Goal: Task Accomplishment & Management: Use online tool/utility

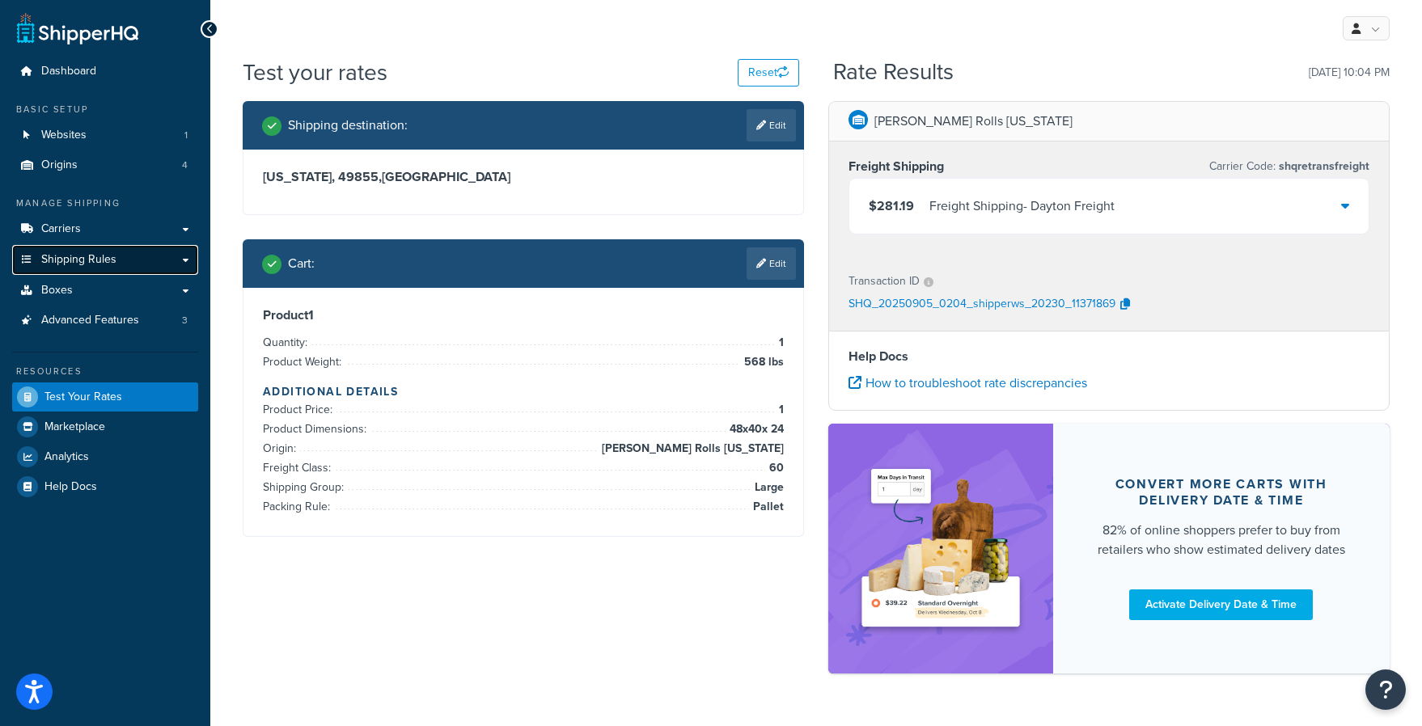
click at [180, 254] on link "Shipping Rules" at bounding box center [105, 260] width 186 height 30
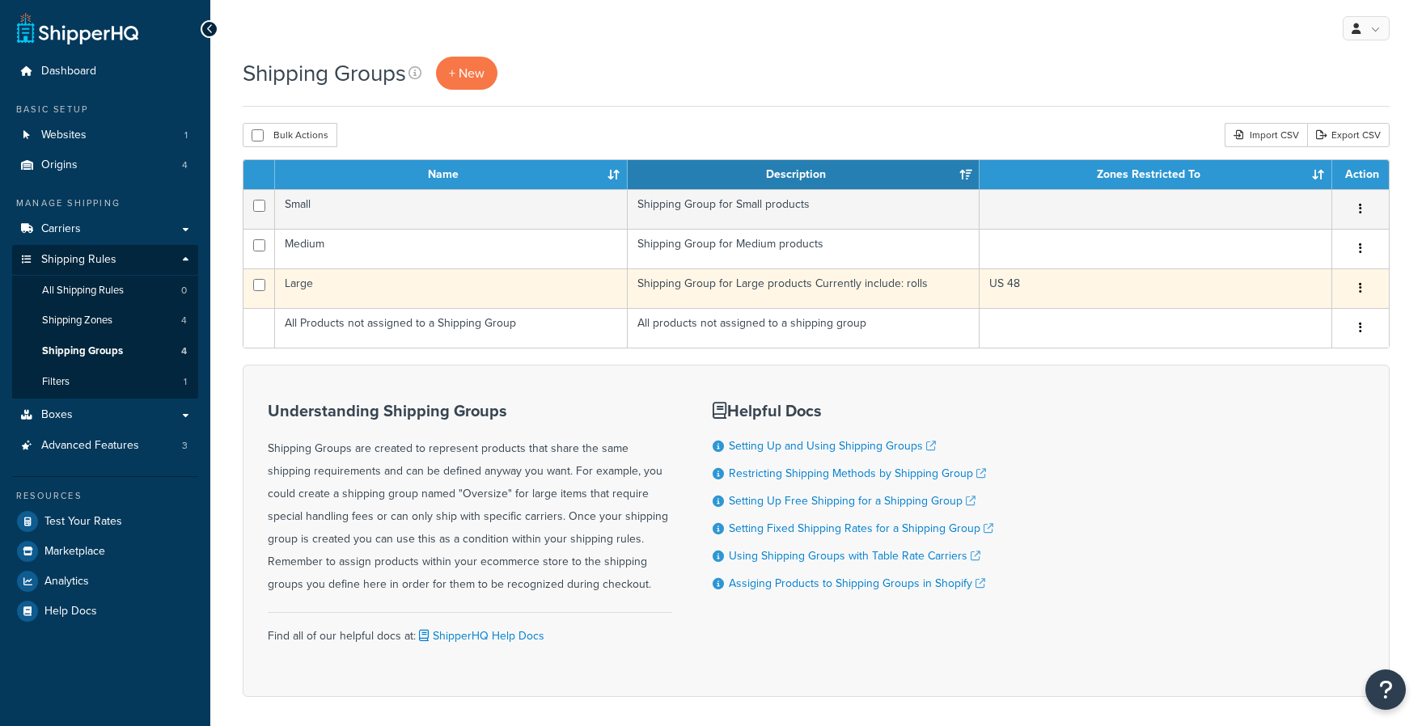
click at [315, 292] on td "Large" at bounding box center [451, 288] width 353 height 40
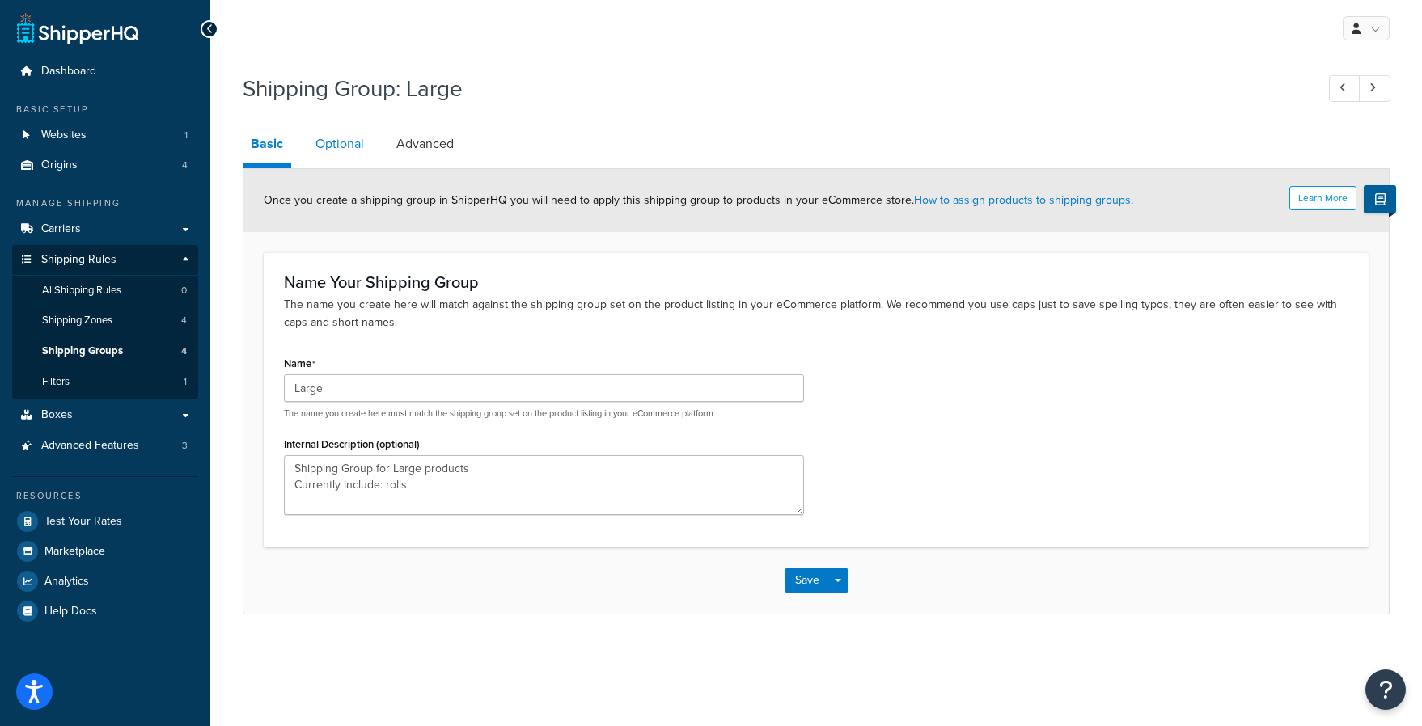
click at [364, 153] on link "Optional" at bounding box center [339, 144] width 65 height 39
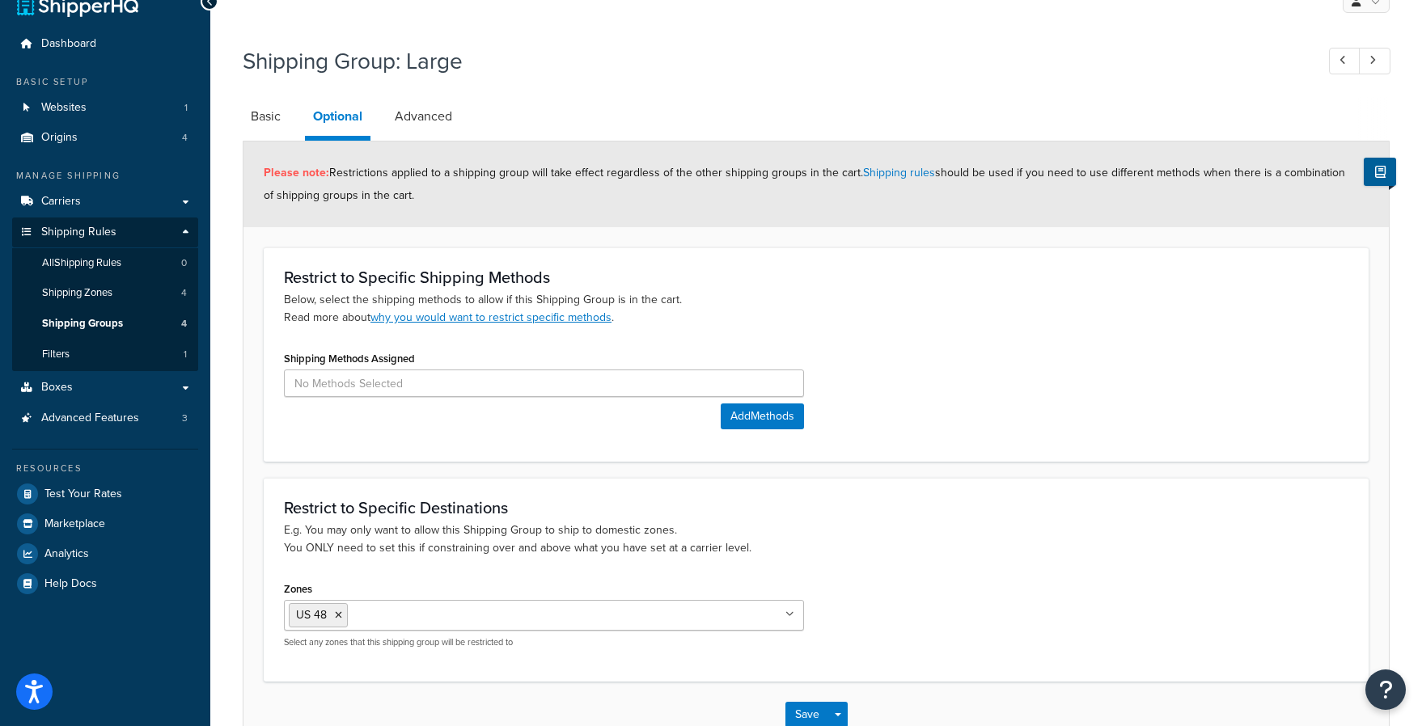
scroll to position [34, 0]
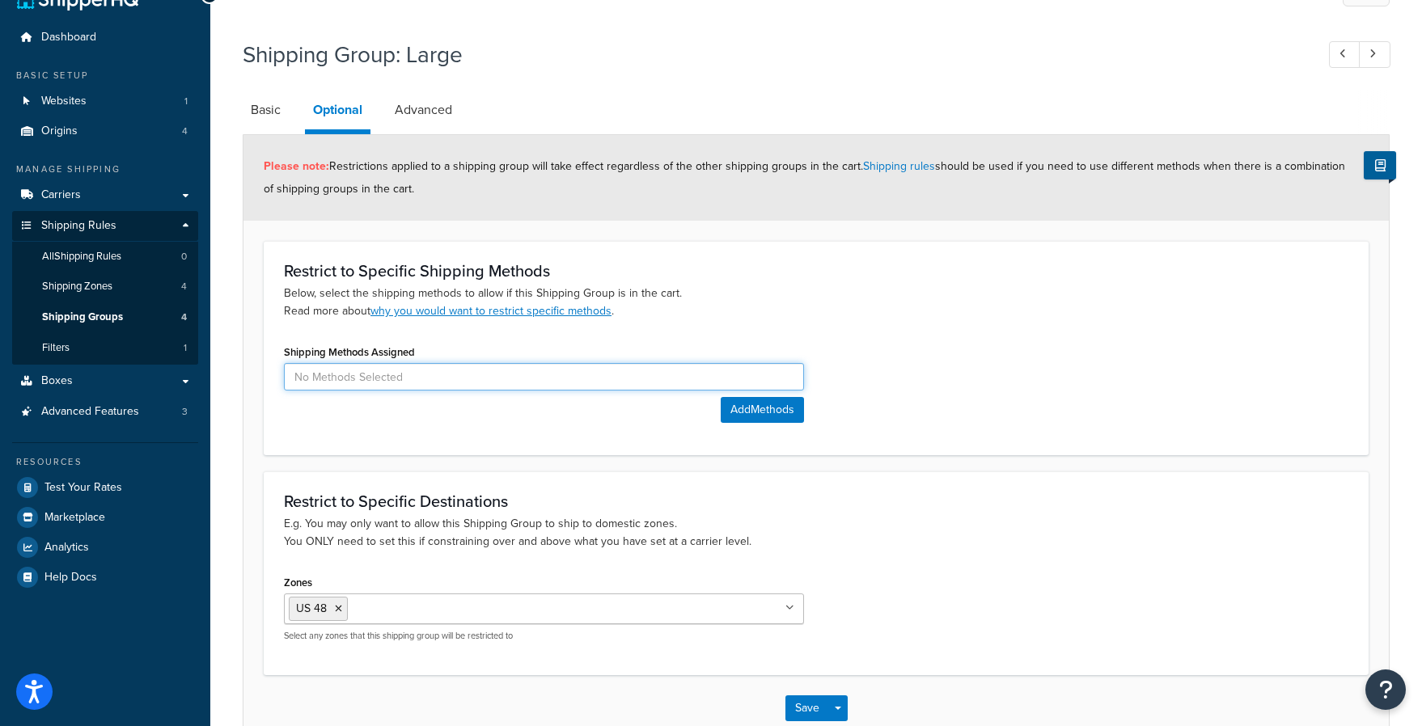
click at [405, 370] on input at bounding box center [544, 376] width 520 height 27
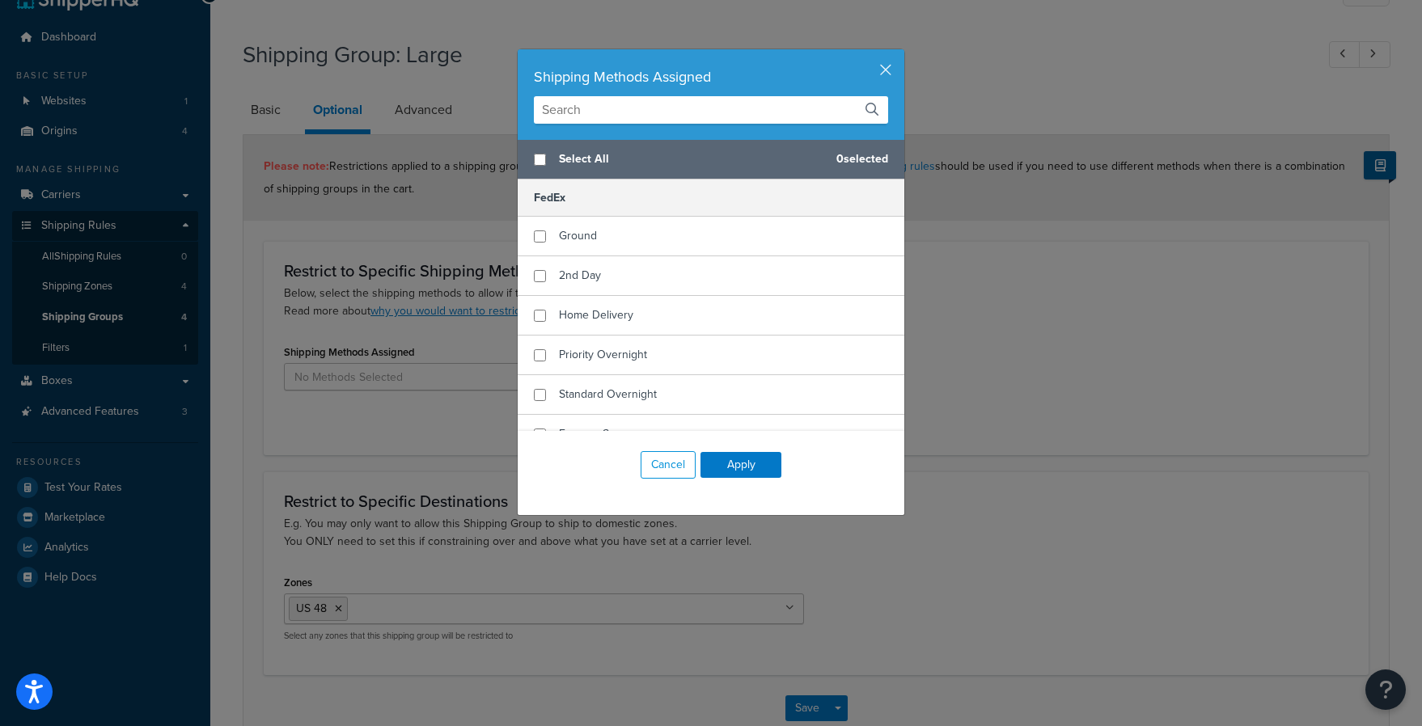
click at [636, 467] on div "Cancel Apply" at bounding box center [711, 465] width 387 height 68
click at [649, 467] on button "Cancel" at bounding box center [667, 464] width 55 height 27
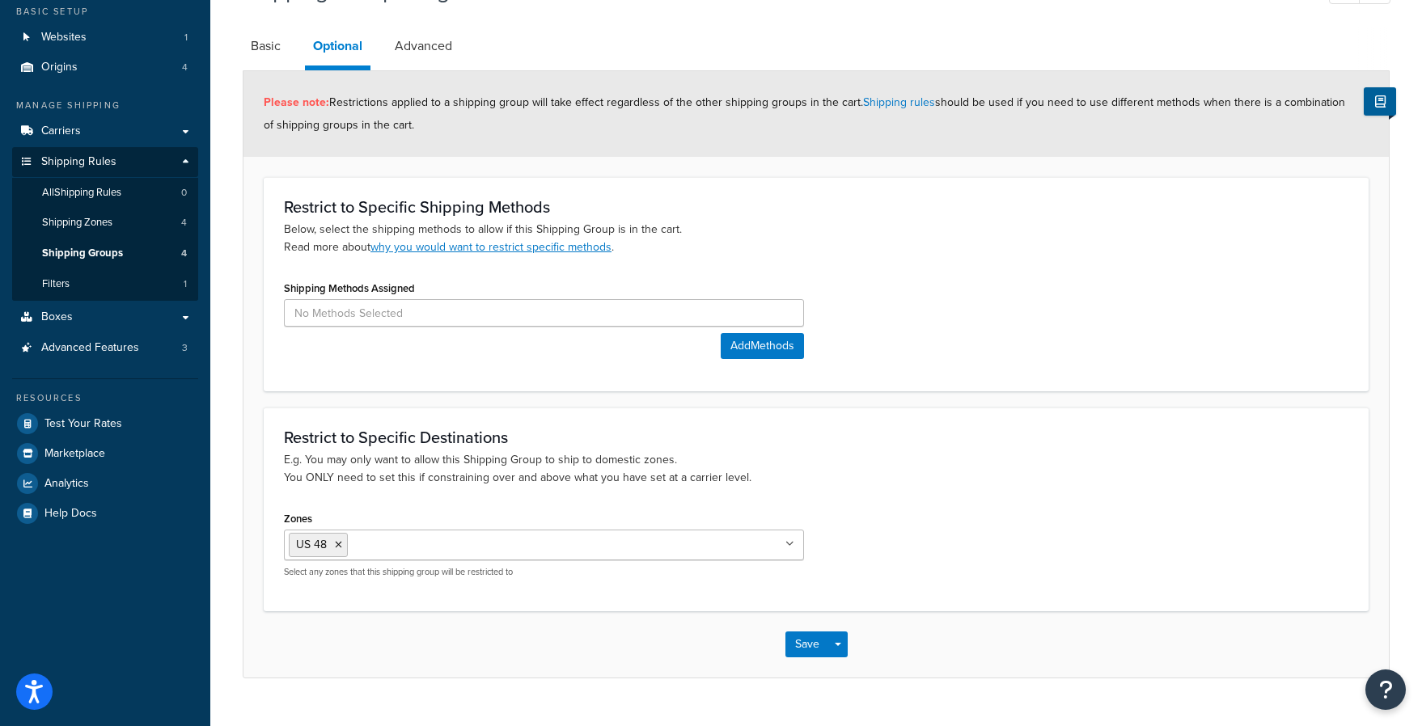
scroll to position [106, 0]
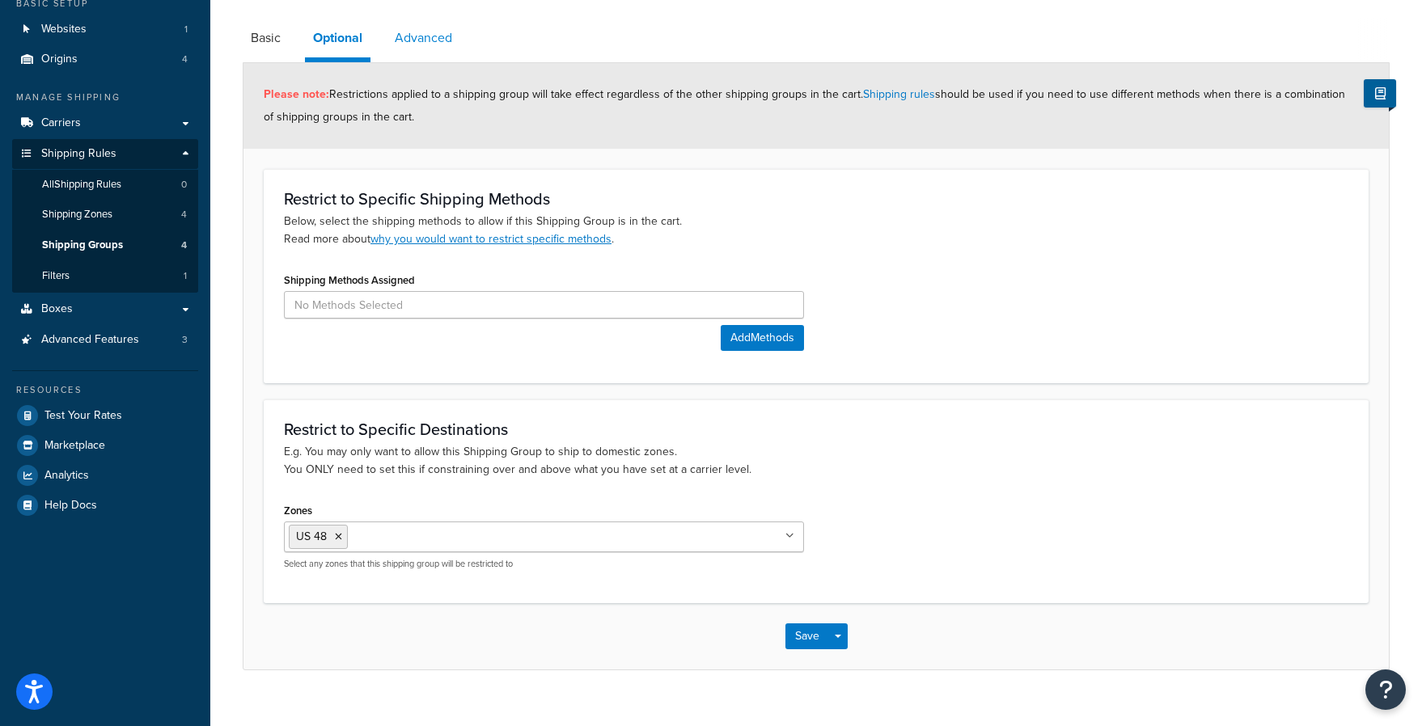
click at [423, 42] on link "Advanced" at bounding box center [424, 38] width 74 height 39
select select "60"
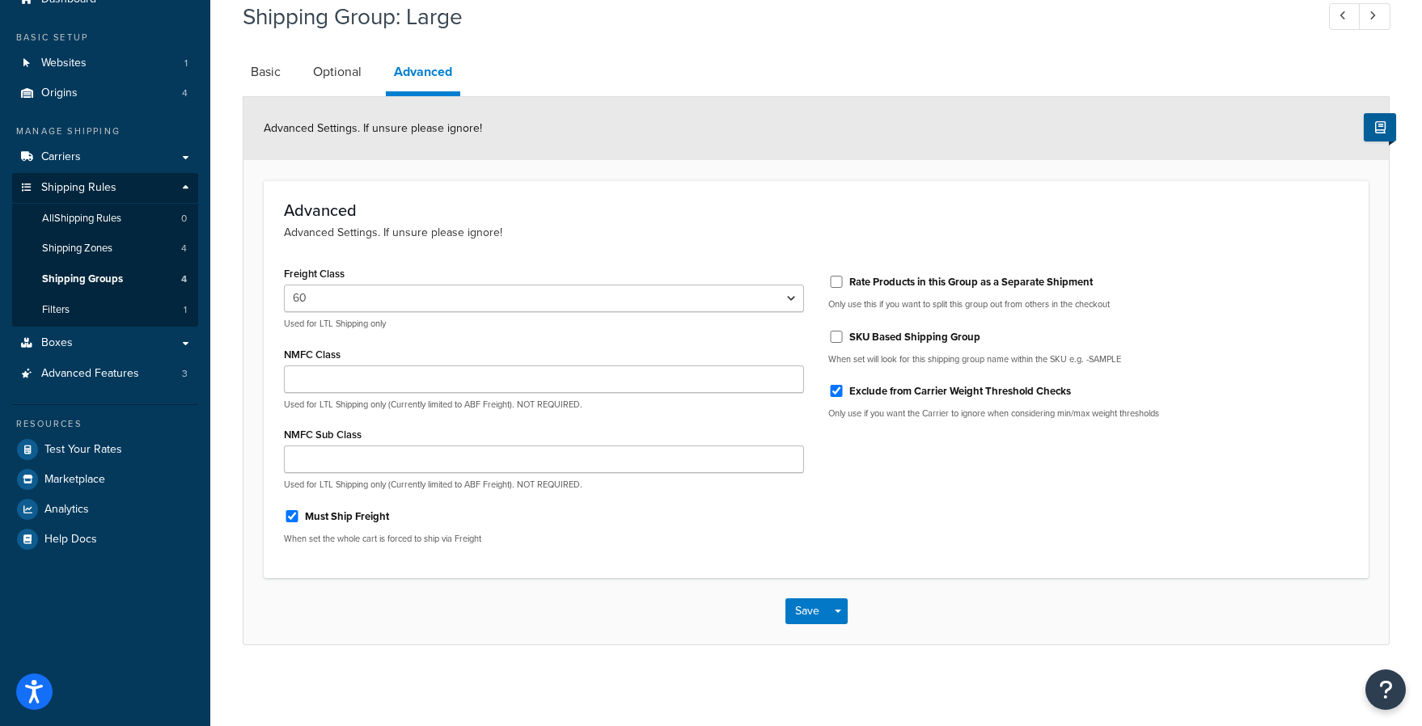
scroll to position [72, 0]
click at [342, 85] on link "Optional" at bounding box center [337, 72] width 65 height 39
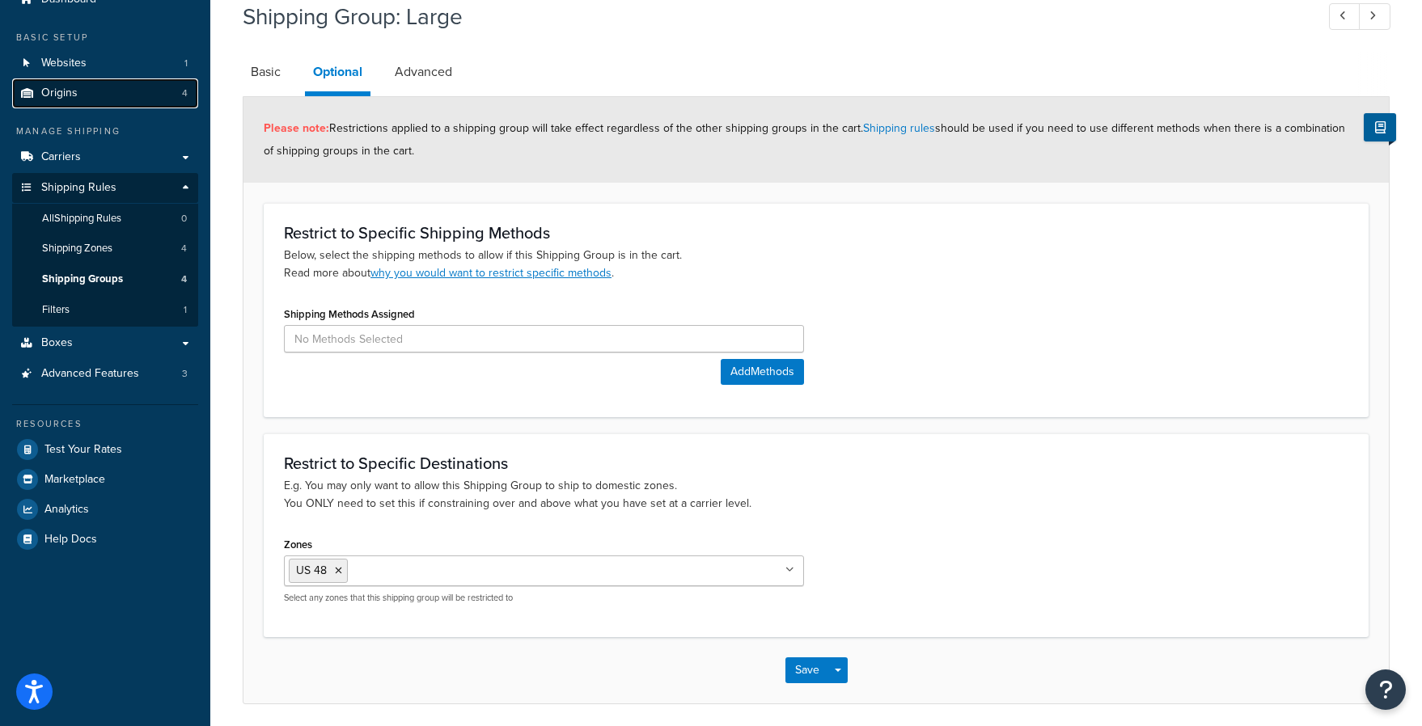
click at [79, 97] on link "Origins 4" at bounding box center [105, 93] width 186 height 30
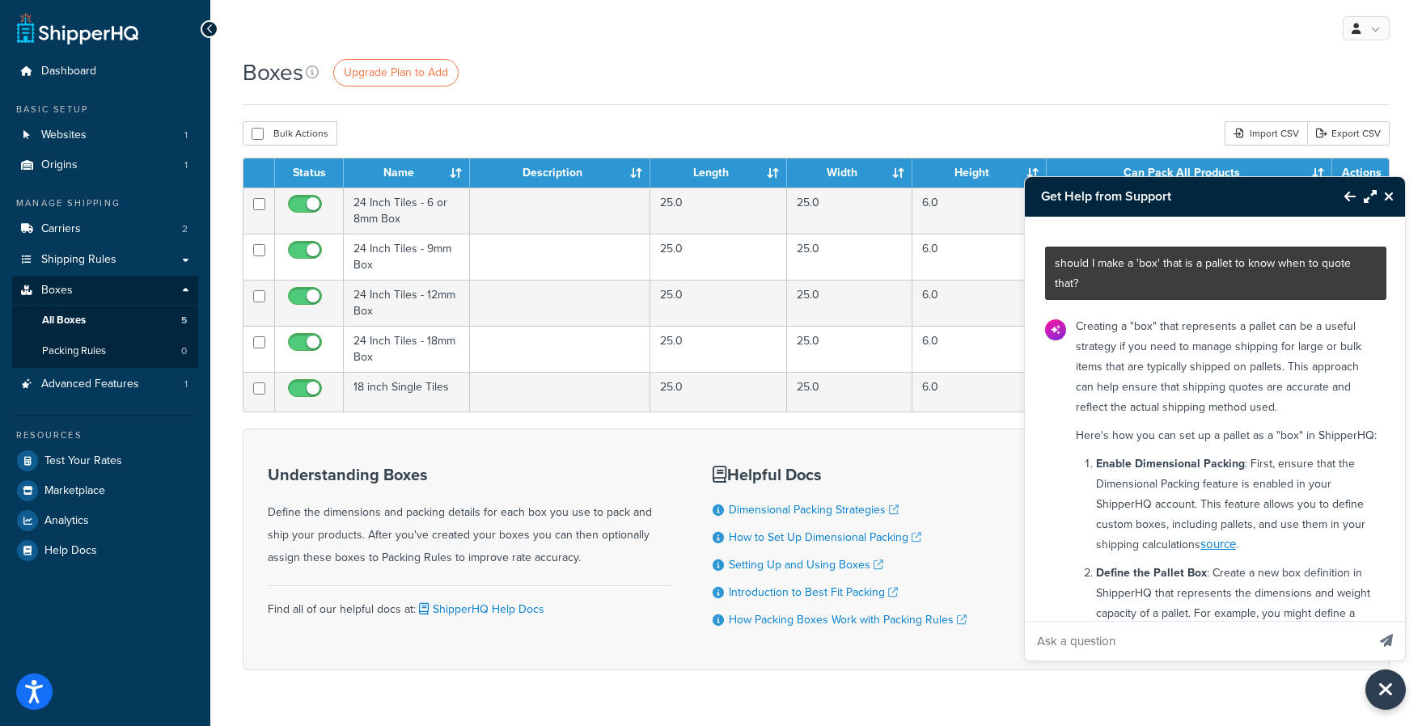
scroll to position [3952, 0]
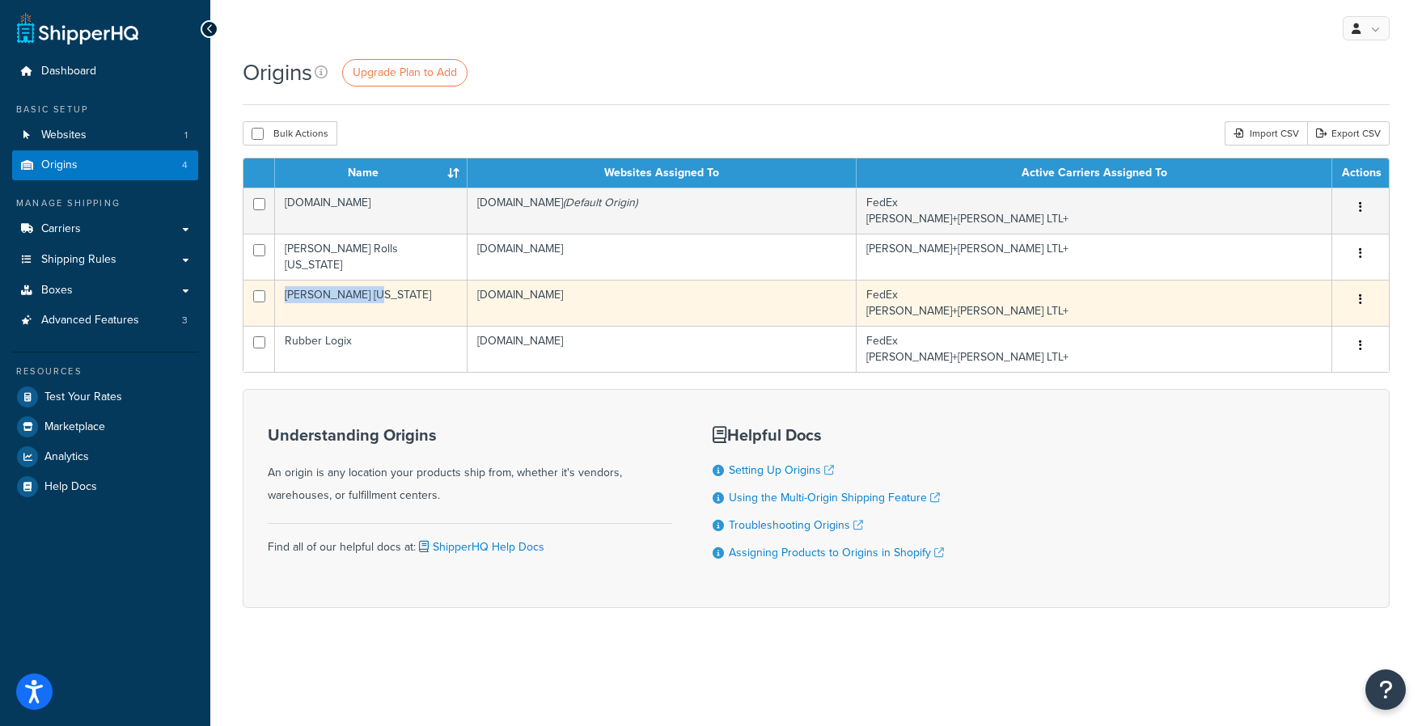
drag, startPoint x: 366, startPoint y: 288, endPoint x: 286, endPoint y: 290, distance: 79.3
click at [286, 290] on td "[PERSON_NAME] [US_STATE]" at bounding box center [371, 303] width 192 height 46
copy td "[PERSON_NAME] [US_STATE]"
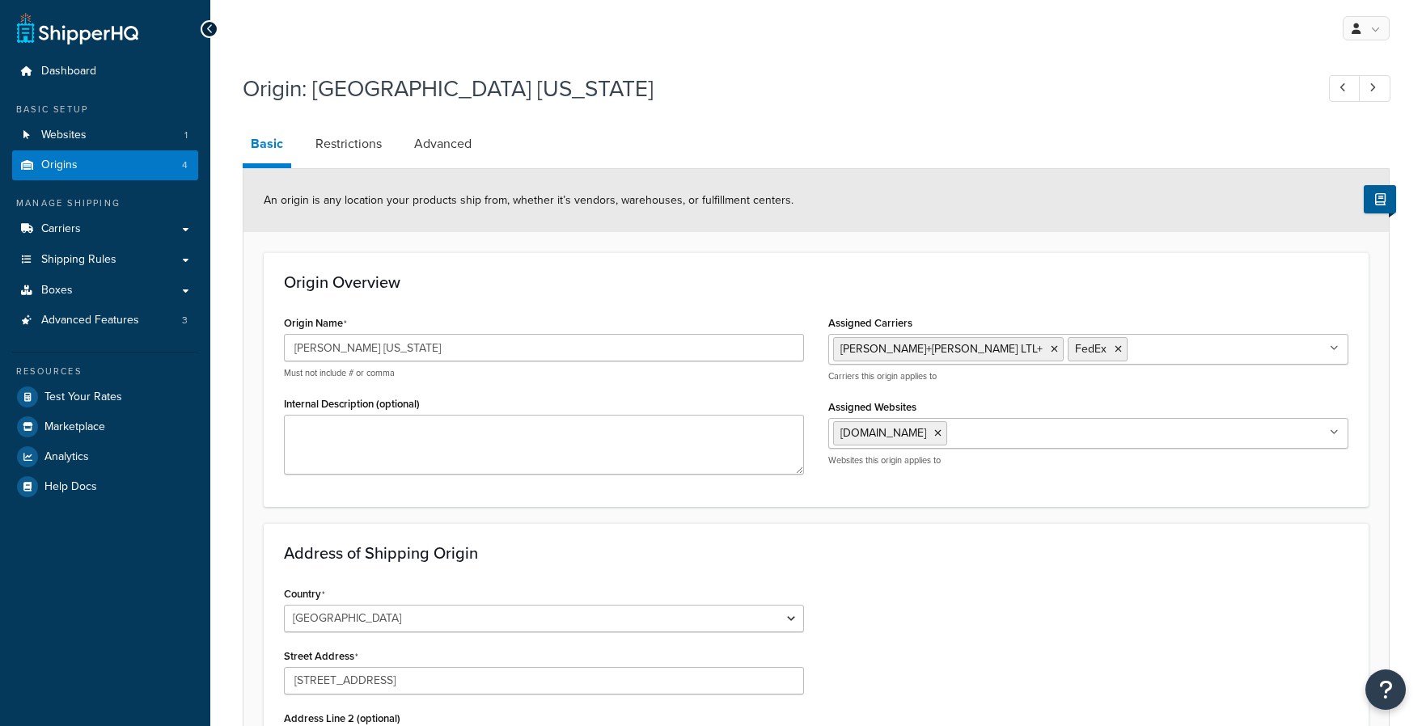
select select "5"
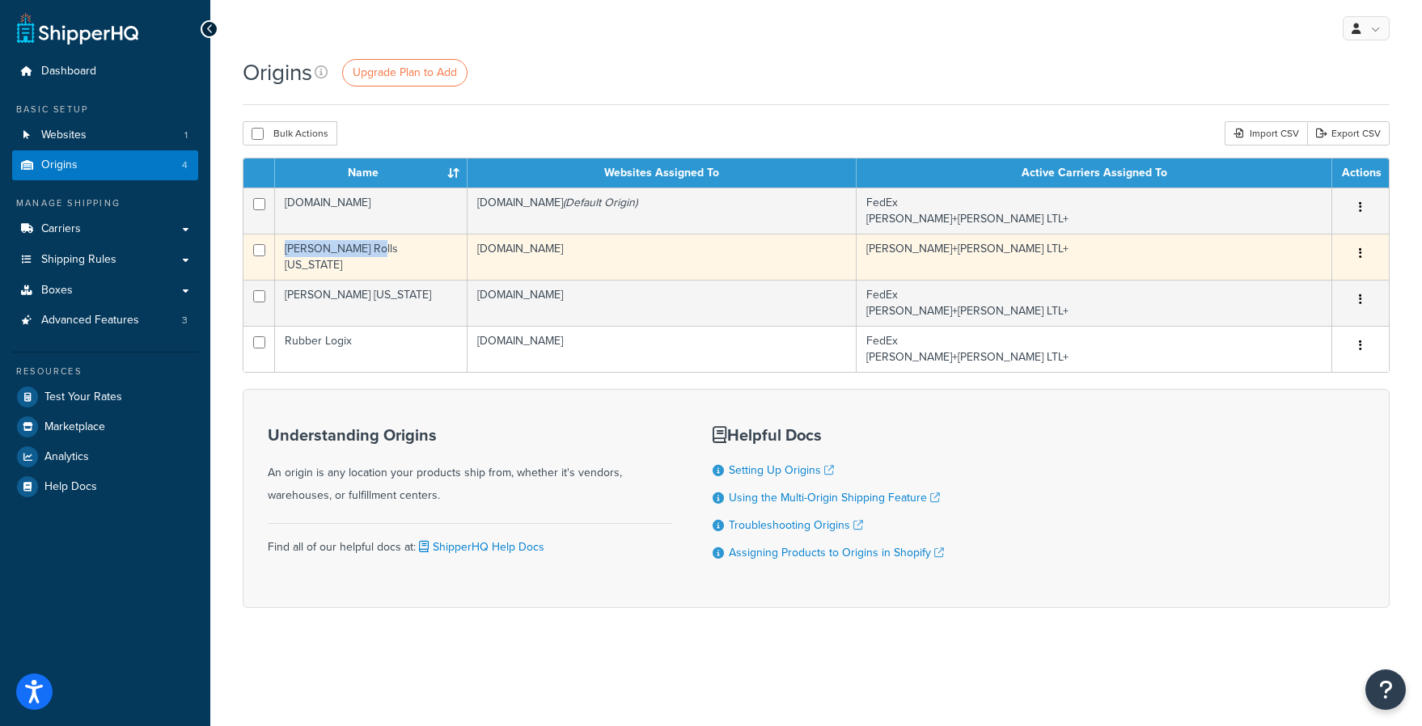
drag, startPoint x: 374, startPoint y: 256, endPoint x: 286, endPoint y: 256, distance: 88.1
click at [285, 256] on td "Fleck Rolls Ohio" at bounding box center [371, 257] width 192 height 46
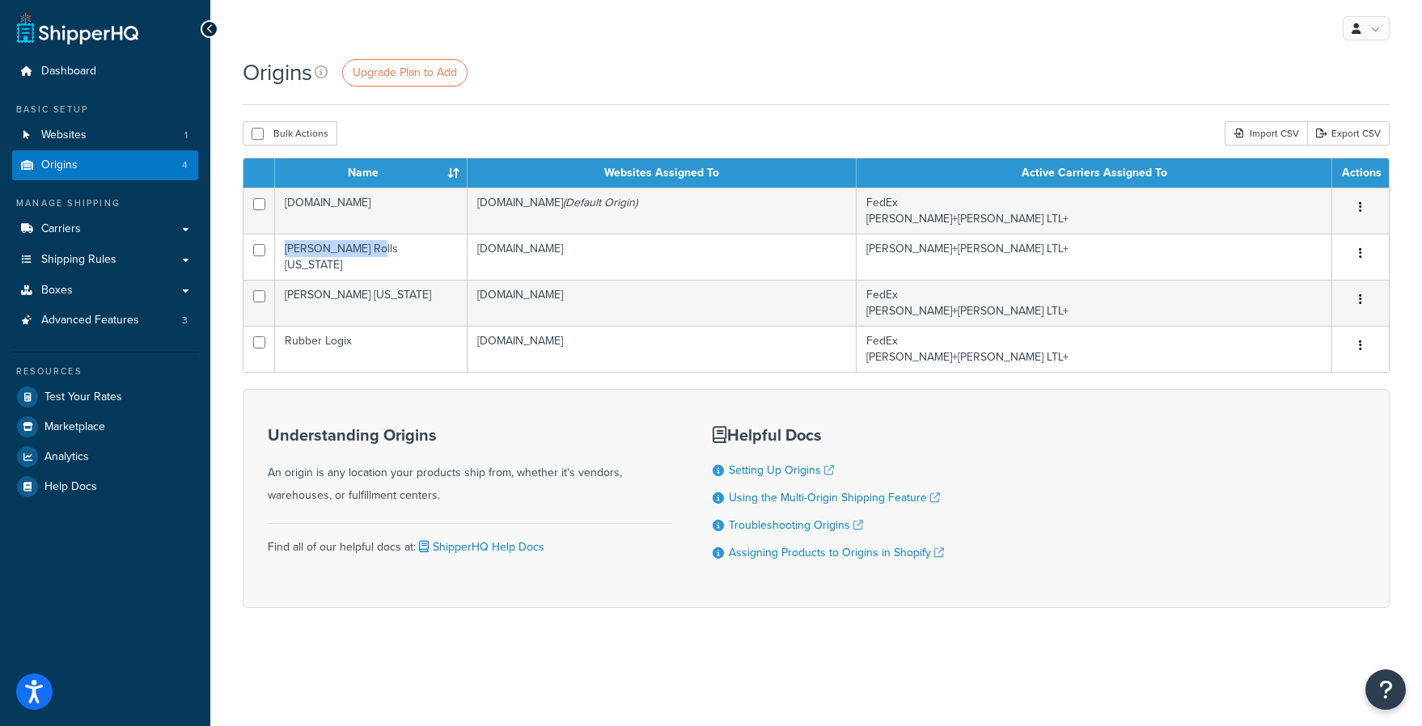
copy td "Fleck Rolls Ohio"
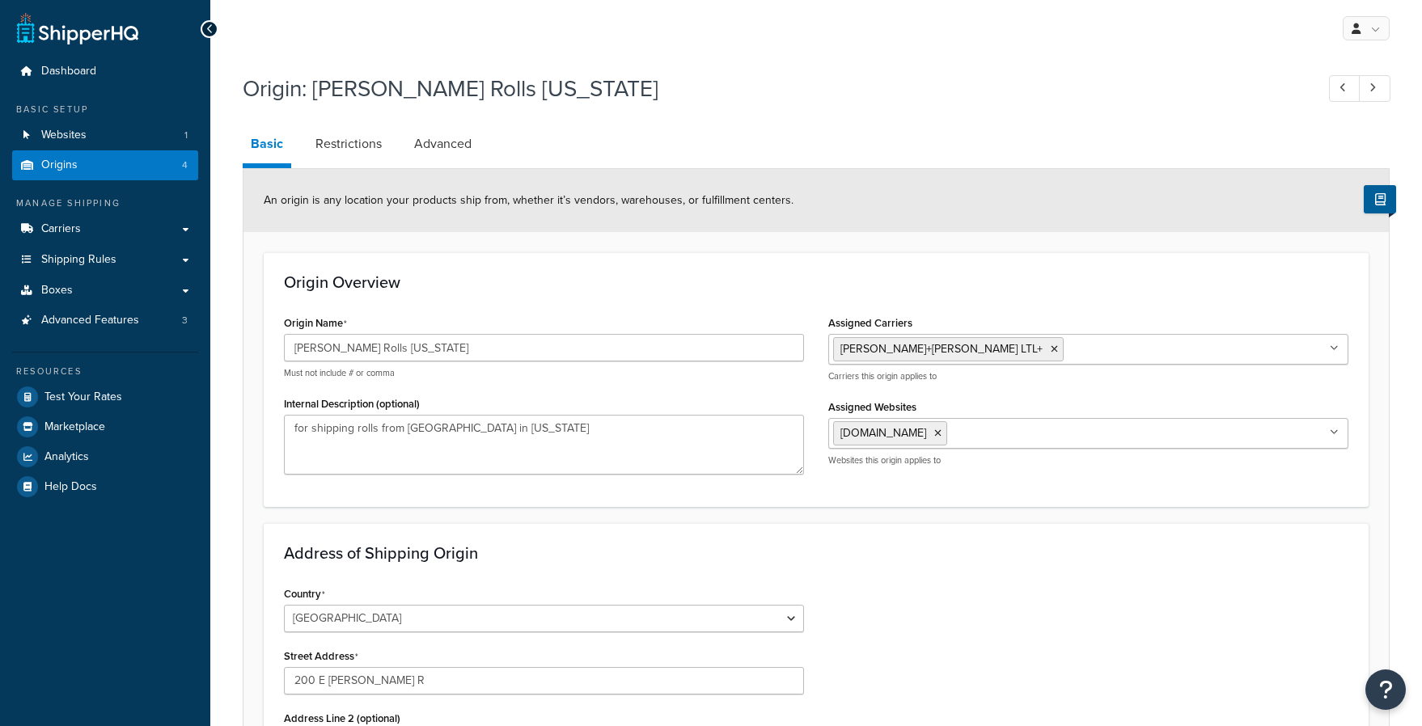
select select "35"
click at [118, 294] on link "Boxes" at bounding box center [105, 291] width 186 height 30
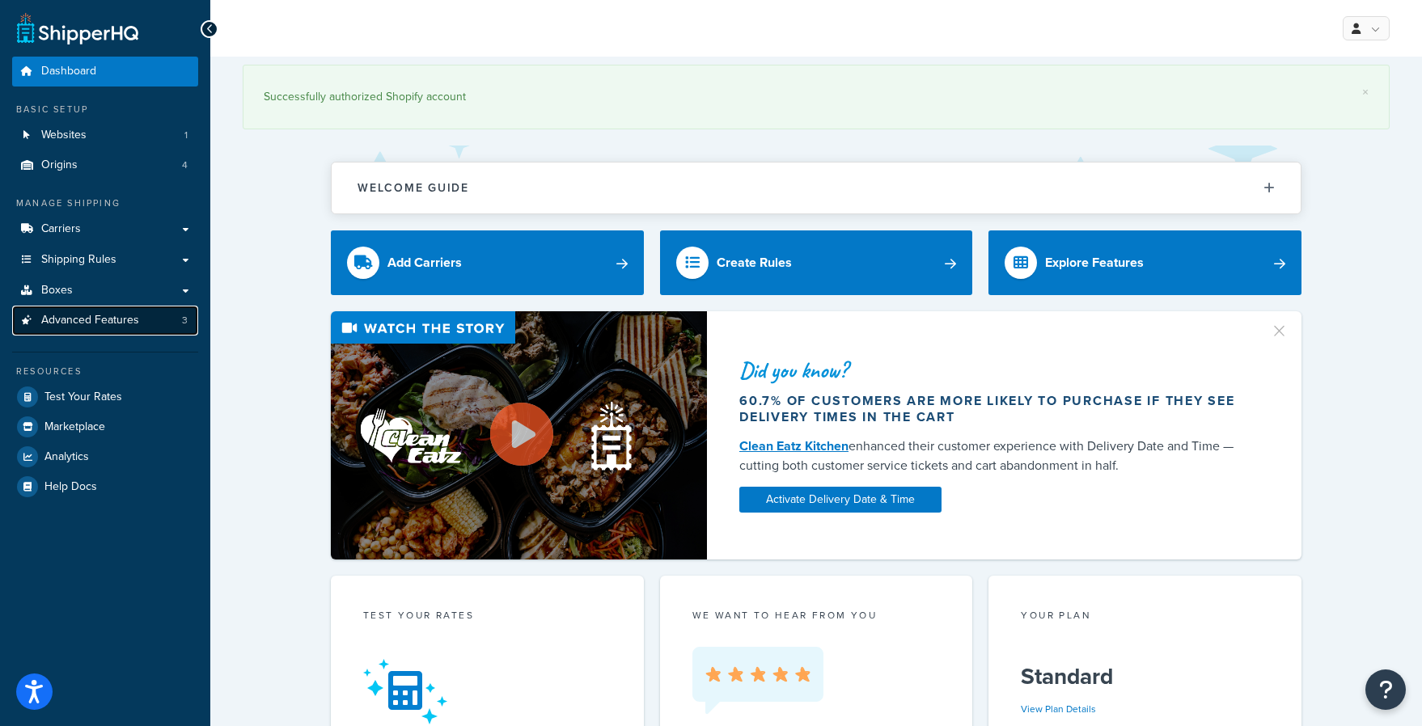
click at [116, 319] on span "Advanced Features" at bounding box center [90, 321] width 98 height 14
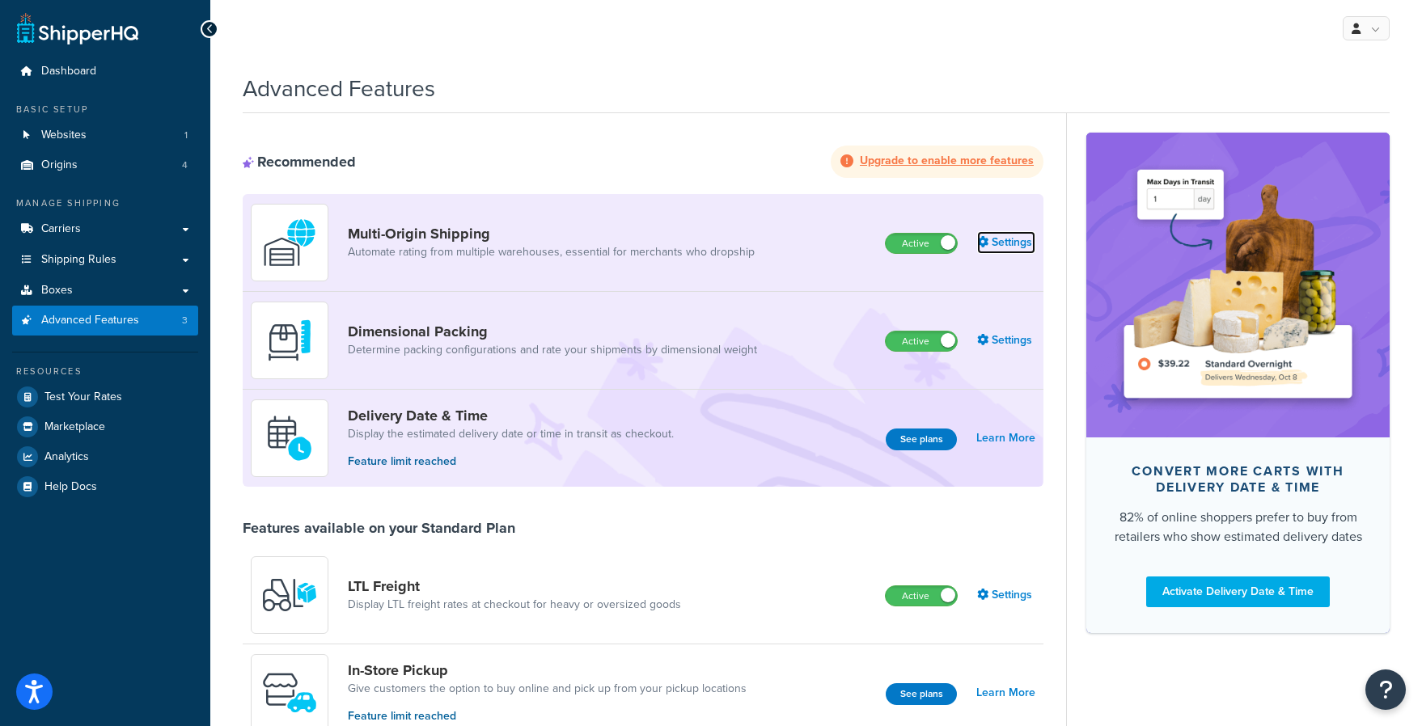
click at [1005, 245] on link "Settings" at bounding box center [1006, 242] width 58 height 23
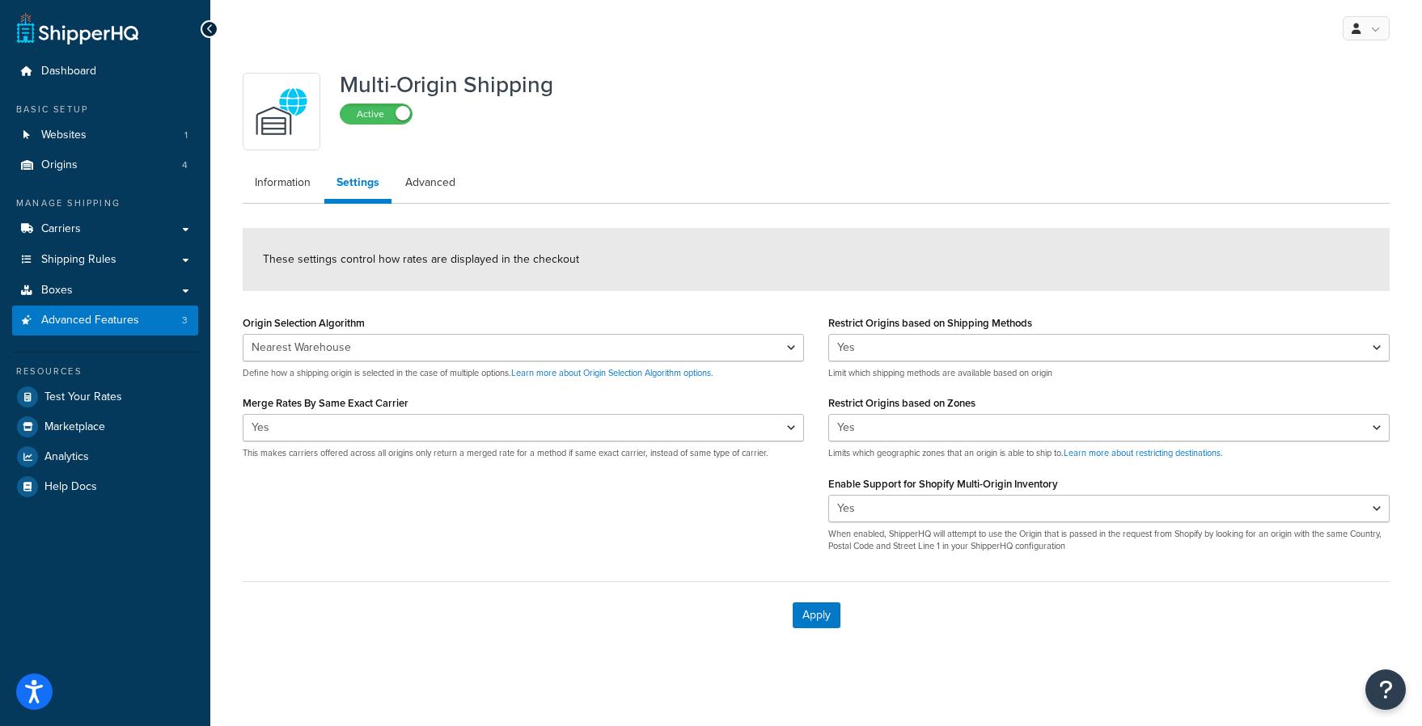
select select "false"
click at [443, 191] on link "Advanced" at bounding box center [430, 183] width 74 height 32
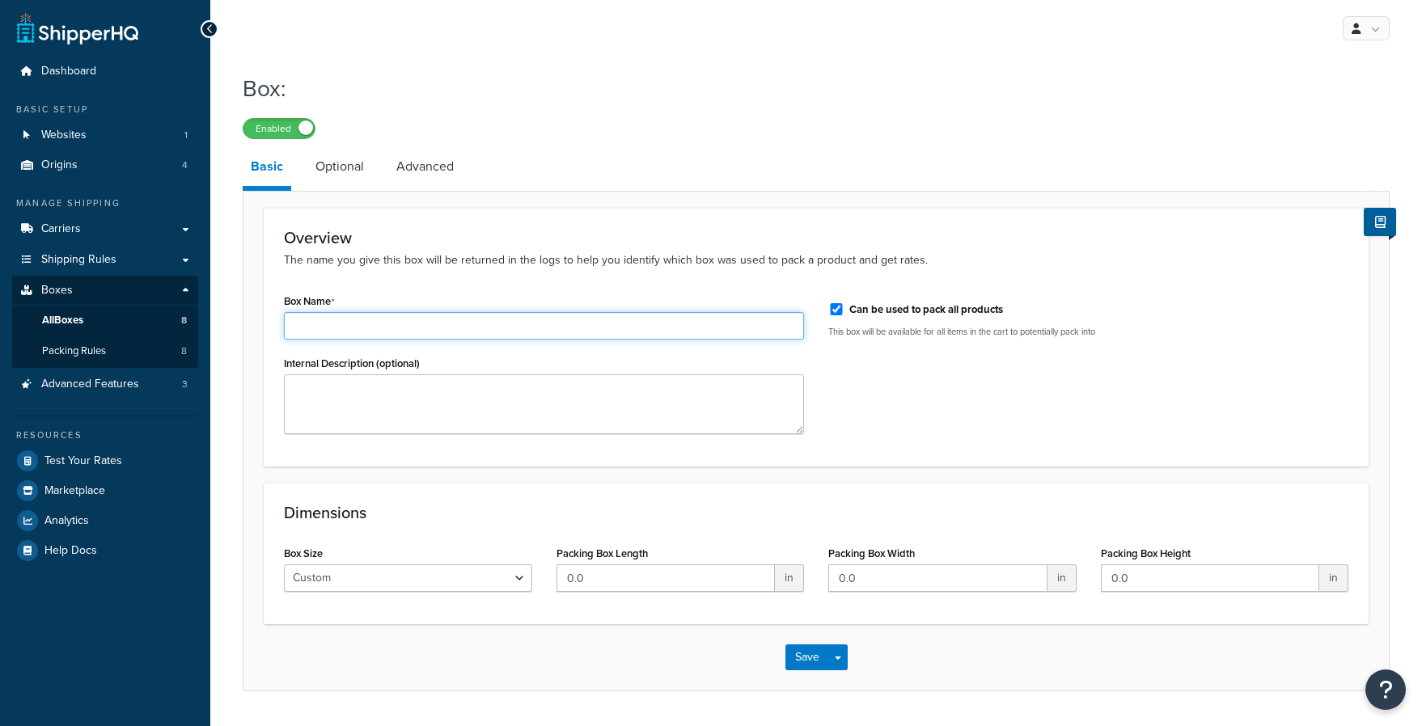
click at [394, 323] on input "Box Name" at bounding box center [544, 325] width 520 height 27
type input "Rubber Mats"
click at [567, 579] on input "0.0" at bounding box center [665, 577] width 219 height 27
click at [494, 579] on select "Custom USPS Small Flat Box USPS Medium Flat Box USPS Large Flat Box USPS Flat E…" at bounding box center [408, 577] width 248 height 27
click at [607, 574] on input "0.0" at bounding box center [665, 577] width 219 height 27
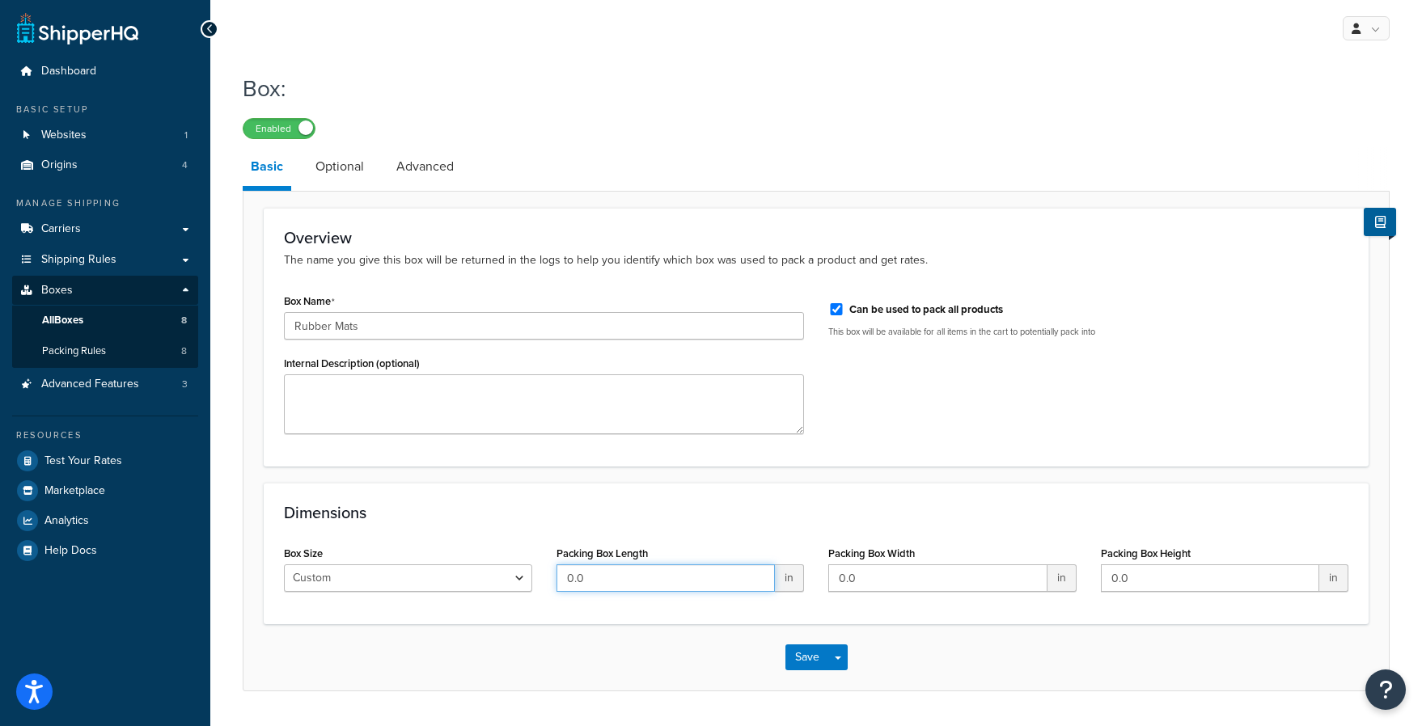
click at [607, 574] on input "0.0" at bounding box center [665, 577] width 219 height 27
type input "48"
click at [865, 582] on input "0.0" at bounding box center [937, 577] width 219 height 27
type input "0"
type input "10"
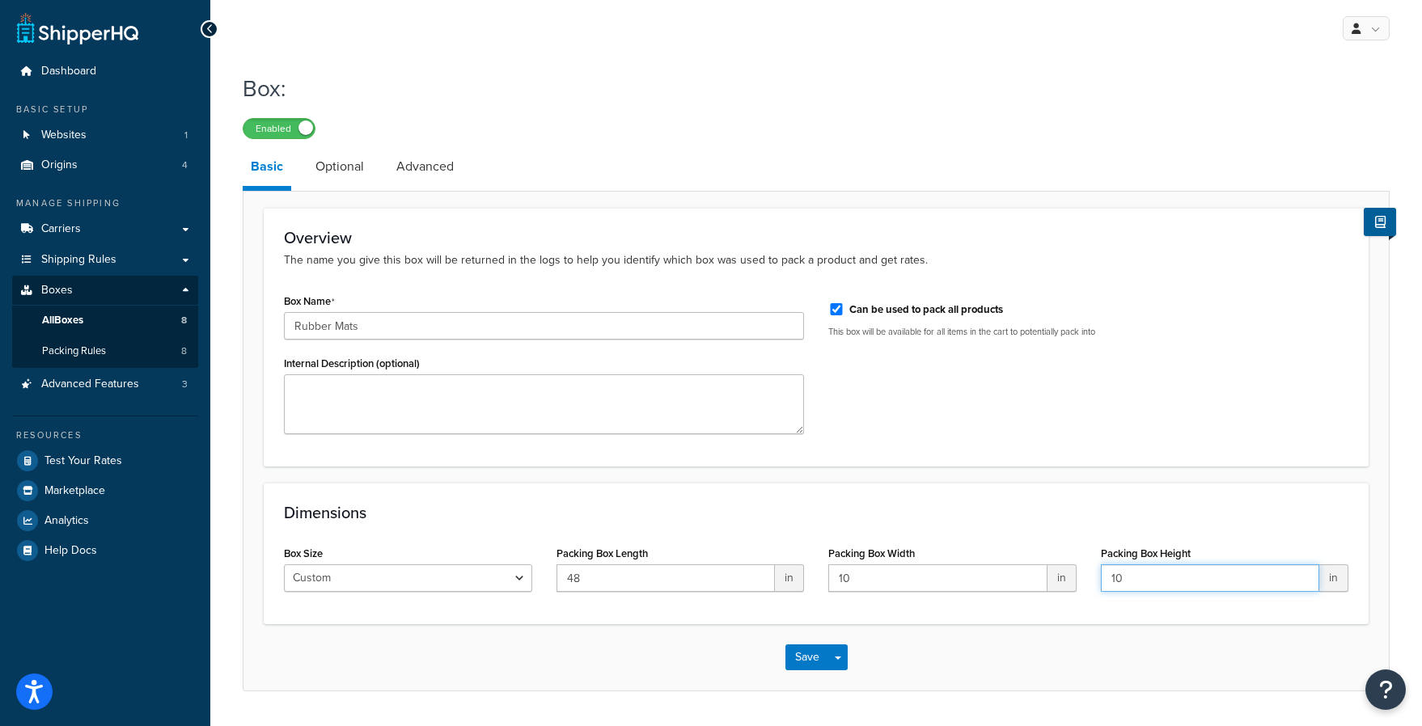
type input "10"
click at [849, 307] on label "Can be used to pack all products" at bounding box center [926, 309] width 154 height 15
click at [844, 307] on input "Can be used to pack all products" at bounding box center [836, 309] width 16 height 12
checkbox input "false"
click at [346, 176] on link "Optional" at bounding box center [339, 166] width 65 height 39
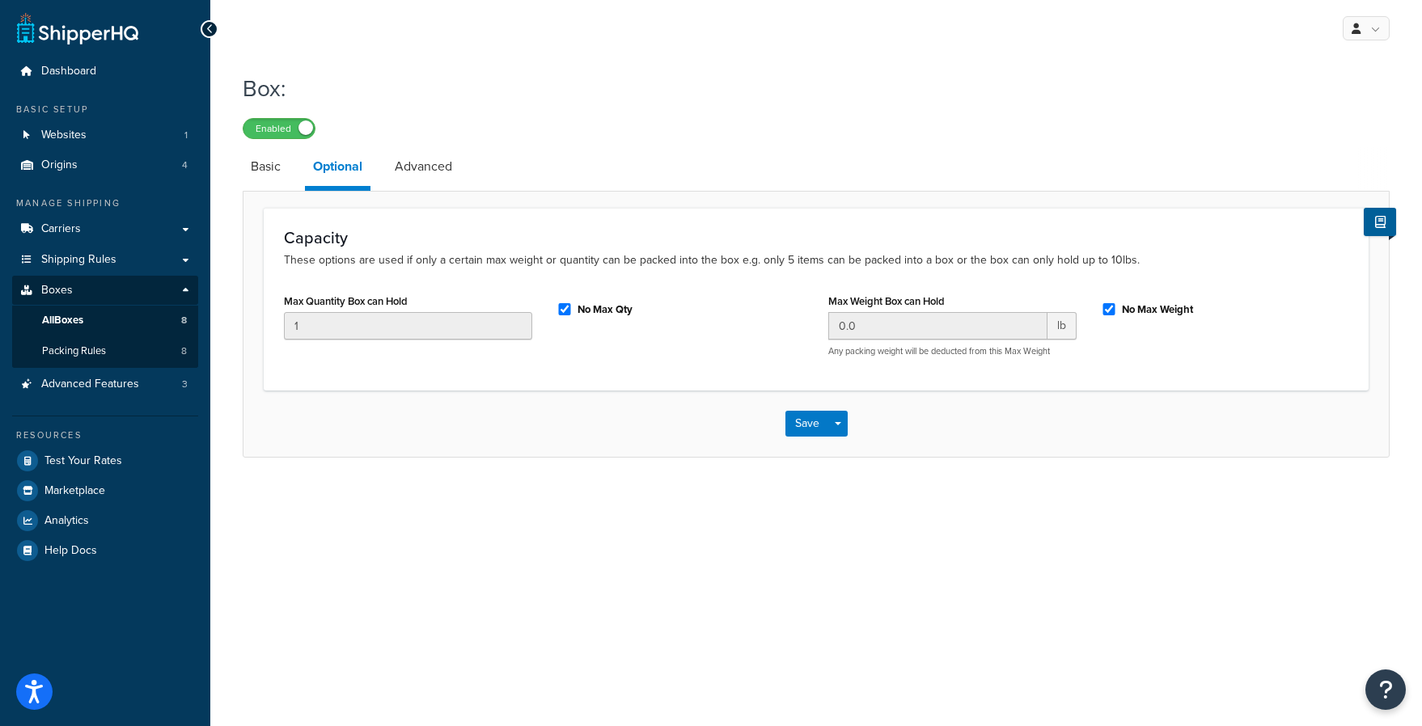
click at [567, 318] on div "No Max Qty" at bounding box center [680, 308] width 248 height 24
click at [562, 311] on input "No Max Qty" at bounding box center [564, 309] width 16 height 12
checkbox input "false"
click at [1114, 310] on input "No Max Weight" at bounding box center [1109, 309] width 16 height 12
checkbox input "false"
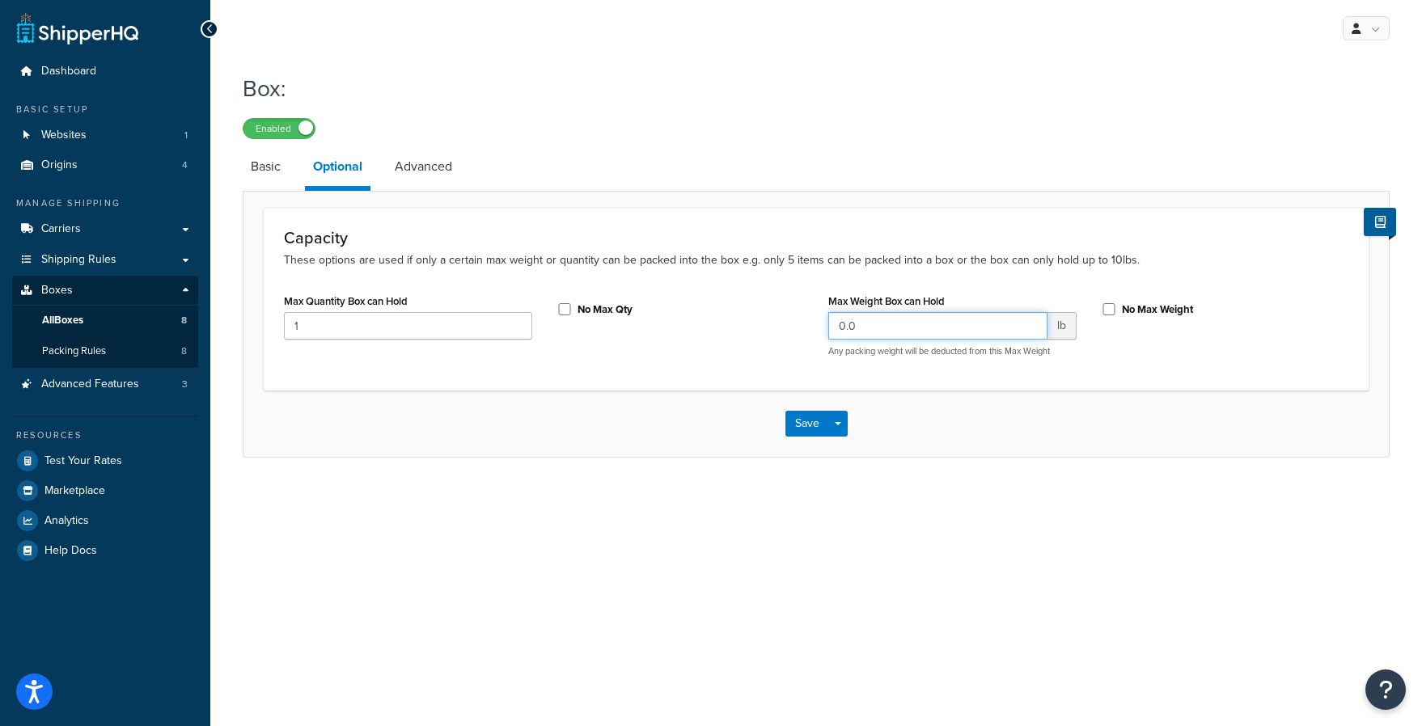
click at [959, 332] on input "0.0" at bounding box center [937, 325] width 219 height 27
type input "2"
type input "149"
click at [415, 162] on link "Advanced" at bounding box center [424, 166] width 74 height 39
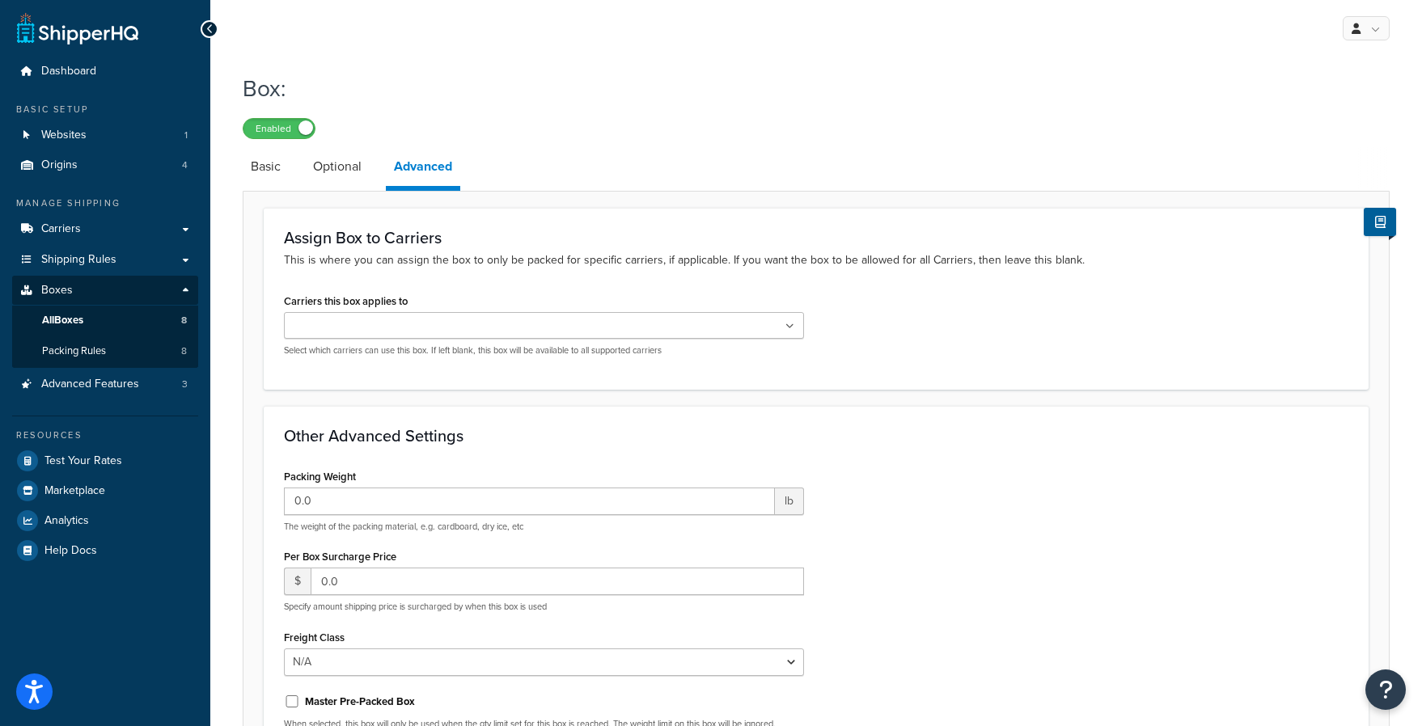
click at [446, 333] on ul at bounding box center [544, 325] width 520 height 27
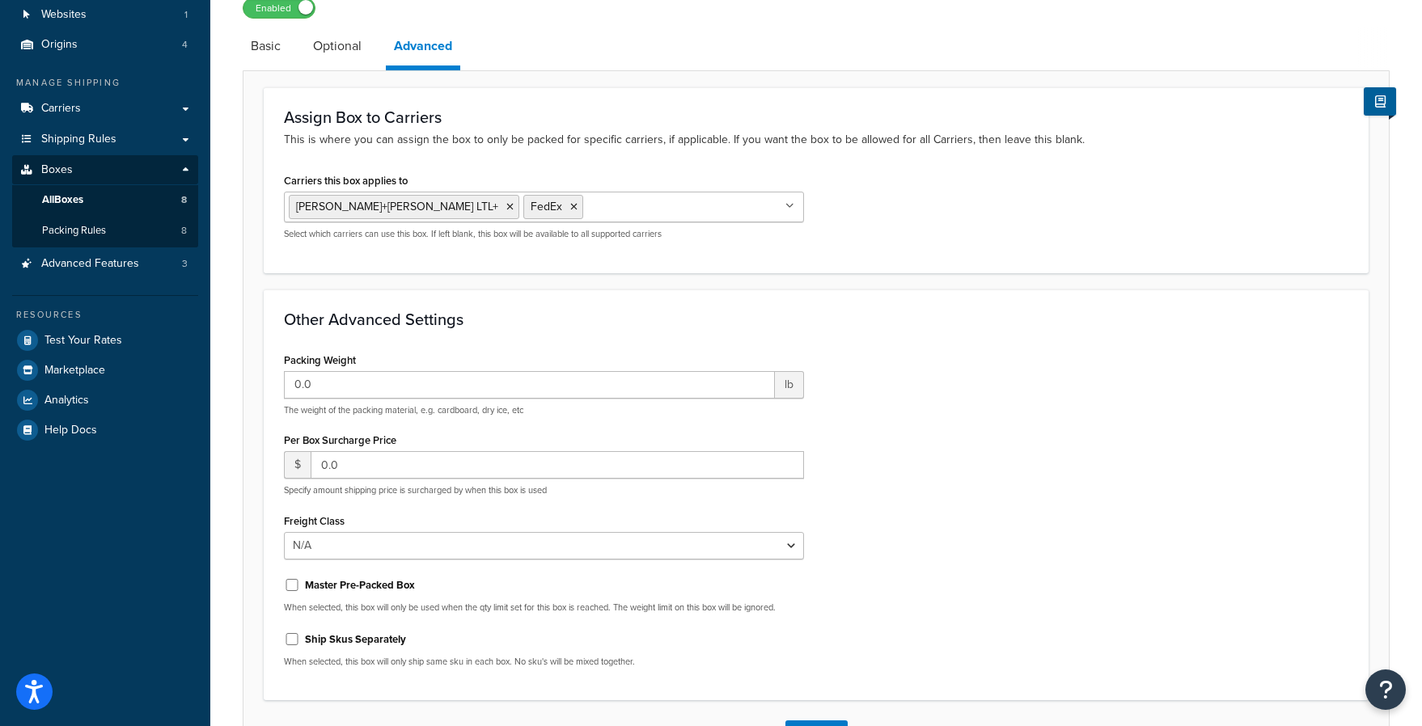
scroll to position [122, 0]
click at [473, 387] on input "0.0" at bounding box center [529, 383] width 491 height 27
click at [475, 299] on div "Other Advanced Settings Packing Weight 0.5 lb The weight of the packing materia…" at bounding box center [816, 494] width 1105 height 412
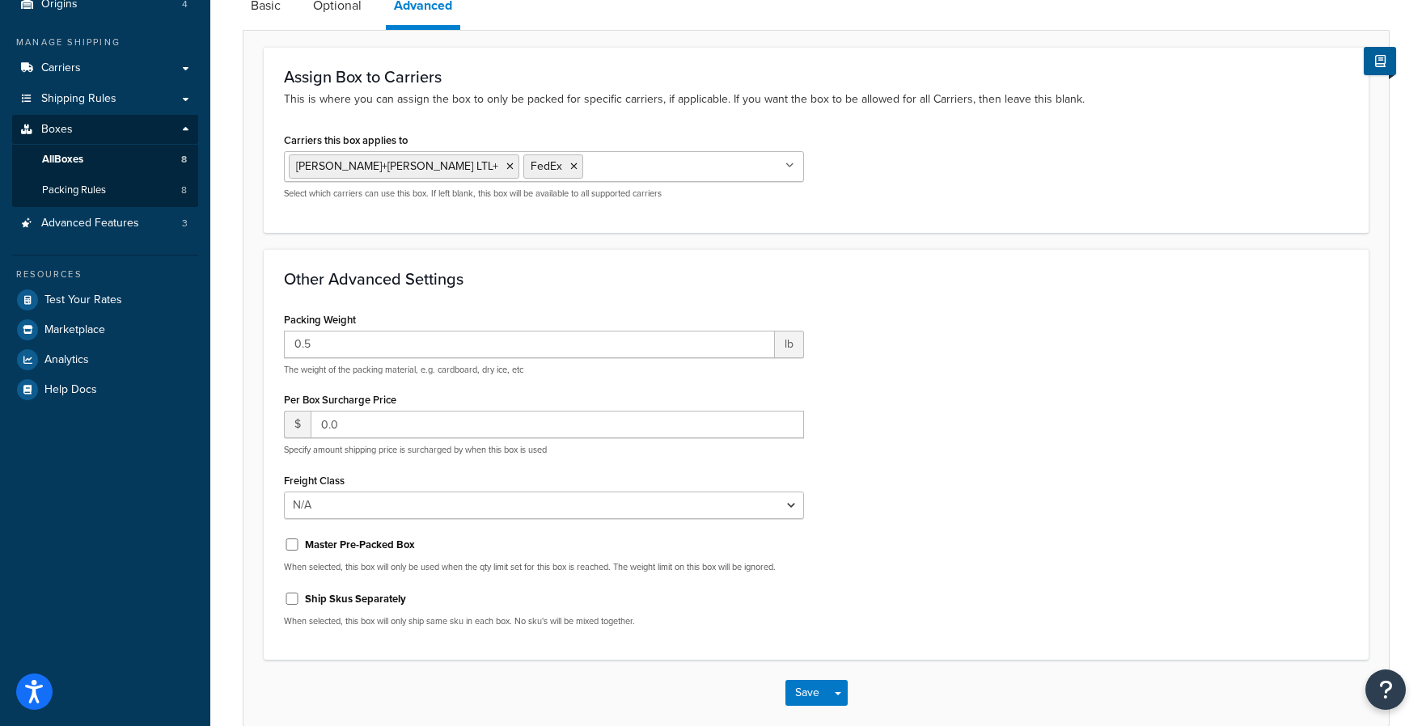
scroll to position [162, 0]
click at [436, 329] on div "Packing Weight 0.5 lb The weight of the packing material, e.g. cardboard, dry i…" at bounding box center [544, 341] width 520 height 68
click at [421, 343] on input "0.5" at bounding box center [529, 343] width 491 height 27
type input "0.0"
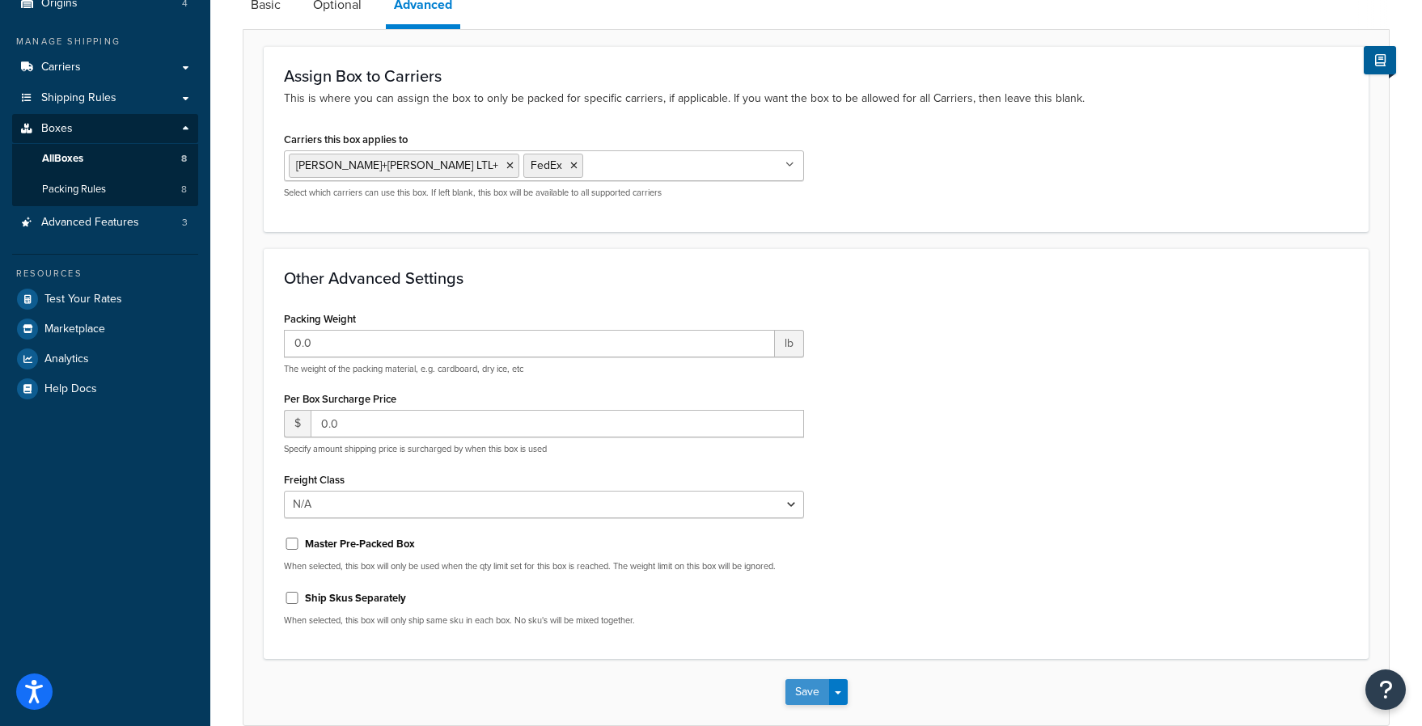
click at [799, 695] on button "Save" at bounding box center [807, 692] width 44 height 26
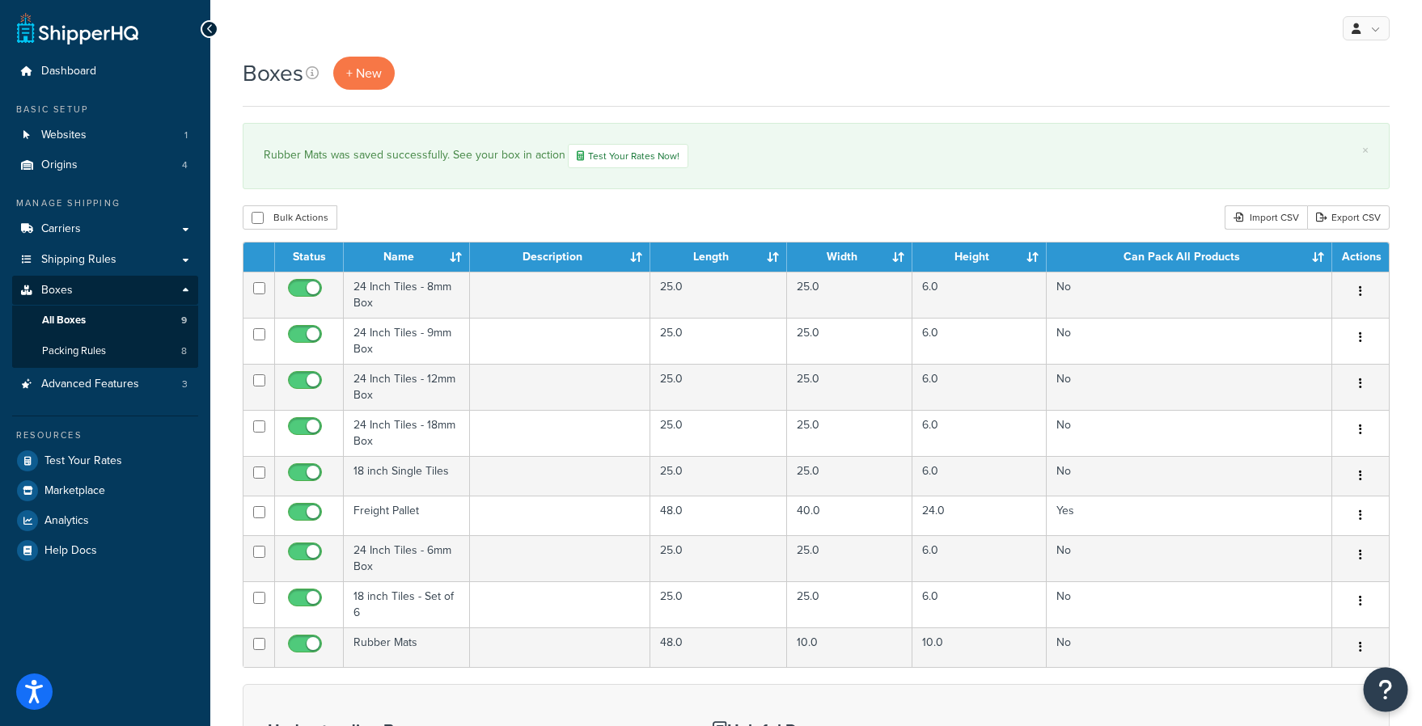
click at [1393, 685] on button "Open Resource Center" at bounding box center [1385, 690] width 44 height 44
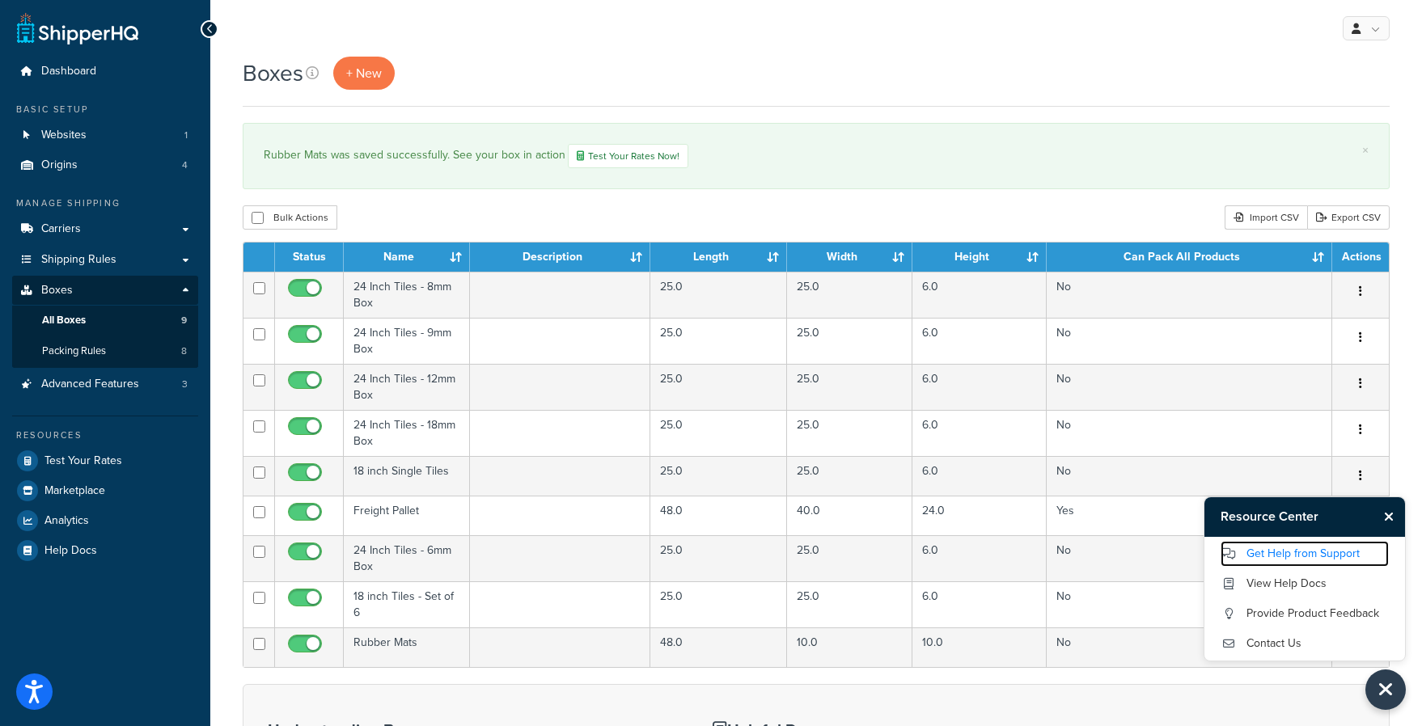
click at [1320, 553] on link "Get Help from Support" at bounding box center [1304, 554] width 168 height 26
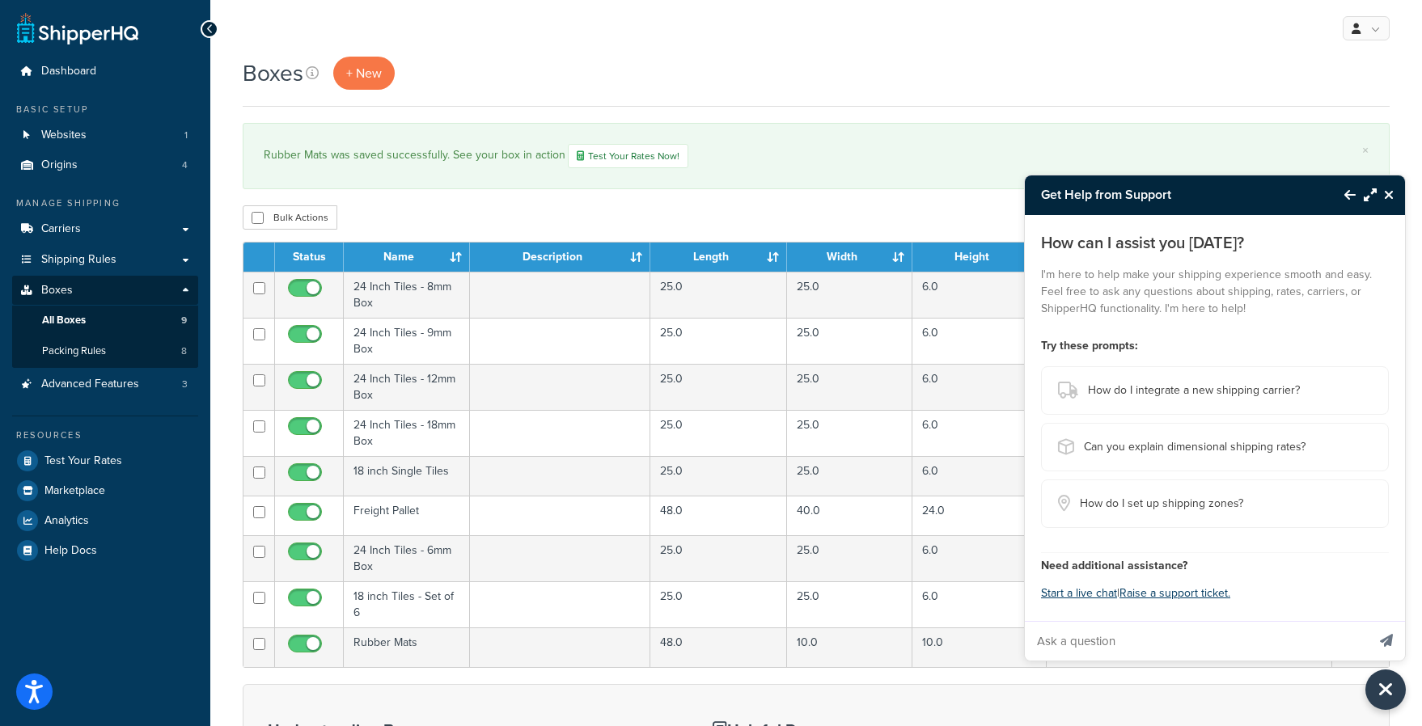
click at [1160, 638] on input "Ask a question" at bounding box center [1195, 641] width 341 height 39
click at [1157, 637] on input "I would to go through the set up of a product that can ship either FedEx or fre…" at bounding box center [1195, 641] width 341 height 39
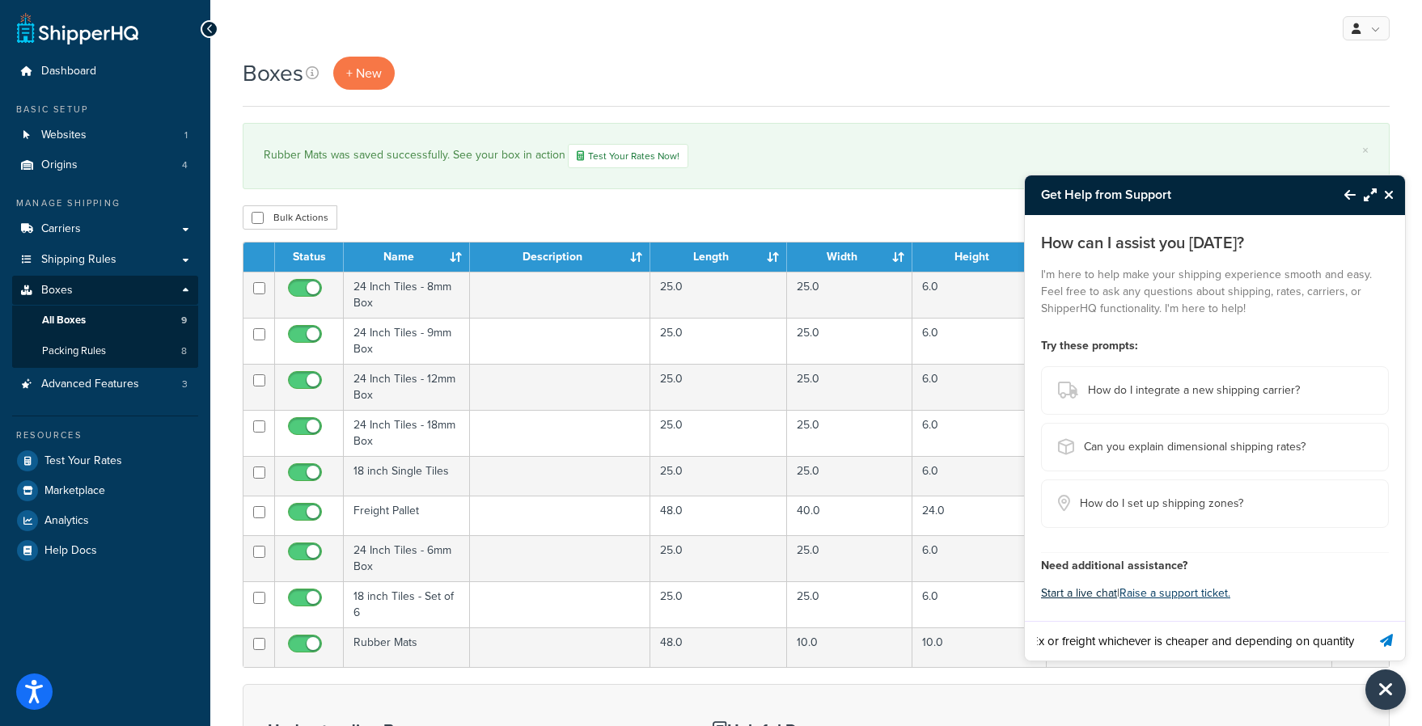
type input "I would to go through the set up of a product that can ship either FedEx or fre…"
click at [1101, 598] on button "Start a live chat" at bounding box center [1079, 593] width 76 height 23
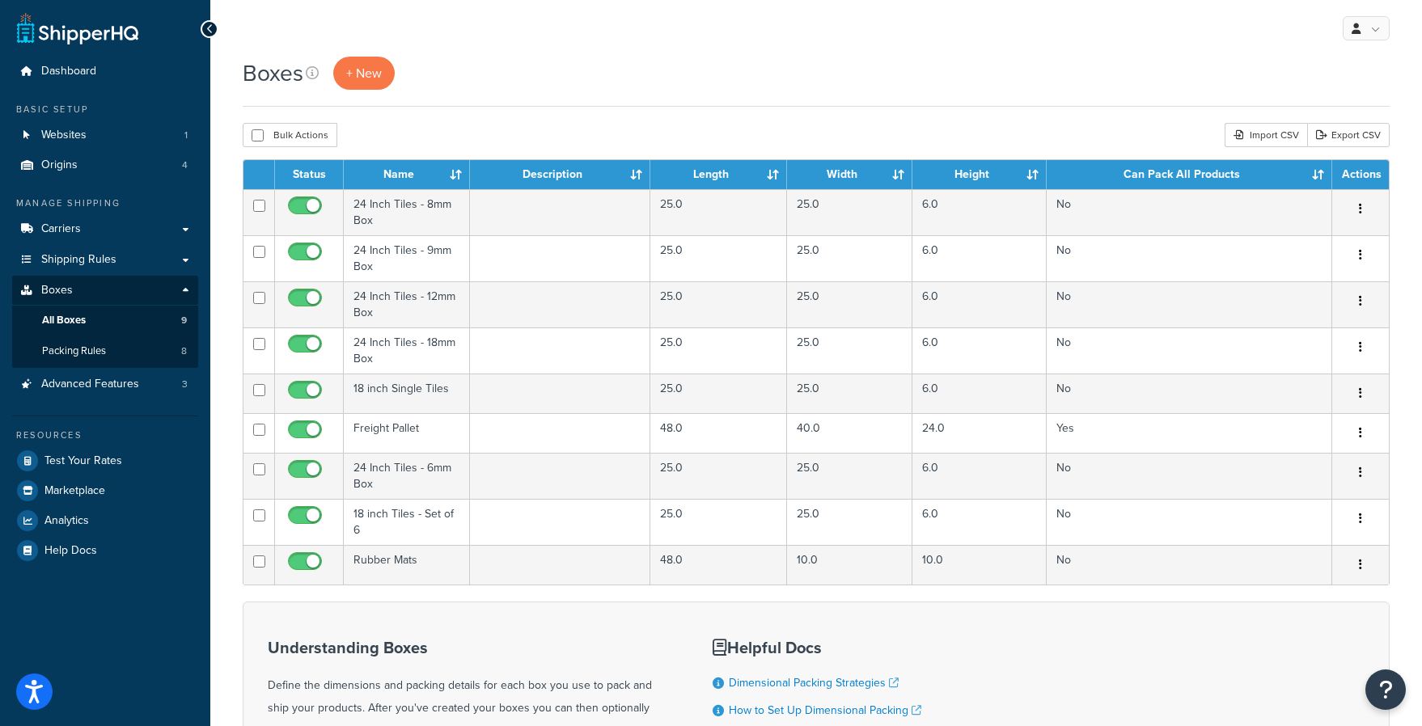
click at [1362, 686] on div "Understanding Boxes Define the dimensions and packing details for each box you …" at bounding box center [816, 723] width 1147 height 242
click at [1383, 689] on icon "Open Resource Center" at bounding box center [1385, 689] width 15 height 23
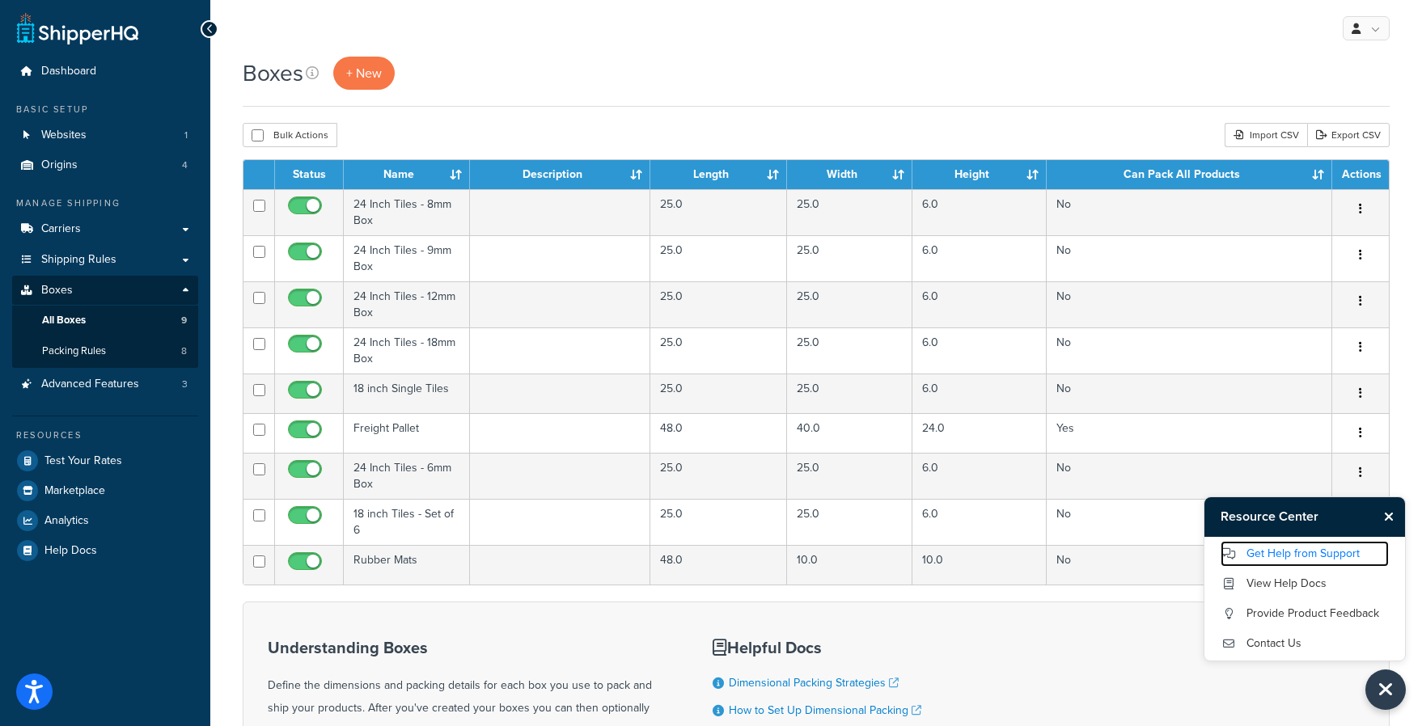
click at [1272, 546] on link "Get Help from Support" at bounding box center [1304, 554] width 168 height 26
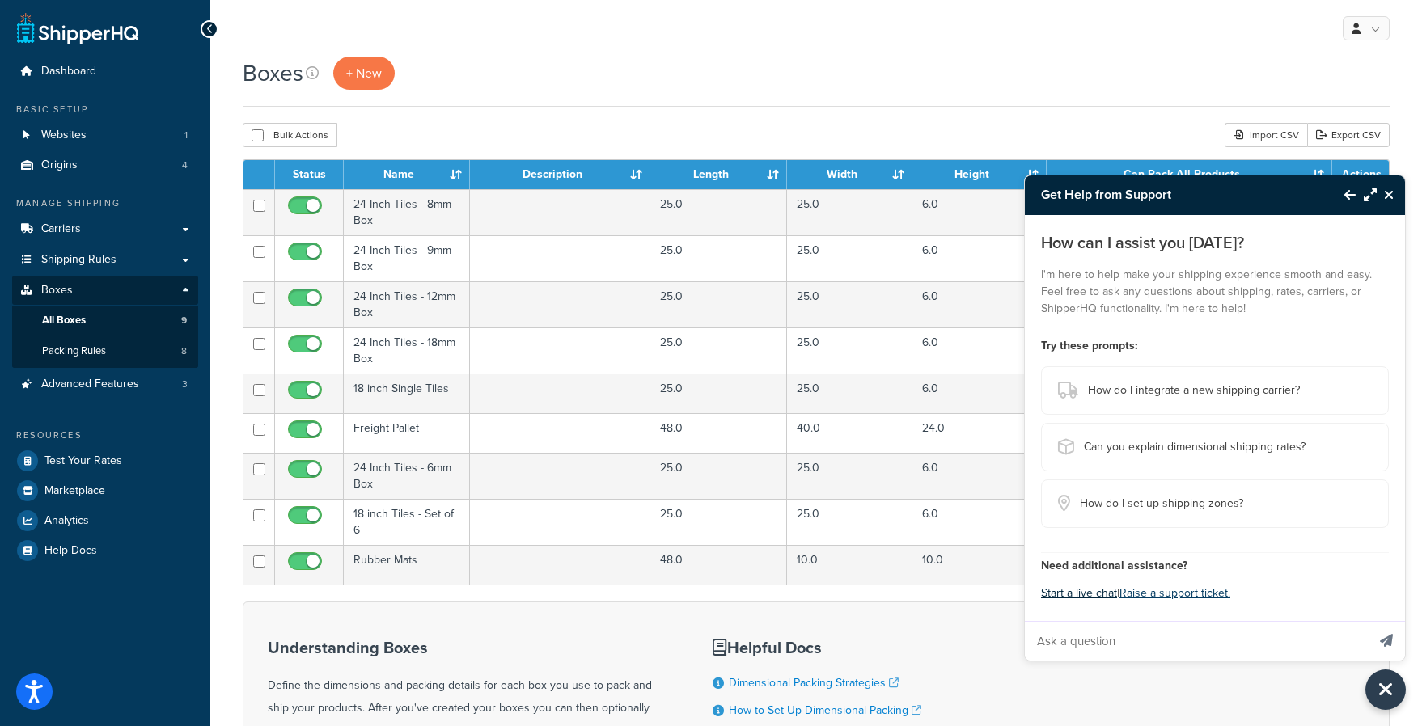
click at [1067, 588] on button "Start a live chat" at bounding box center [1079, 593] width 76 height 23
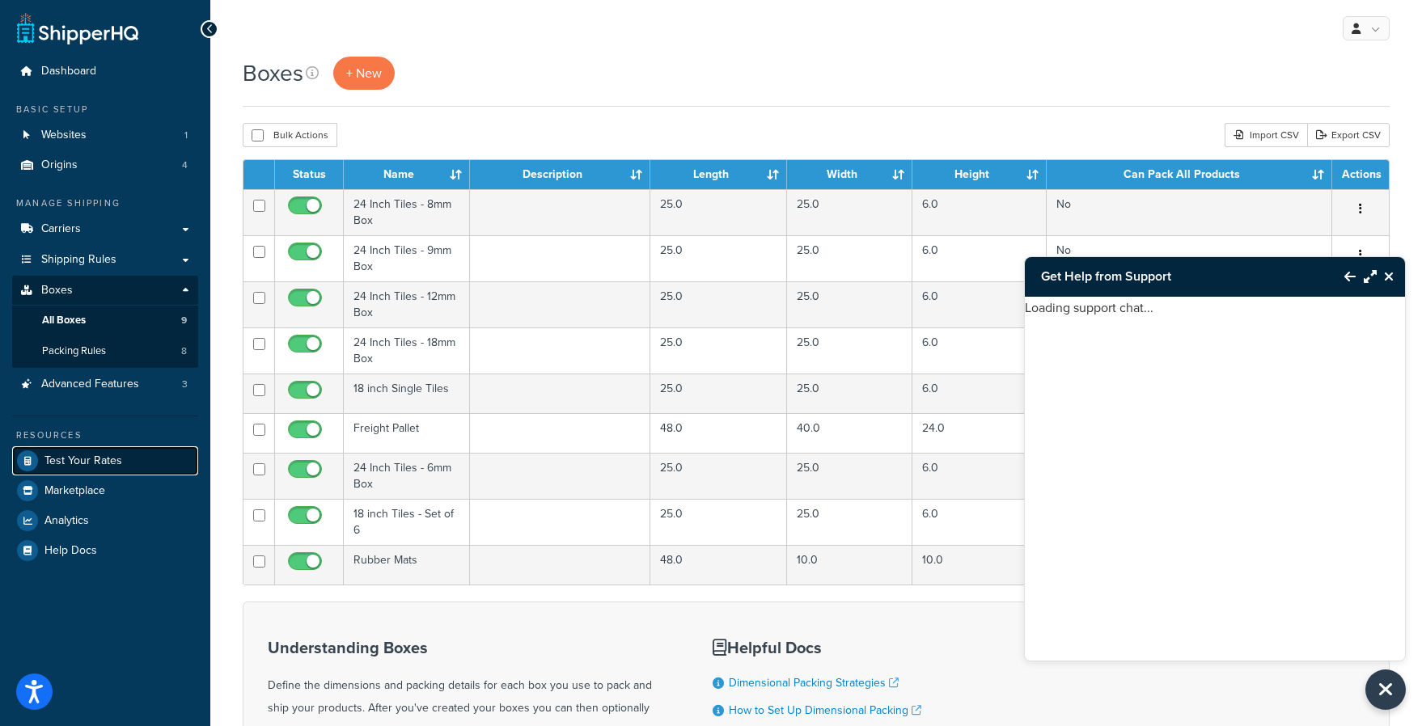
click at [108, 454] on span "Test Your Rates" at bounding box center [83, 461] width 78 height 14
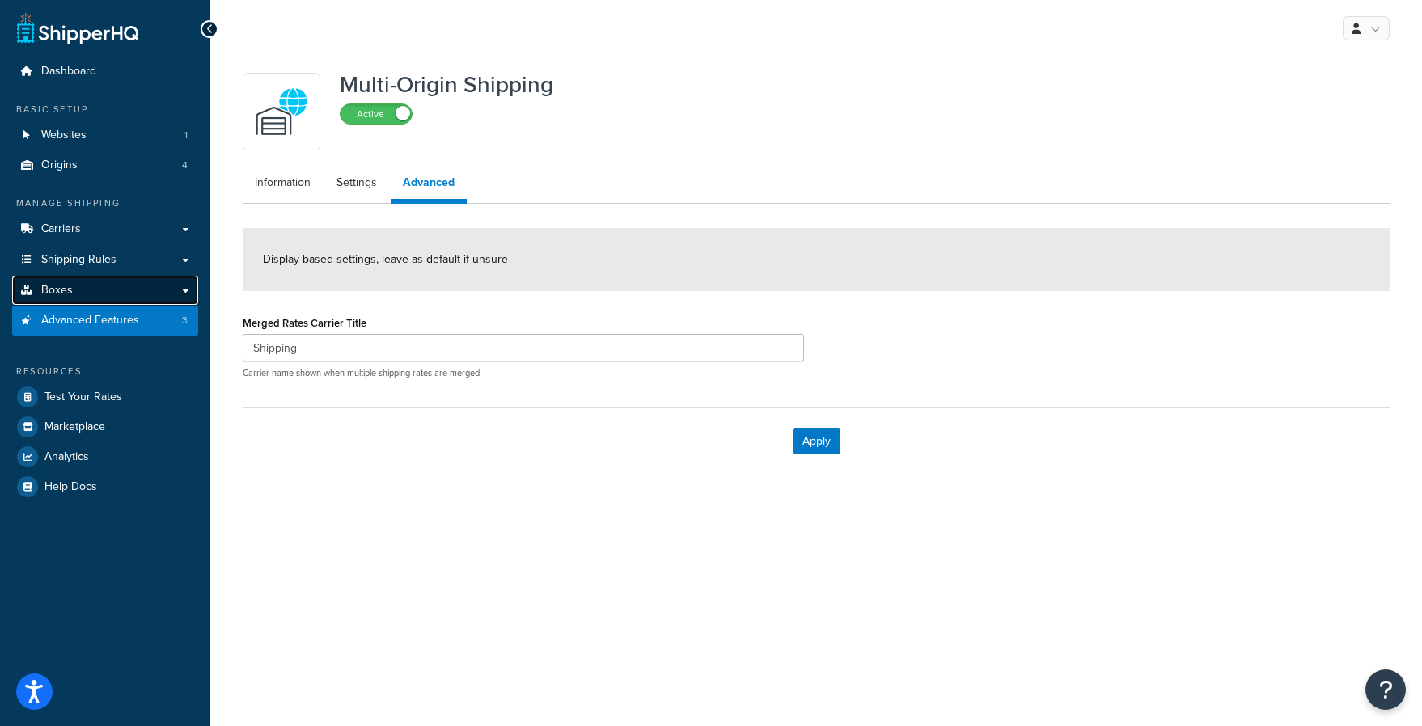
click at [82, 291] on link "Boxes" at bounding box center [105, 291] width 186 height 30
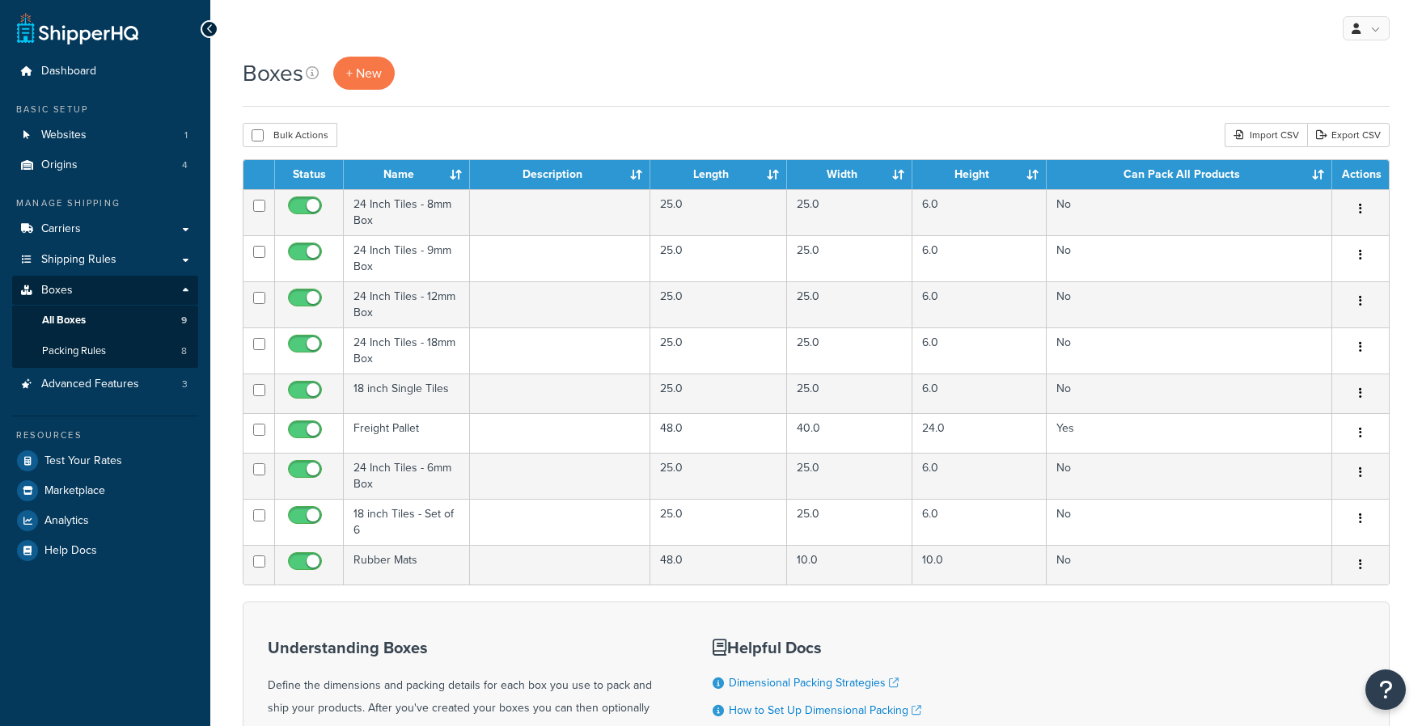
click at [370, 432] on td "Freight Pallet" at bounding box center [407, 433] width 126 height 40
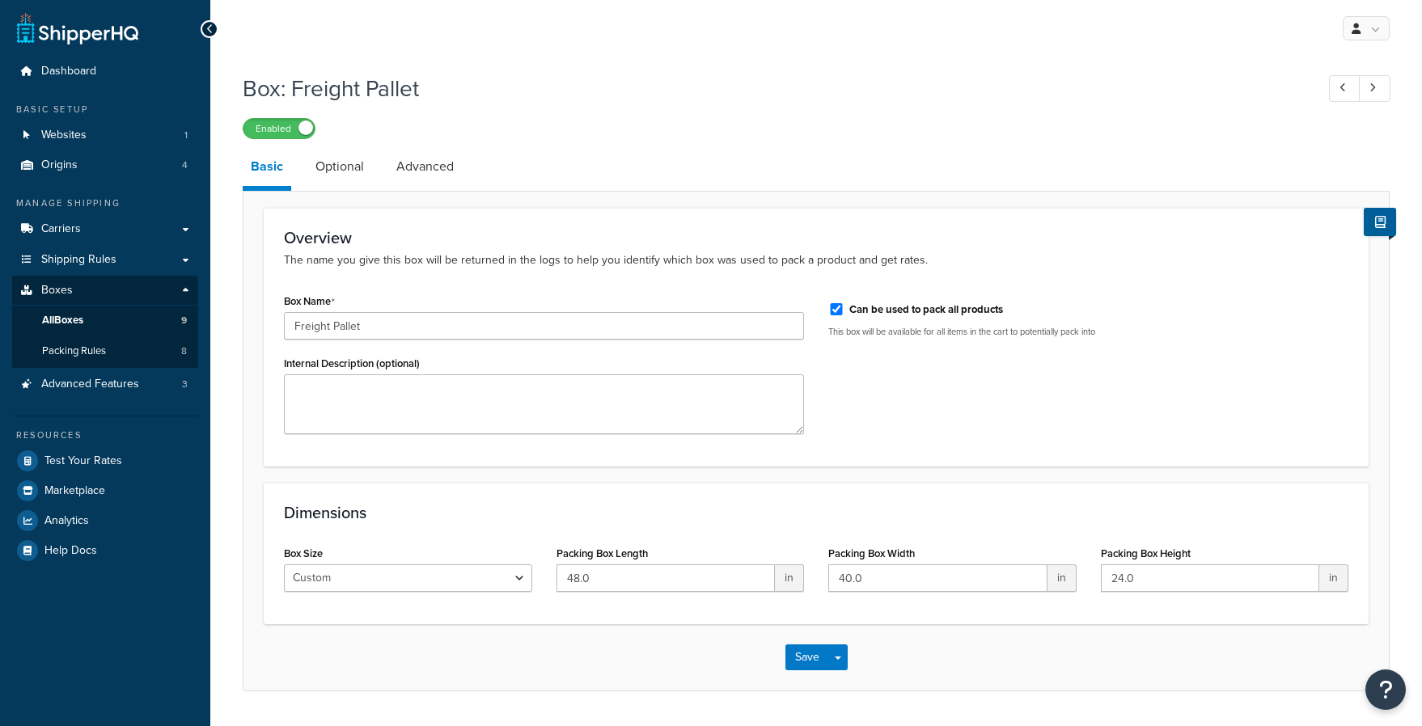
scroll to position [47, 0]
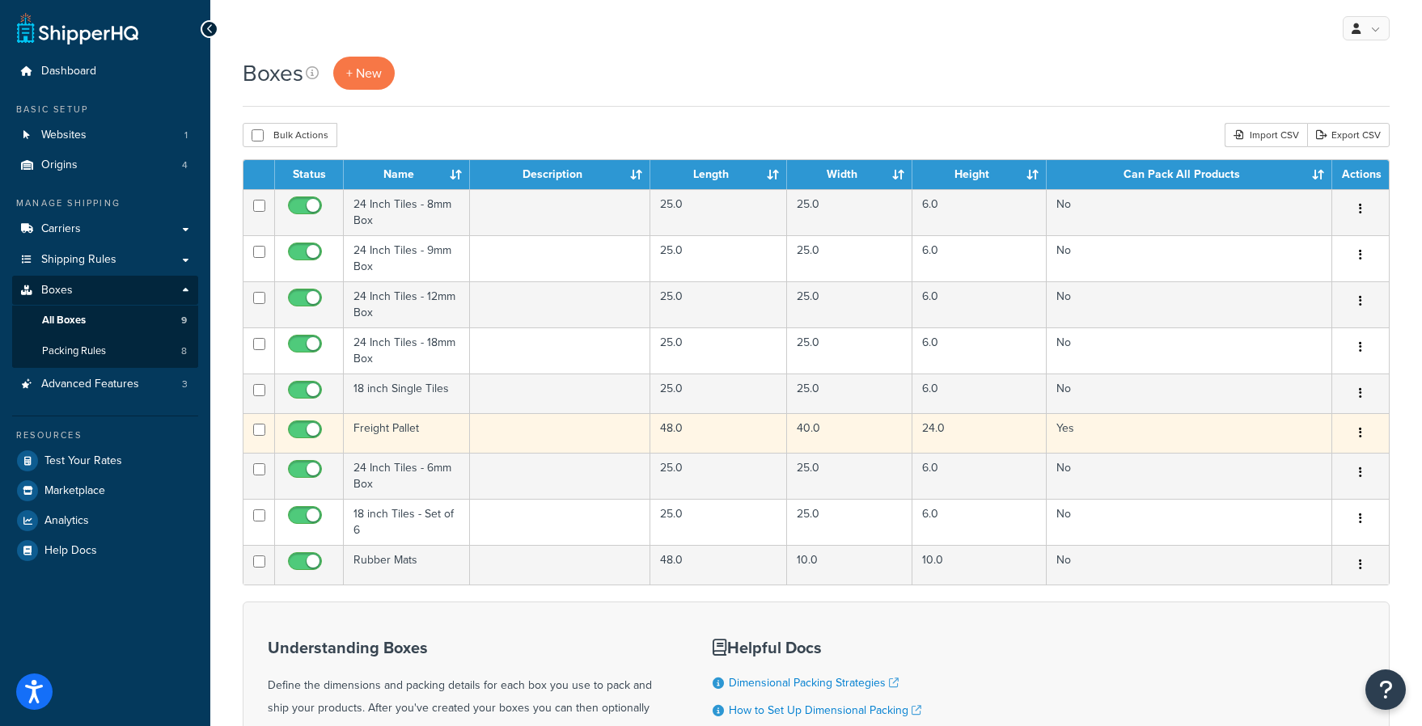
click at [395, 433] on td "Freight Pallet" at bounding box center [407, 433] width 126 height 40
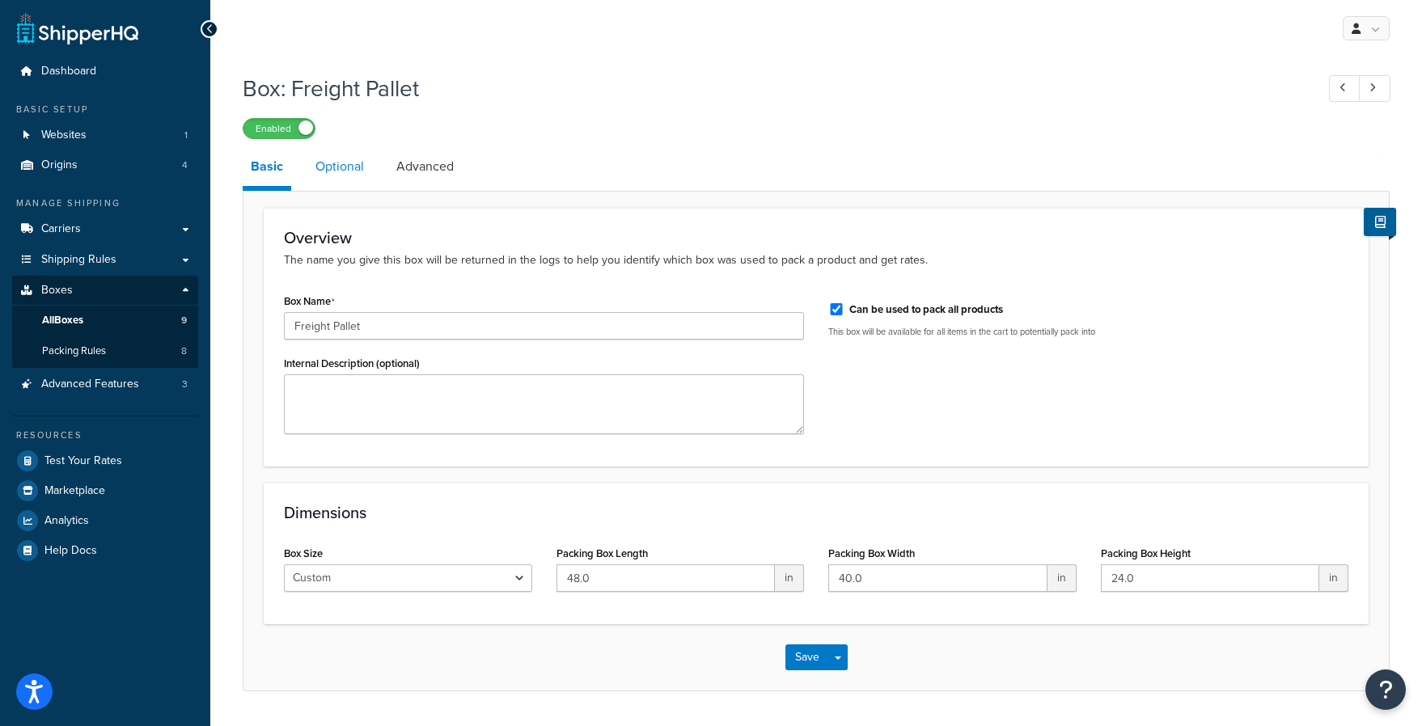
click at [337, 163] on link "Optional" at bounding box center [339, 166] width 65 height 39
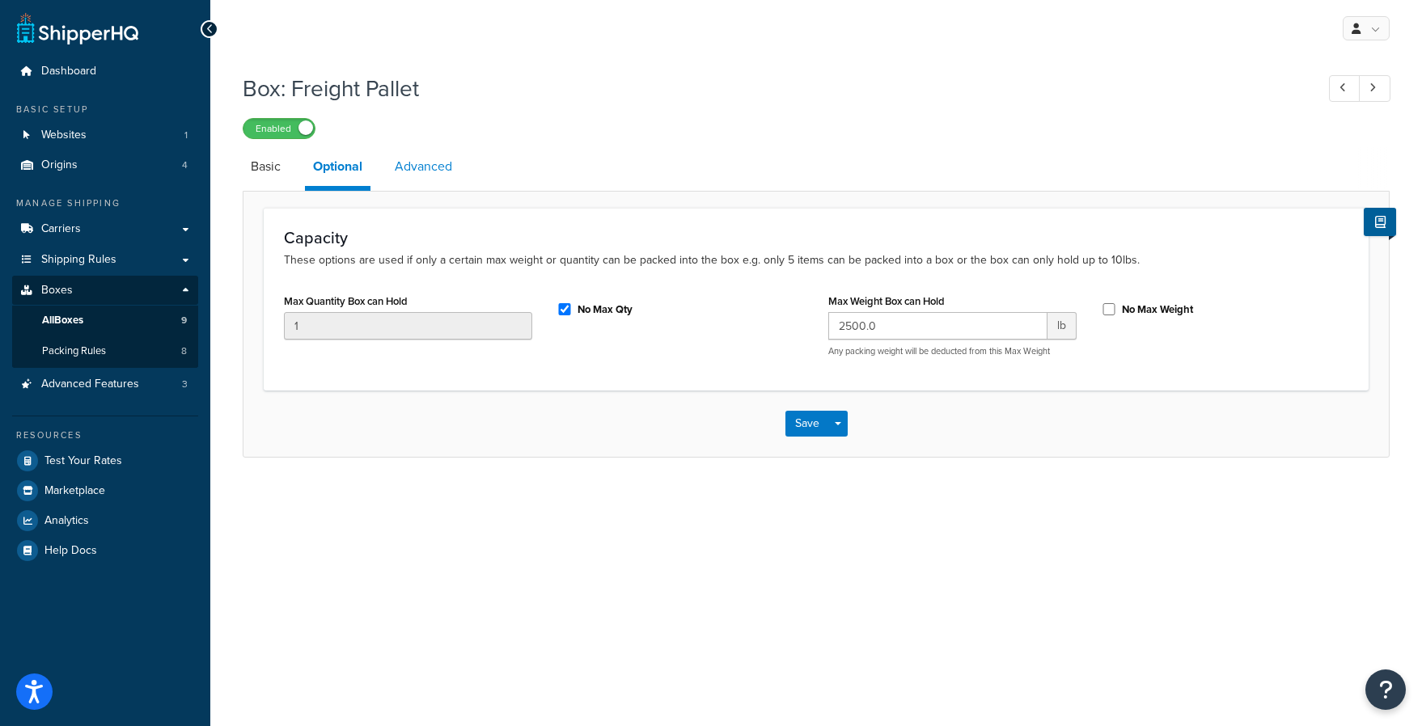
click at [425, 159] on link "Advanced" at bounding box center [424, 166] width 74 height 39
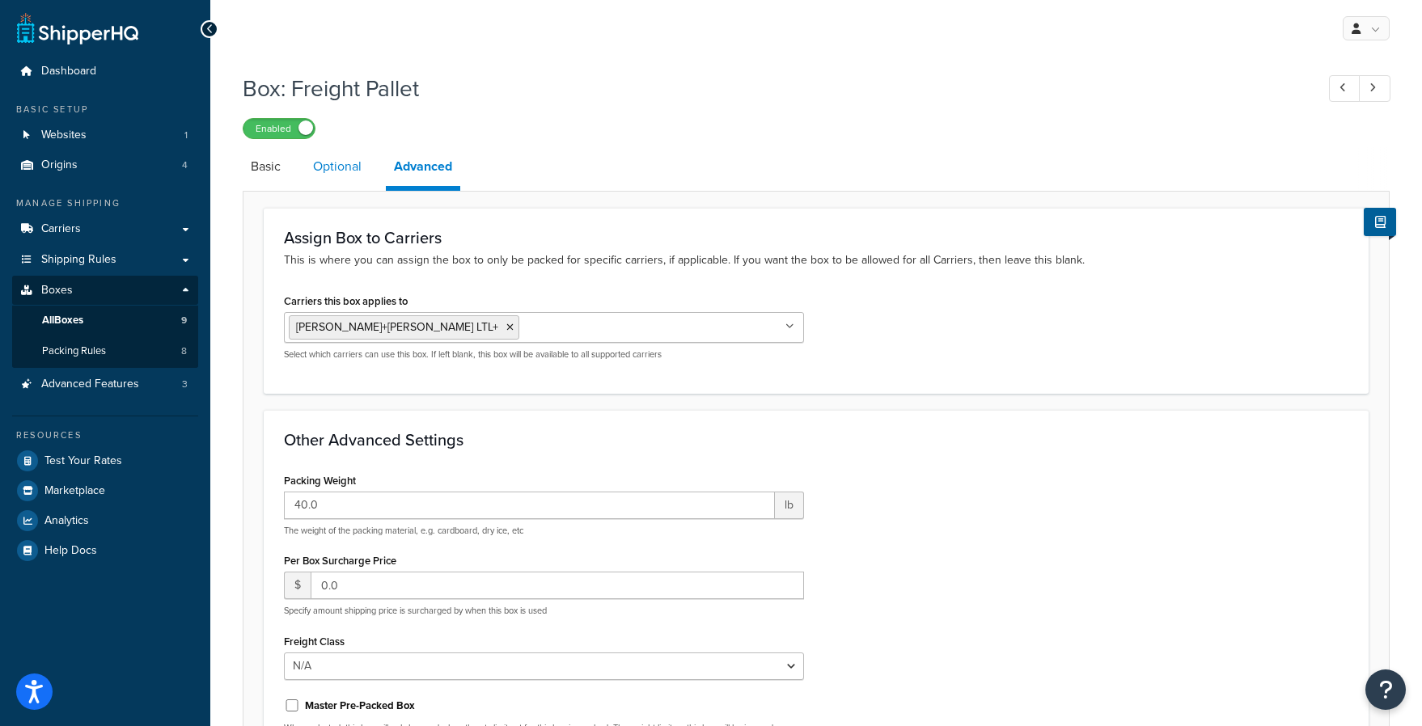
click at [338, 167] on link "Optional" at bounding box center [337, 166] width 65 height 39
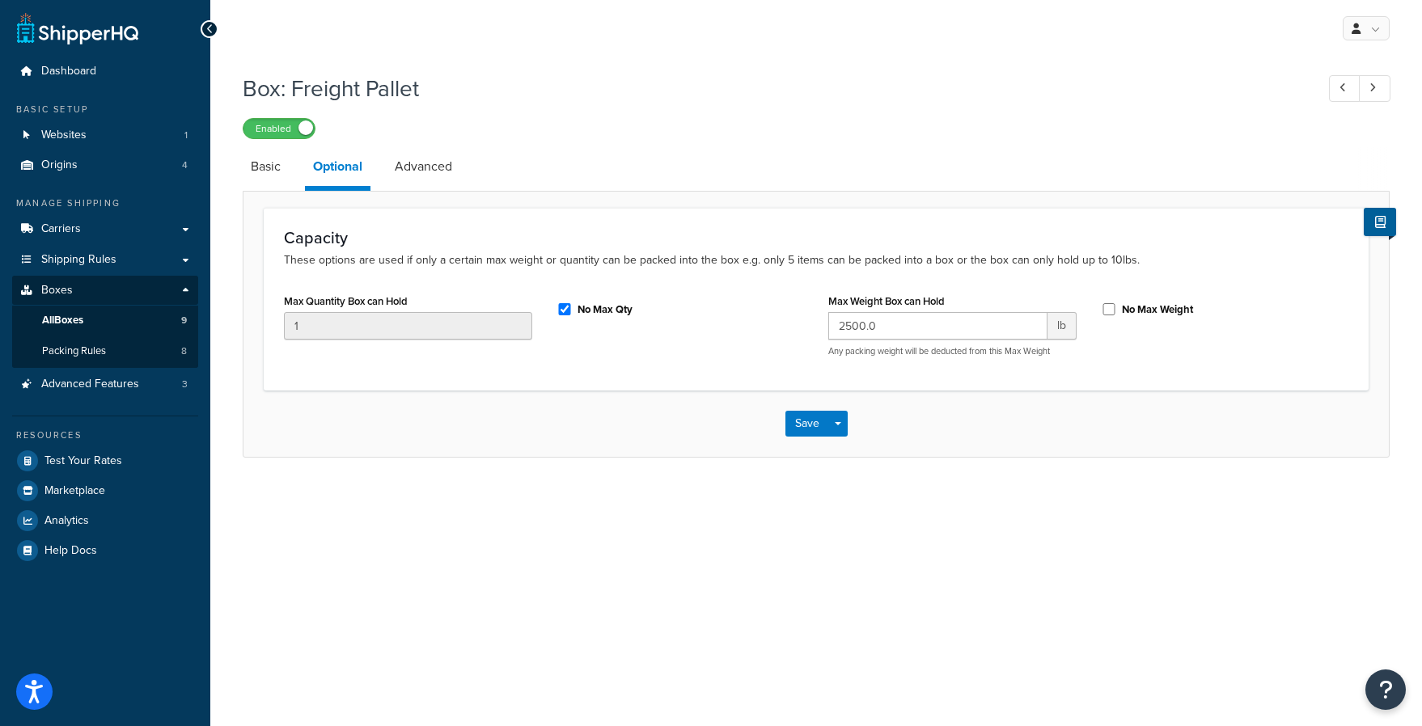
click at [607, 311] on label "No Max Qty" at bounding box center [604, 309] width 55 height 15
click at [573, 311] on input "No Max Qty" at bounding box center [564, 309] width 16 height 12
checkbox input "false"
click at [813, 428] on button "Save" at bounding box center [807, 424] width 44 height 26
click at [268, 166] on link "Basic" at bounding box center [266, 166] width 46 height 39
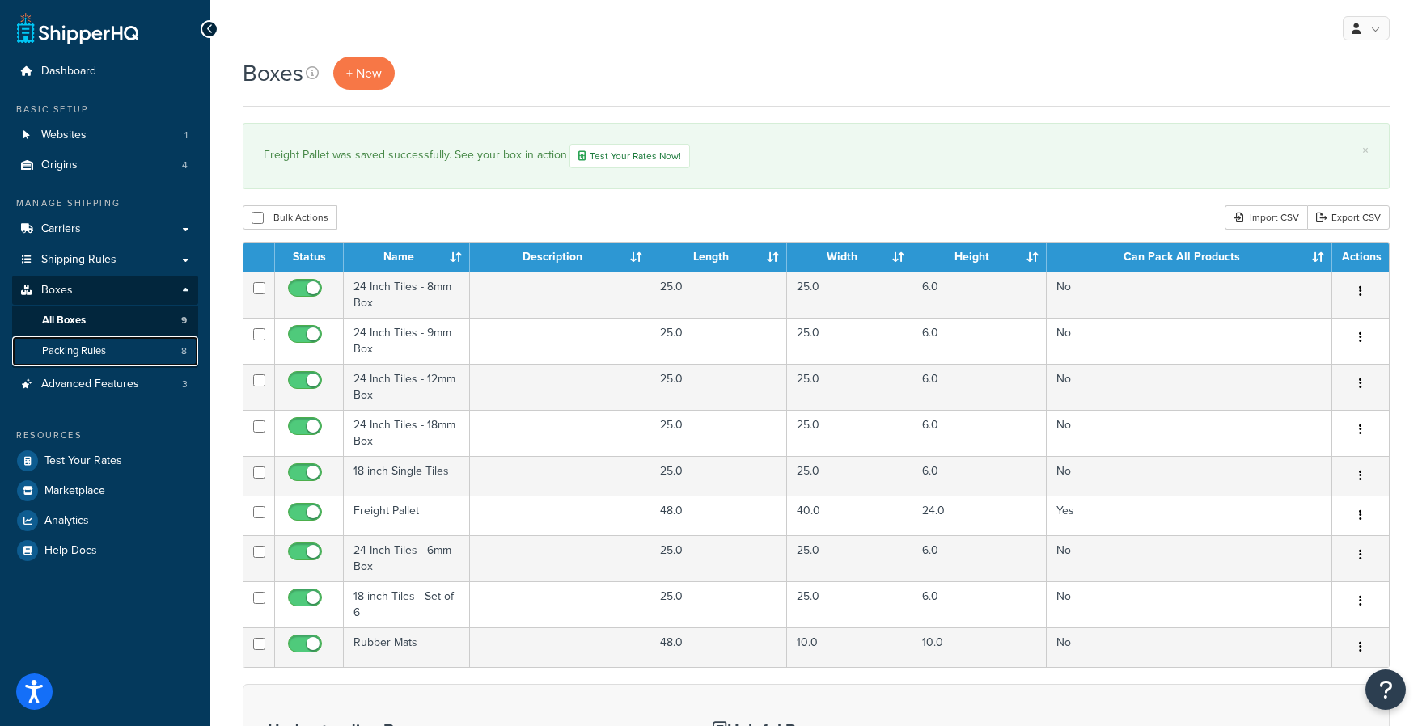
click at [141, 357] on link "Packing Rules 8" at bounding box center [105, 351] width 186 height 30
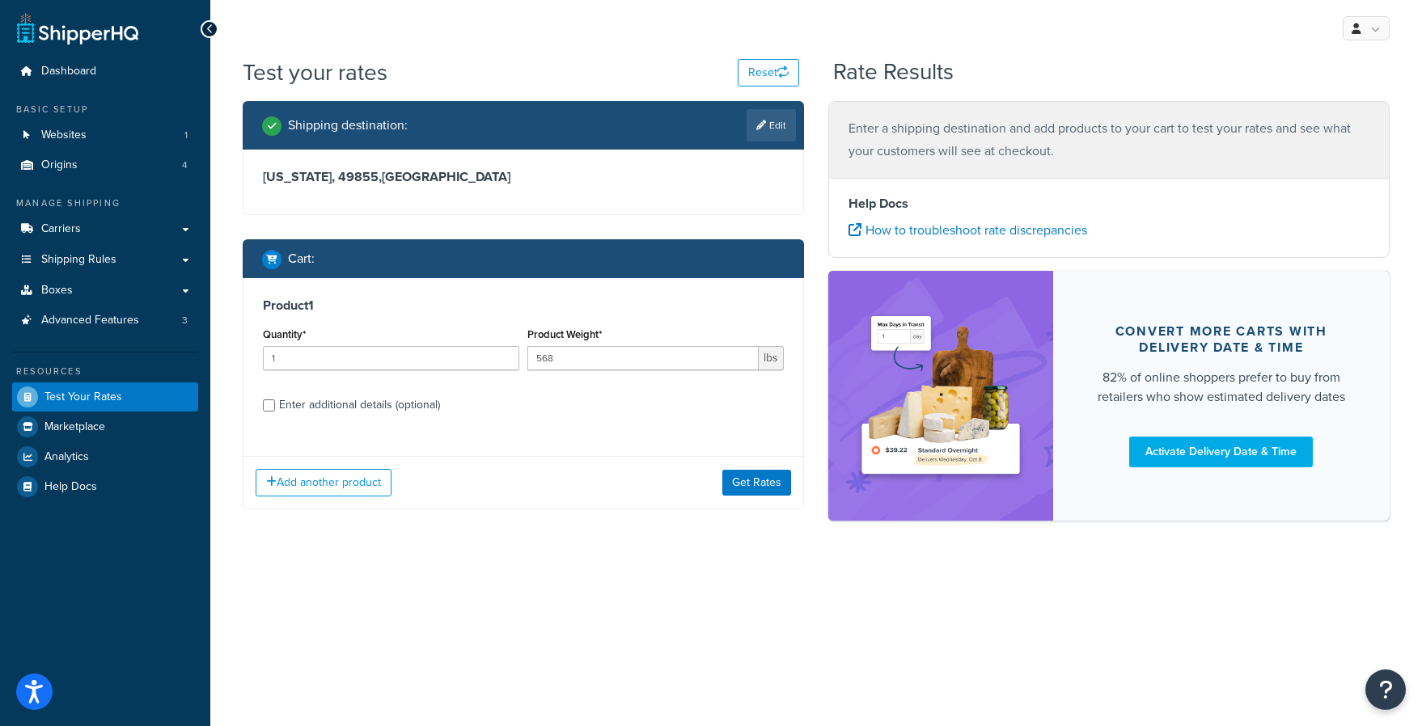
click at [376, 405] on div "Enter additional details (optional)" at bounding box center [359, 405] width 161 height 23
click at [275, 405] on input "Enter additional details (optional)" at bounding box center [269, 405] width 12 height 12
checkbox input "true"
select select "87042"
select select "60"
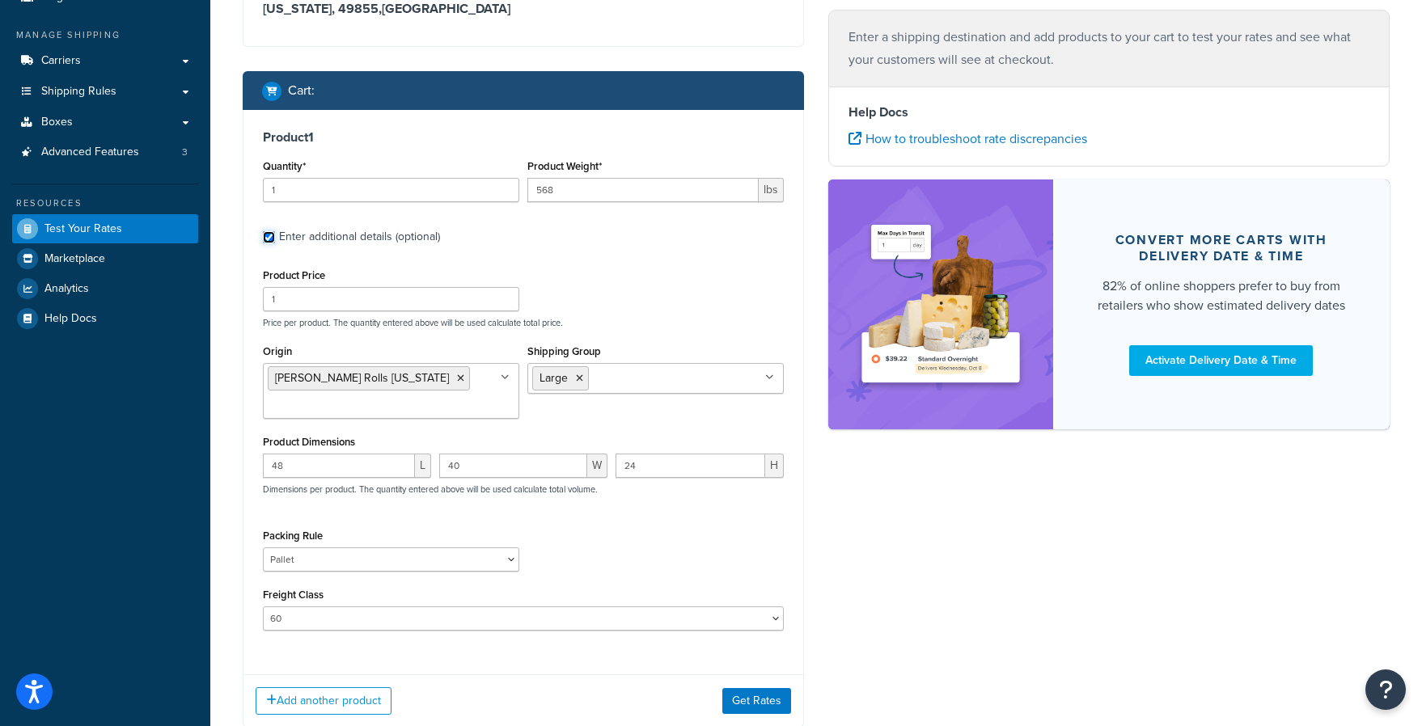
scroll to position [207, 0]
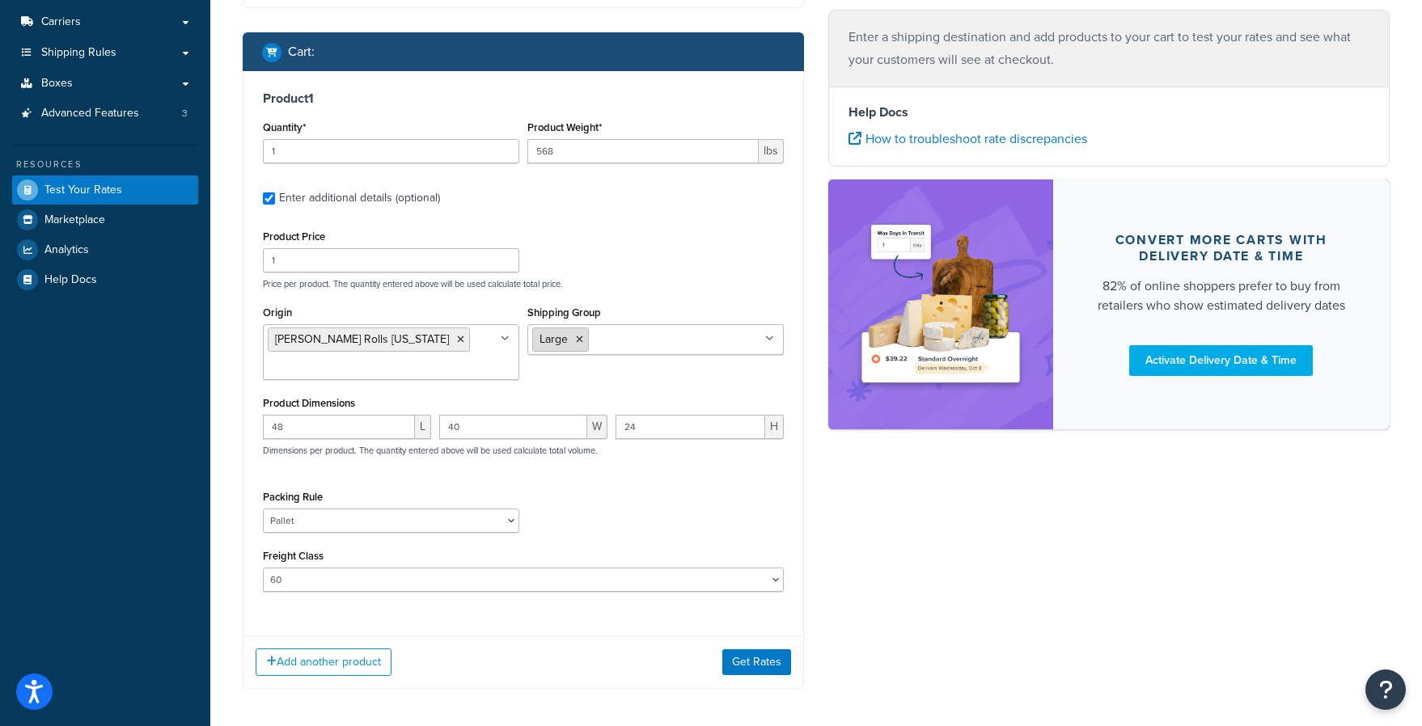
click at [574, 336] on li "Large" at bounding box center [560, 340] width 57 height 24
click at [579, 336] on icon at bounding box center [579, 340] width 7 height 10
click at [450, 528] on select "18 inch Single Tiles 18 inch Tiles - Set of 6 24 Inch Tiles - 12mm Box 24 Inch …" at bounding box center [391, 521] width 256 height 24
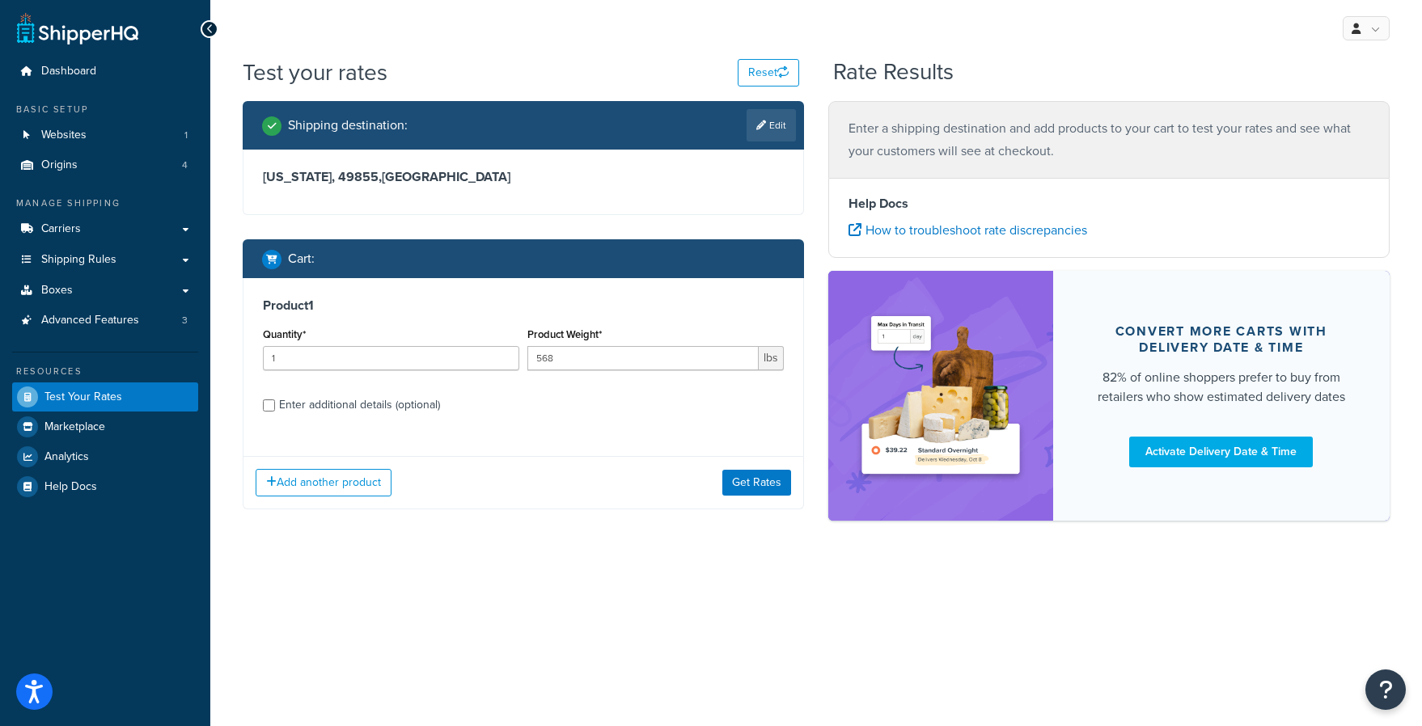
click at [418, 403] on div "Enter additional details (optional)" at bounding box center [359, 405] width 161 height 23
click at [275, 403] on input "Enter additional details (optional)" at bounding box center [269, 405] width 12 height 12
checkbox input "true"
select select "87042"
select select "60"
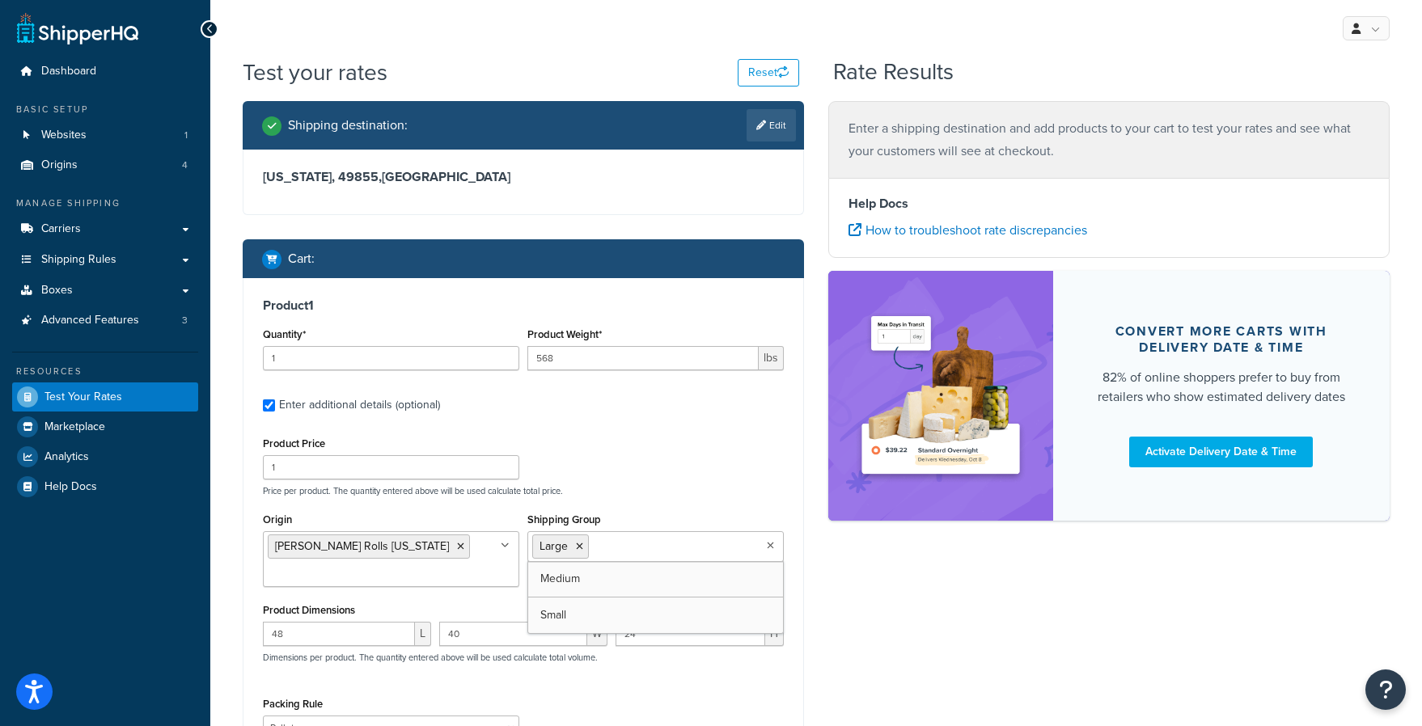
click at [672, 547] on input "Shipping Group" at bounding box center [664, 546] width 143 height 18
click at [668, 512] on div "Shipping Group Large Medium Small" at bounding box center [655, 535] width 256 height 53
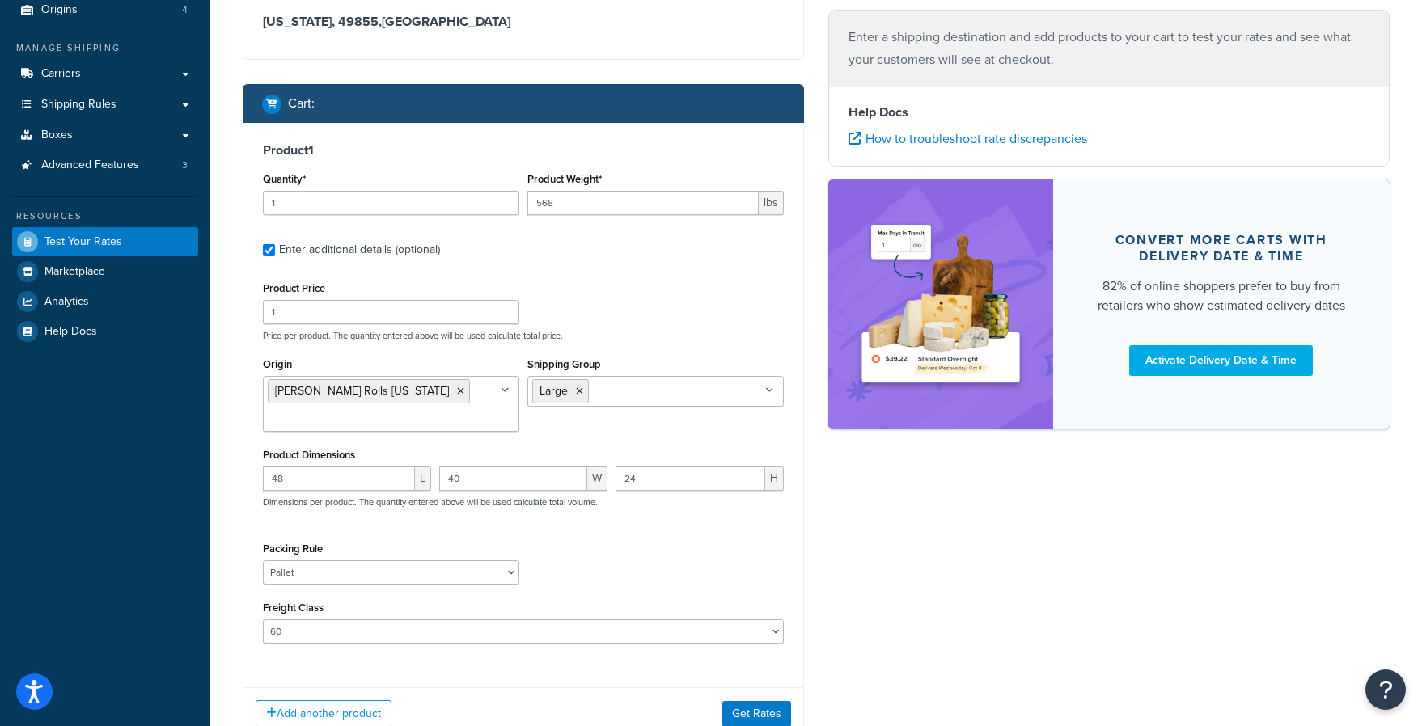
scroll to position [188, 0]
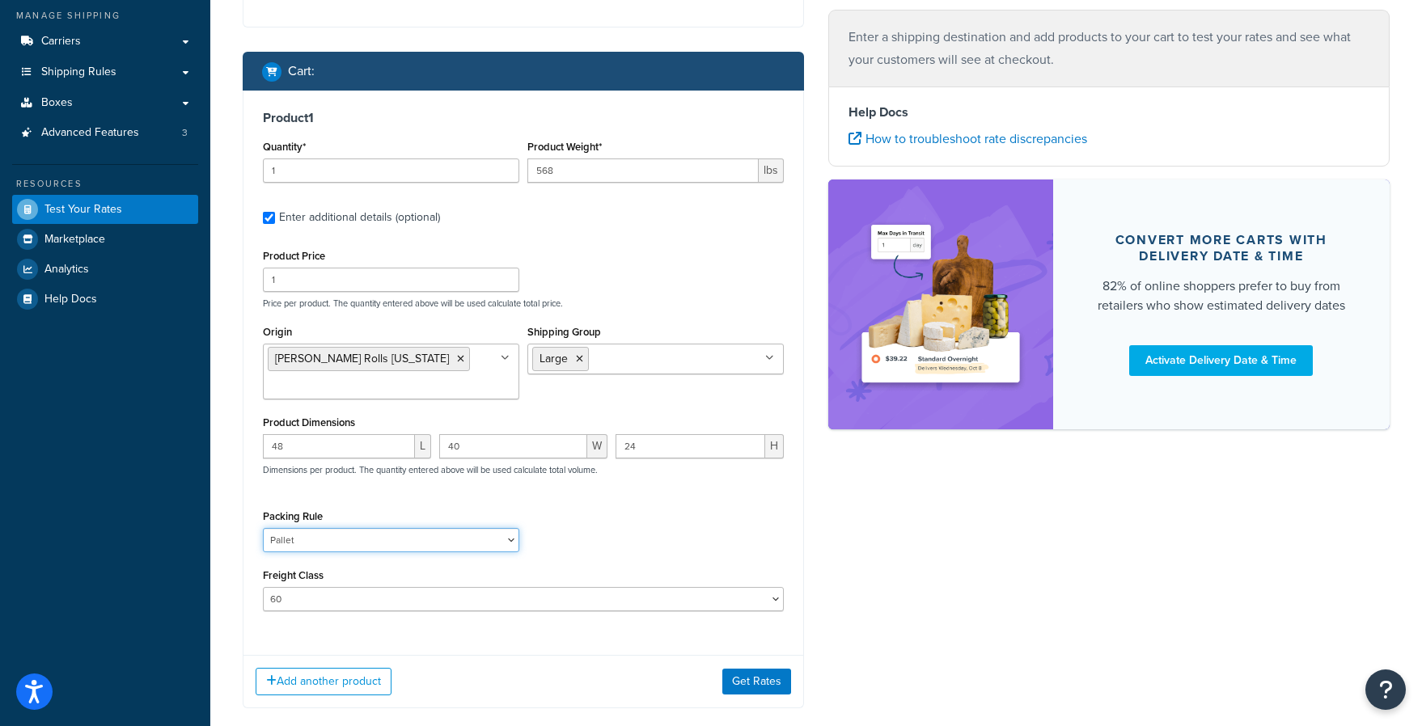
click at [499, 540] on select "18 inch Single Tiles 18 inch Tiles - Set of 6 24 Inch Tiles - 12mm Box 24 Inch …" at bounding box center [391, 540] width 256 height 24
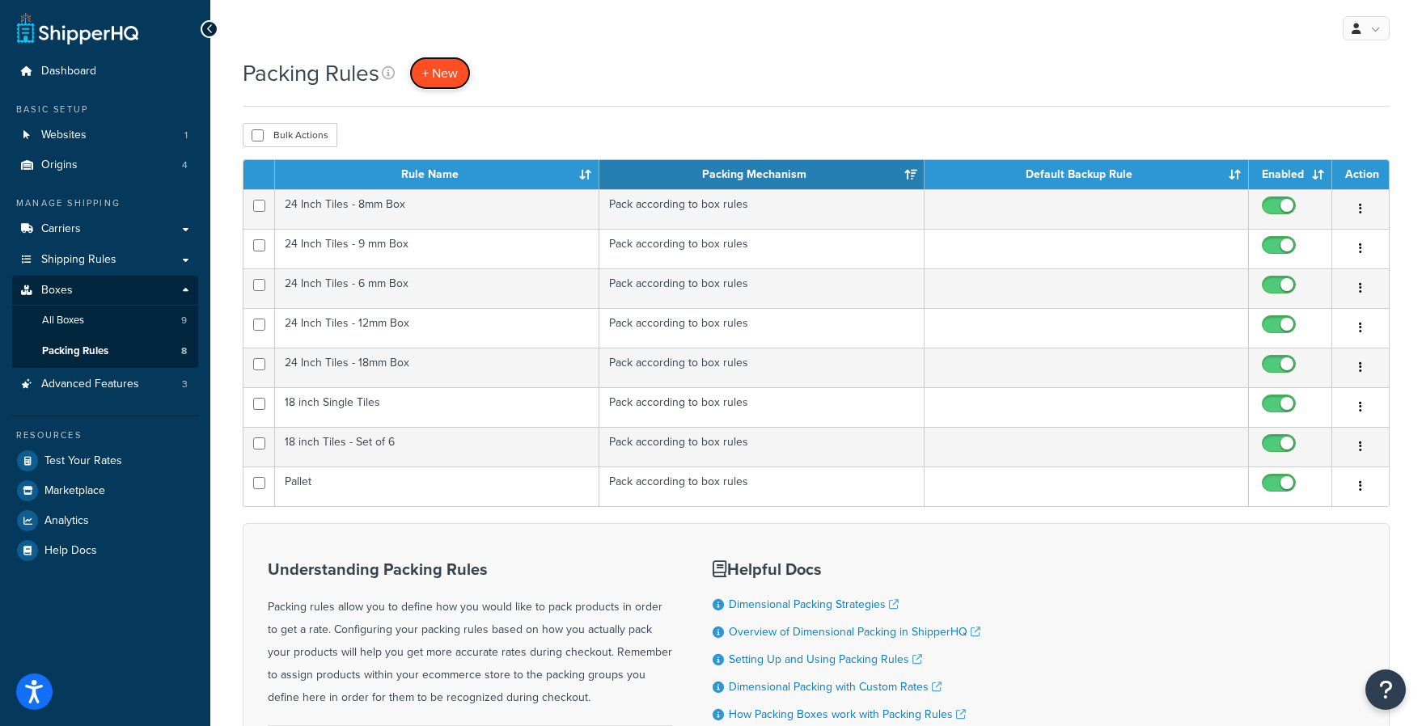
click at [437, 74] on span "+ New" at bounding box center [440, 73] width 36 height 19
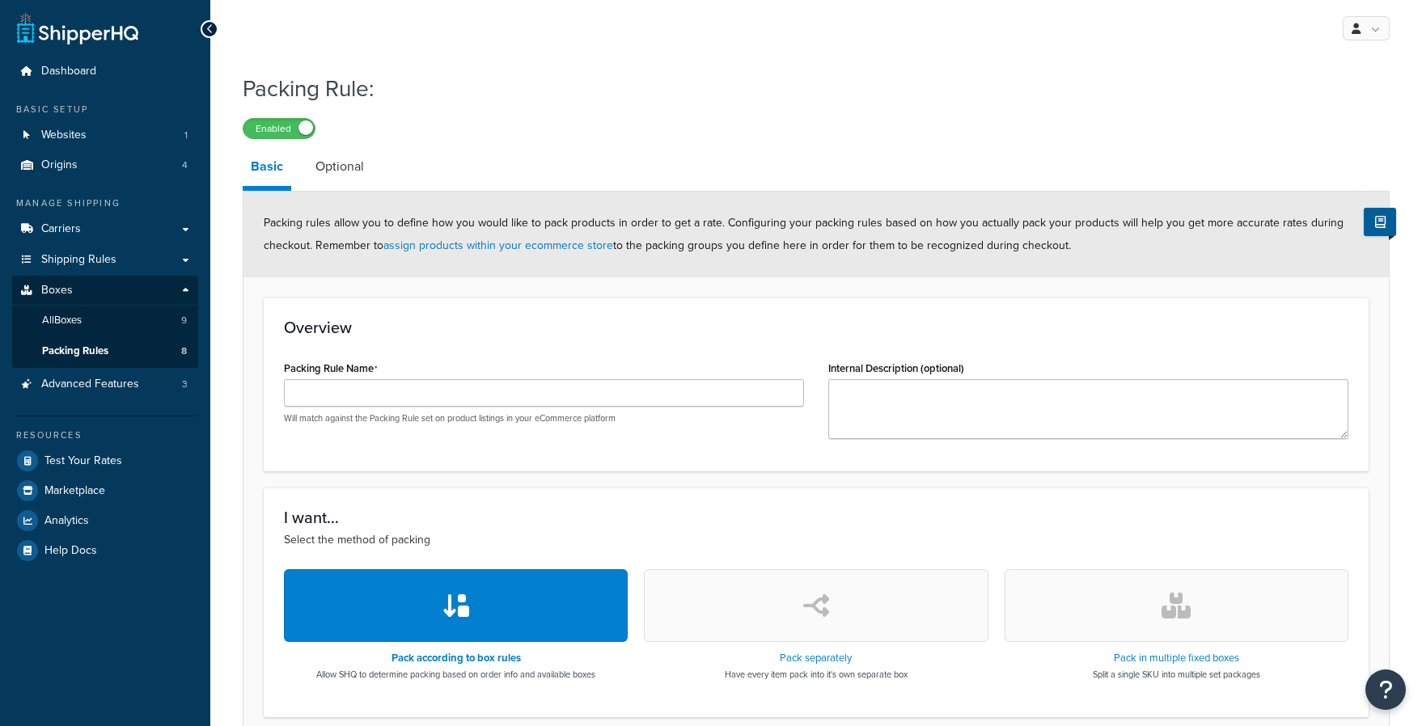
click at [357, 394] on input "Packing Rule Name" at bounding box center [544, 392] width 520 height 27
type input "Rubber Mat"
click at [424, 343] on div "Overview Packing Rule Name Rubber Mat Will match against the Packing Rule set o…" at bounding box center [816, 385] width 1105 height 174
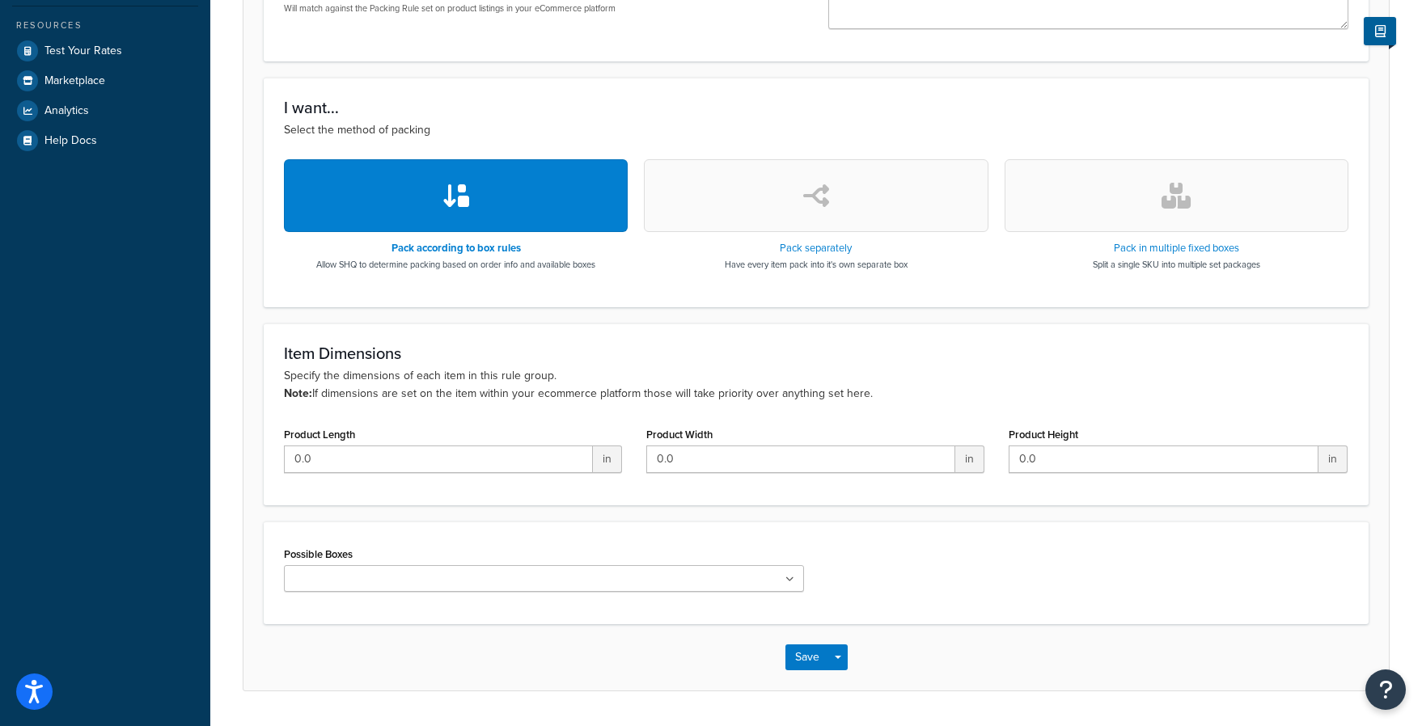
scroll to position [443, 0]
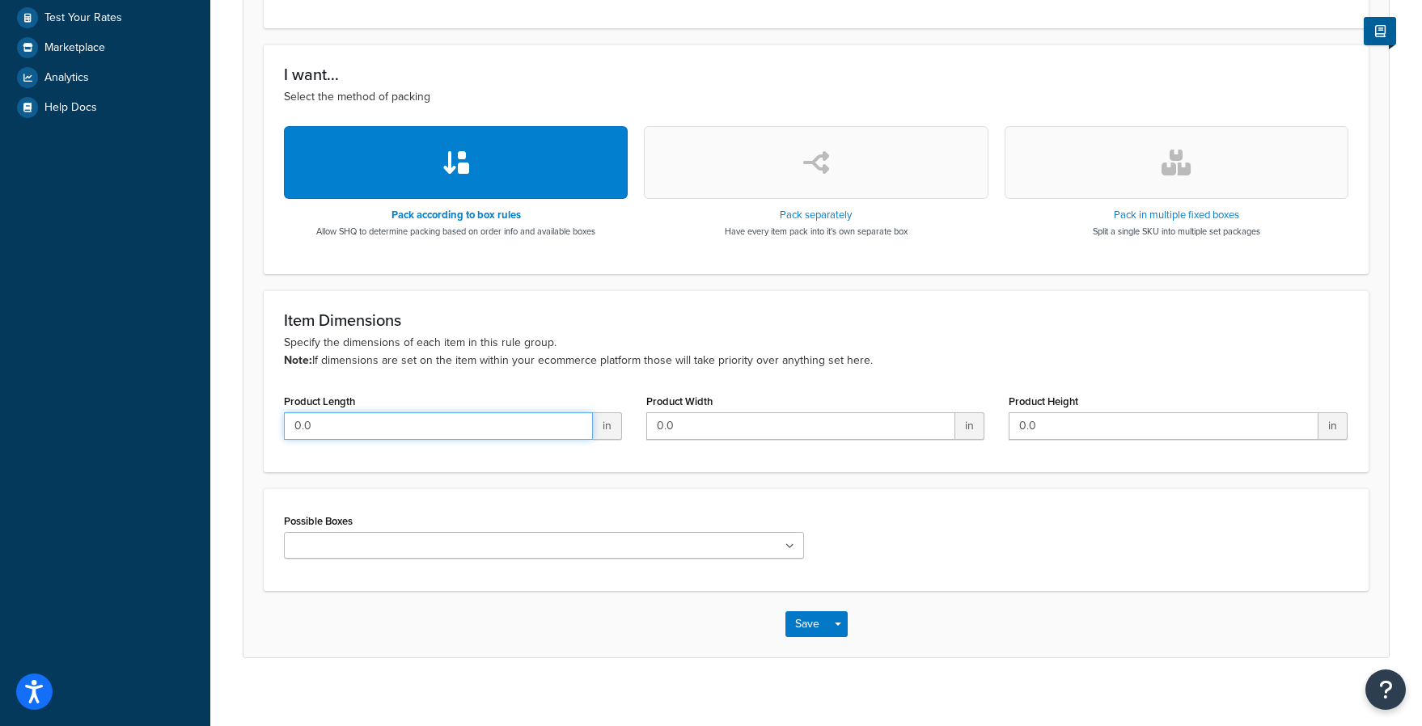
click at [314, 432] on input "0.0" at bounding box center [438, 425] width 309 height 27
type input "0"
type input "48"
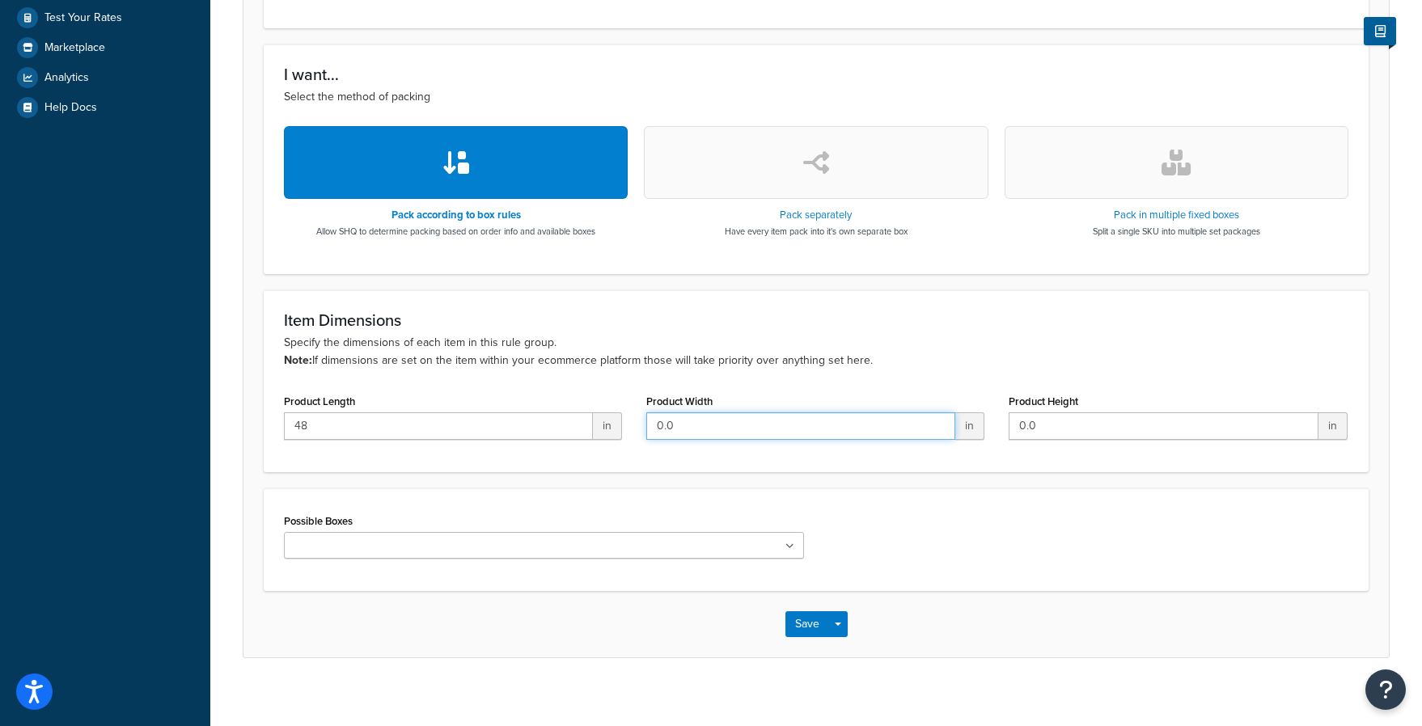
click at [754, 434] on input "0.0" at bounding box center [800, 425] width 309 height 27
type input "0"
type input "10"
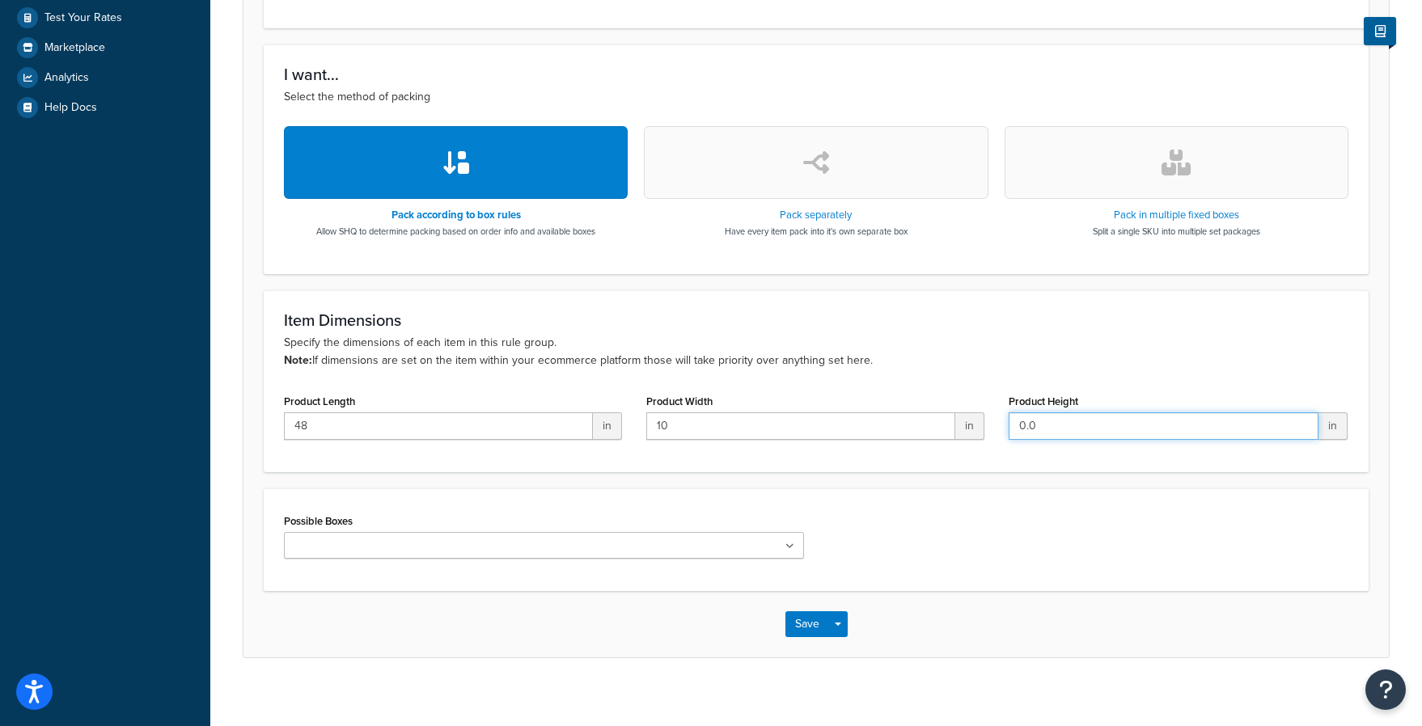
click at [1103, 439] on input "0.0" at bounding box center [1162, 425] width 309 height 27
click at [1103, 438] on input "0.0" at bounding box center [1162, 425] width 309 height 27
type input "0"
type input "10"
click at [1029, 350] on p "Specify the dimensions of each item in this rule group. Note: If dimensions are…" at bounding box center [816, 352] width 1064 height 36
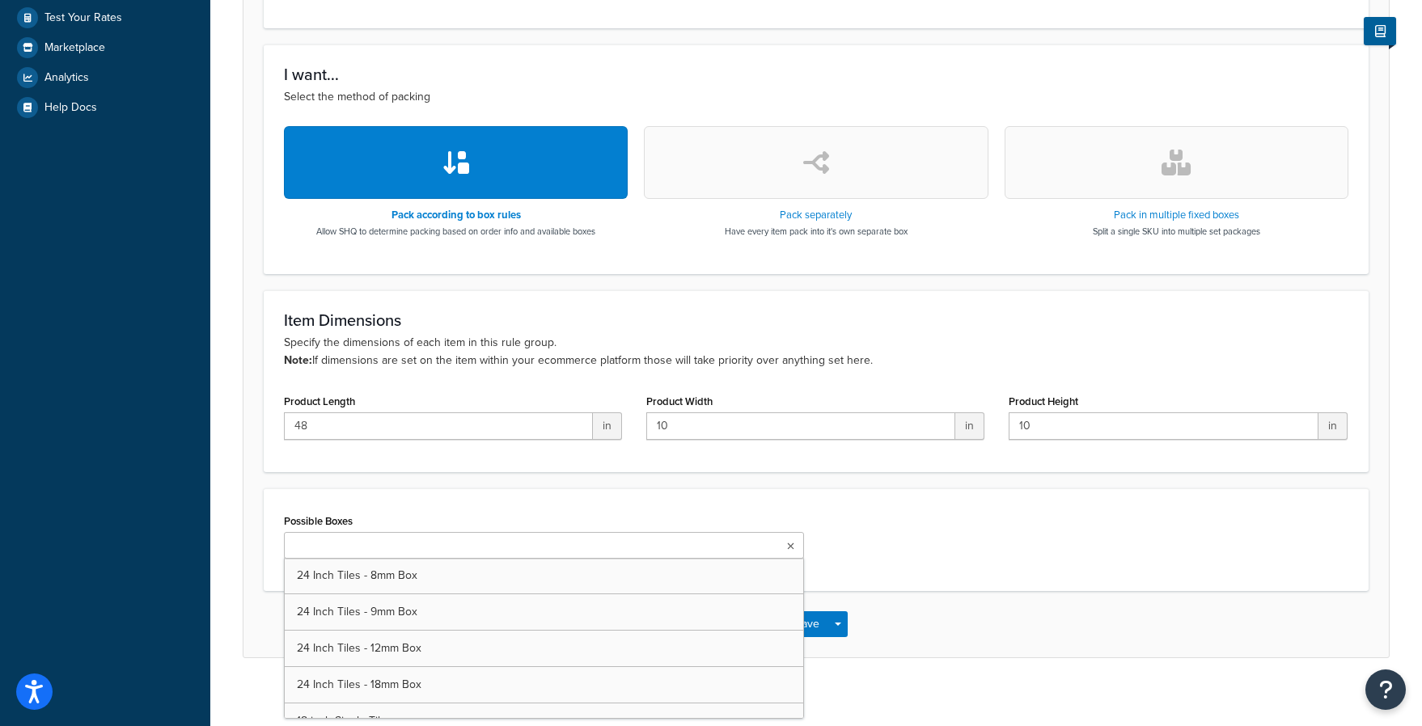
click at [716, 553] on ul at bounding box center [544, 545] width 520 height 27
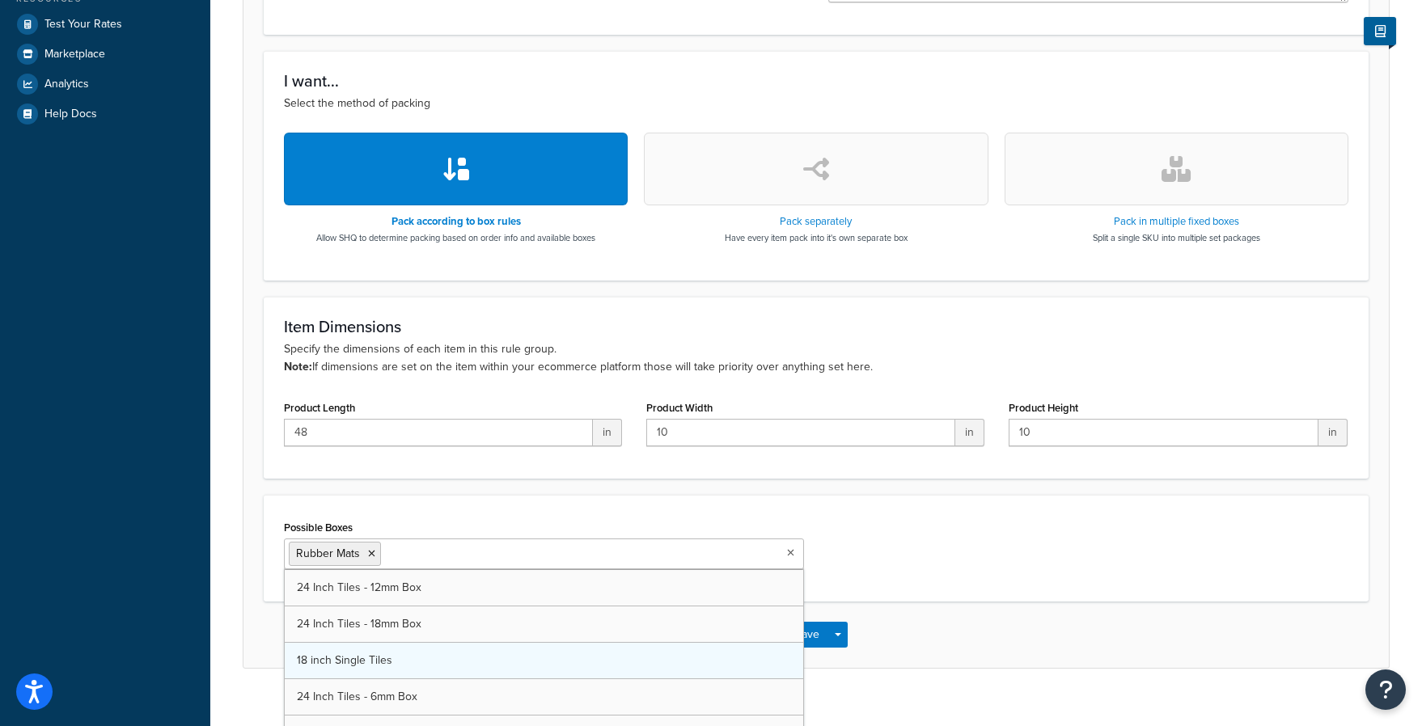
scroll to position [94, 0]
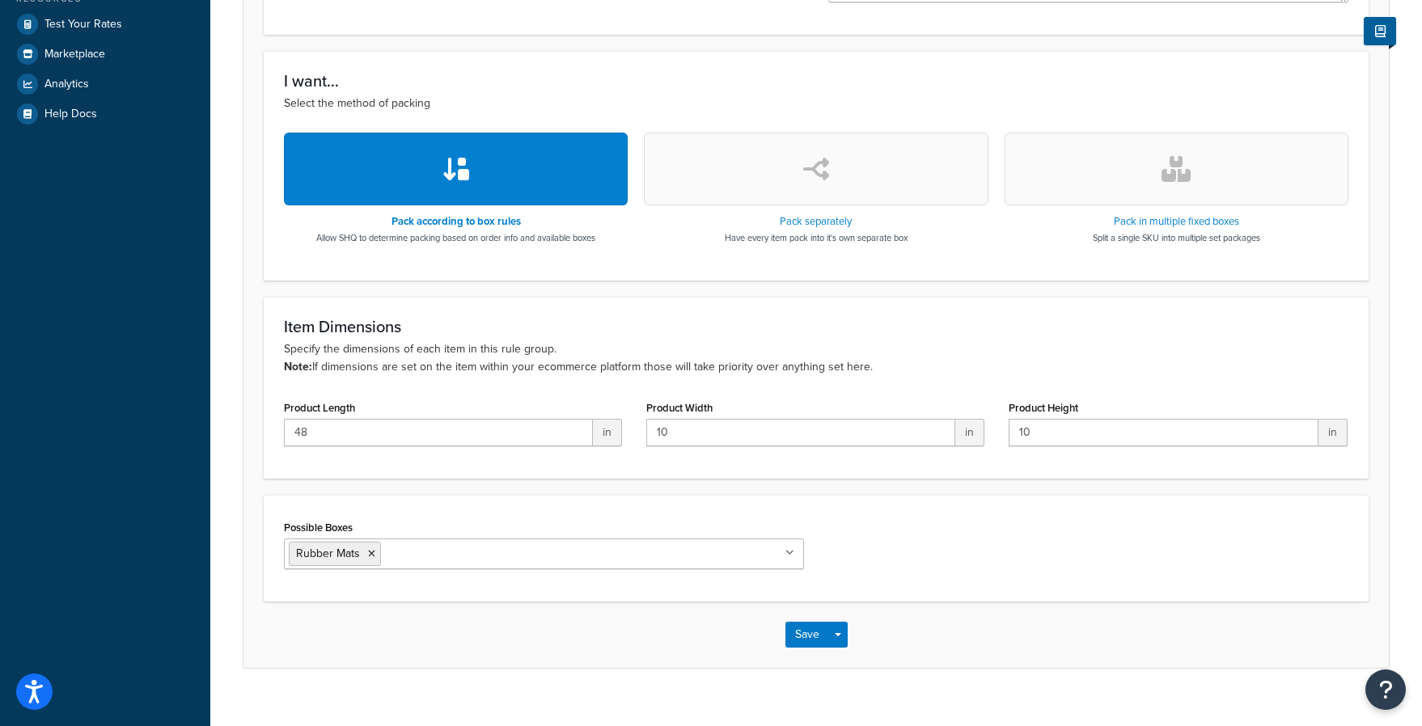
click at [533, 502] on div "Possible Boxes Rubber Mats 24 Inch Tiles - 8mm Box 24 Inch Tiles - 9mm Box 24 I…" at bounding box center [816, 548] width 1105 height 107
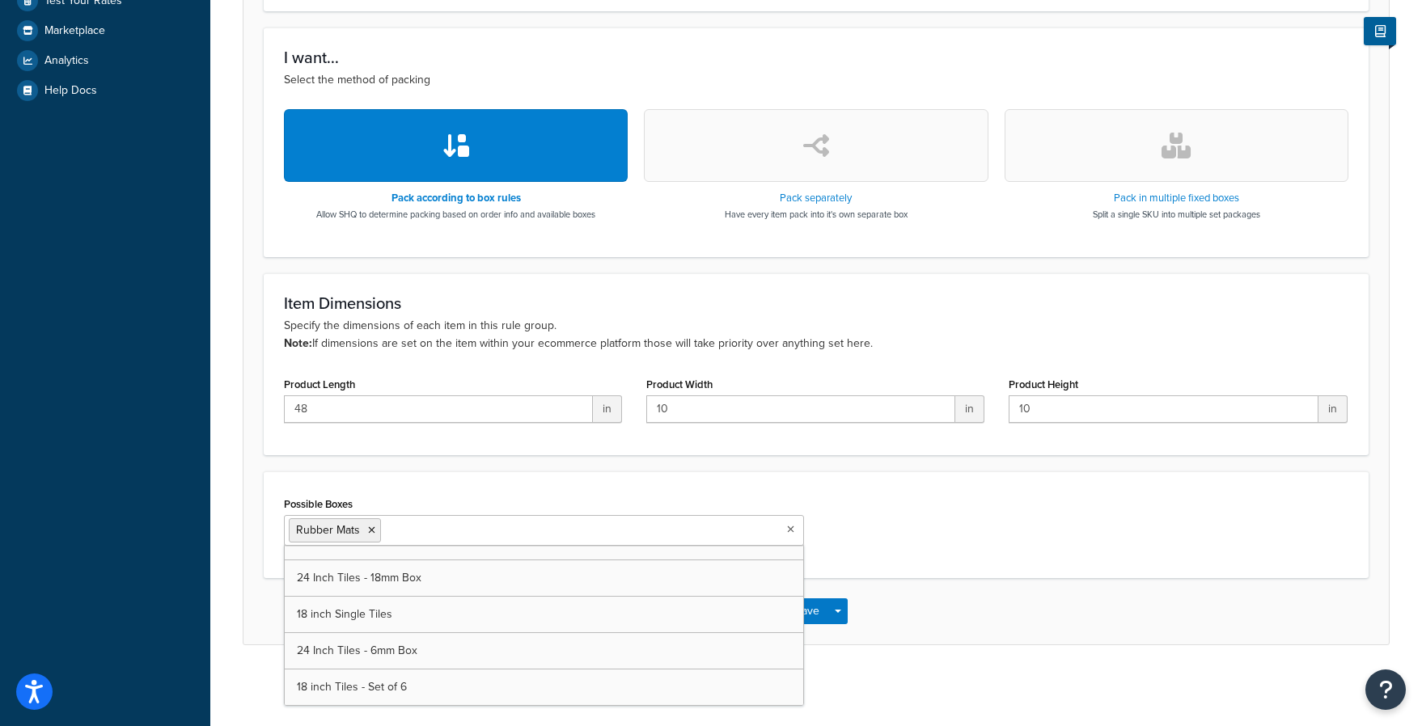
click at [500, 541] on ul "Rubber Mats" at bounding box center [544, 530] width 520 height 31
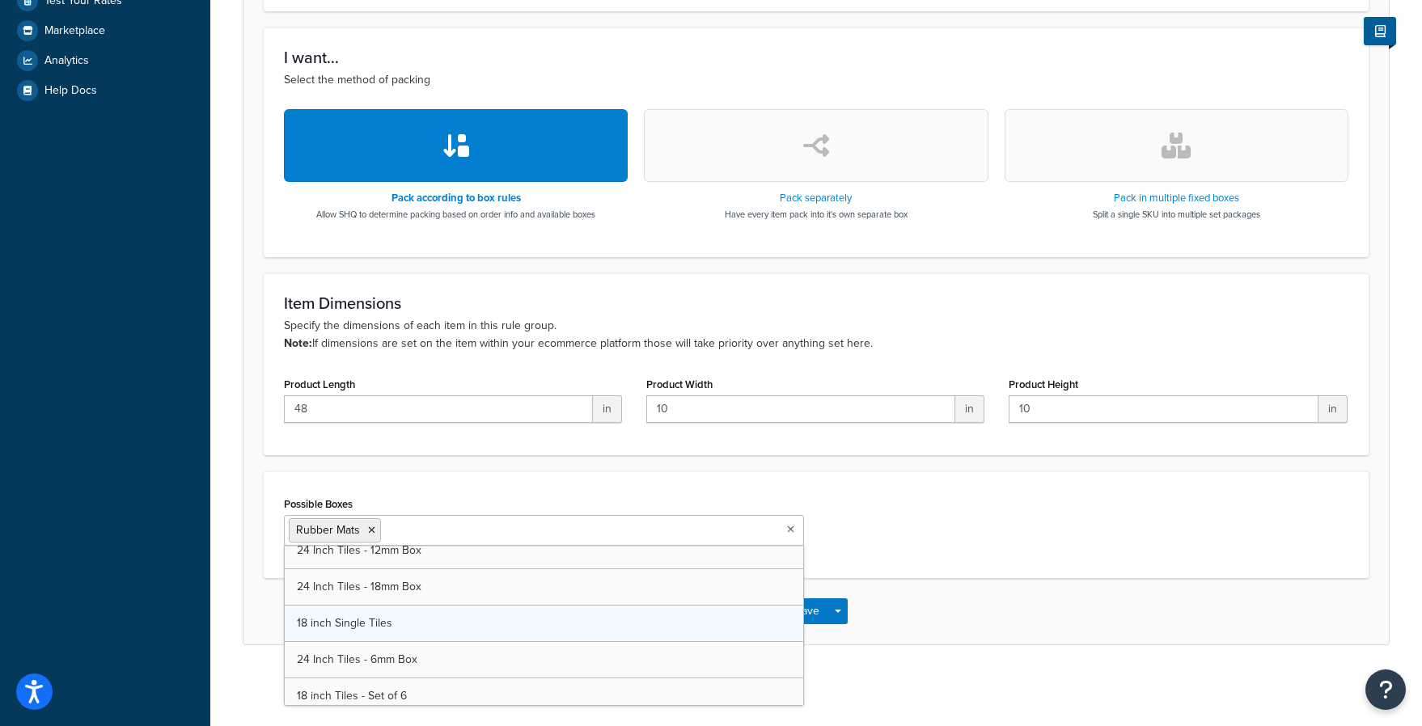
scroll to position [94, 0]
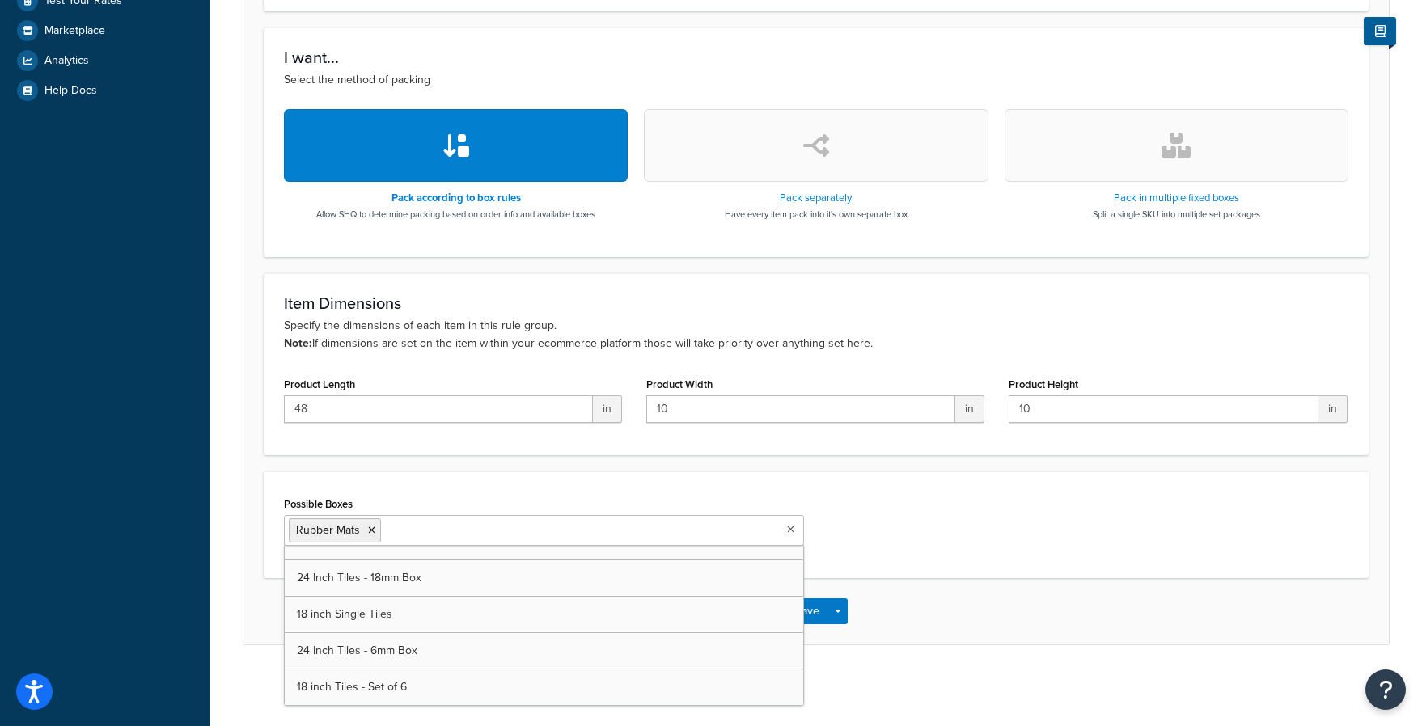
click at [815, 492] on div "Possible Boxes Rubber Mats 24 Inch Tiles - 8mm Box 24 Inch Tiles - 9mm Box 24 I…" at bounding box center [544, 525] width 544 height 66
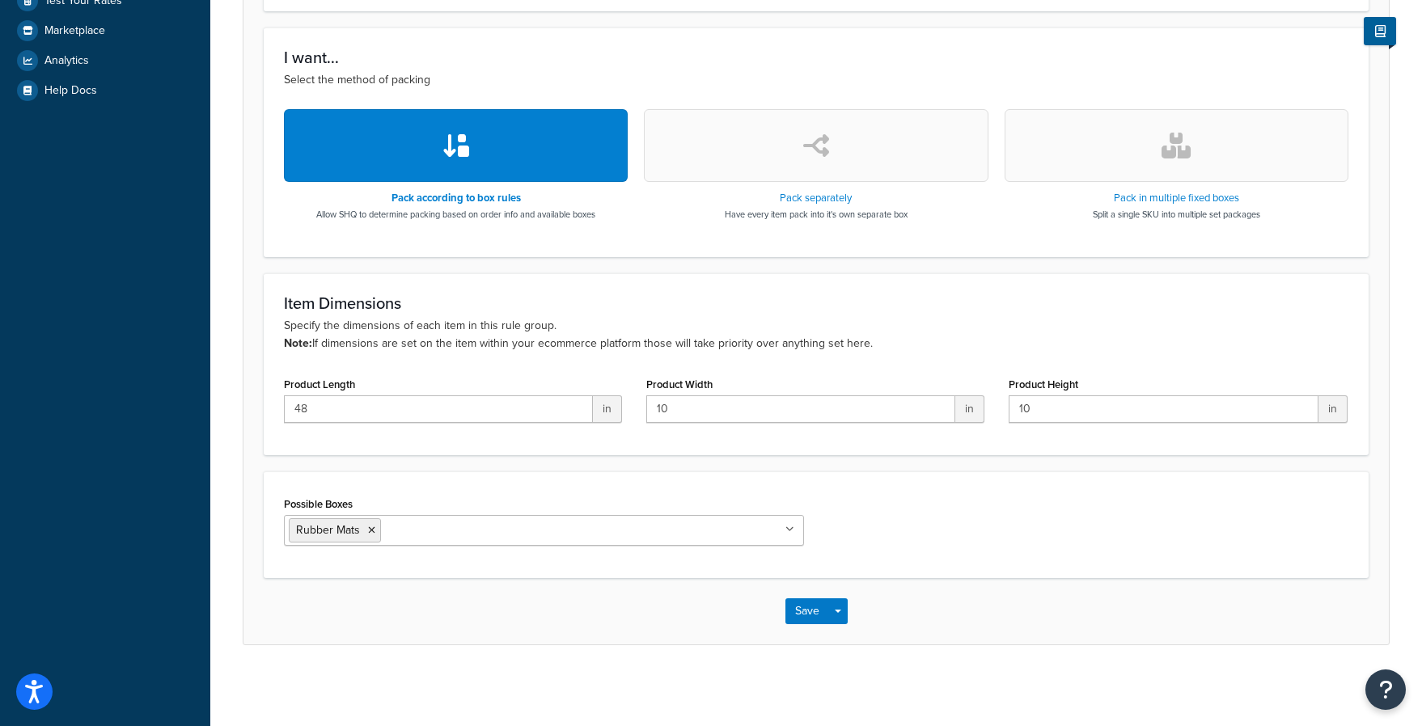
scroll to position [0, 0]
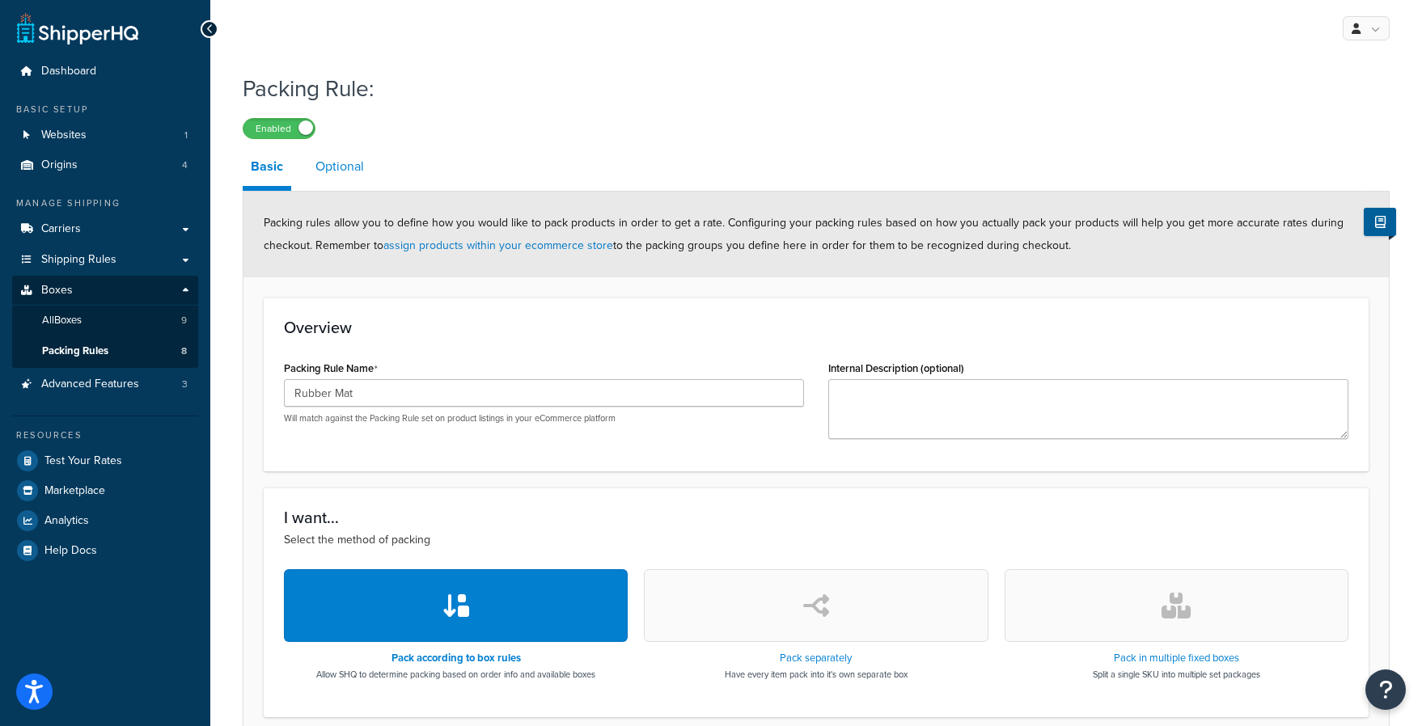
click at [330, 154] on link "Optional" at bounding box center [339, 166] width 65 height 39
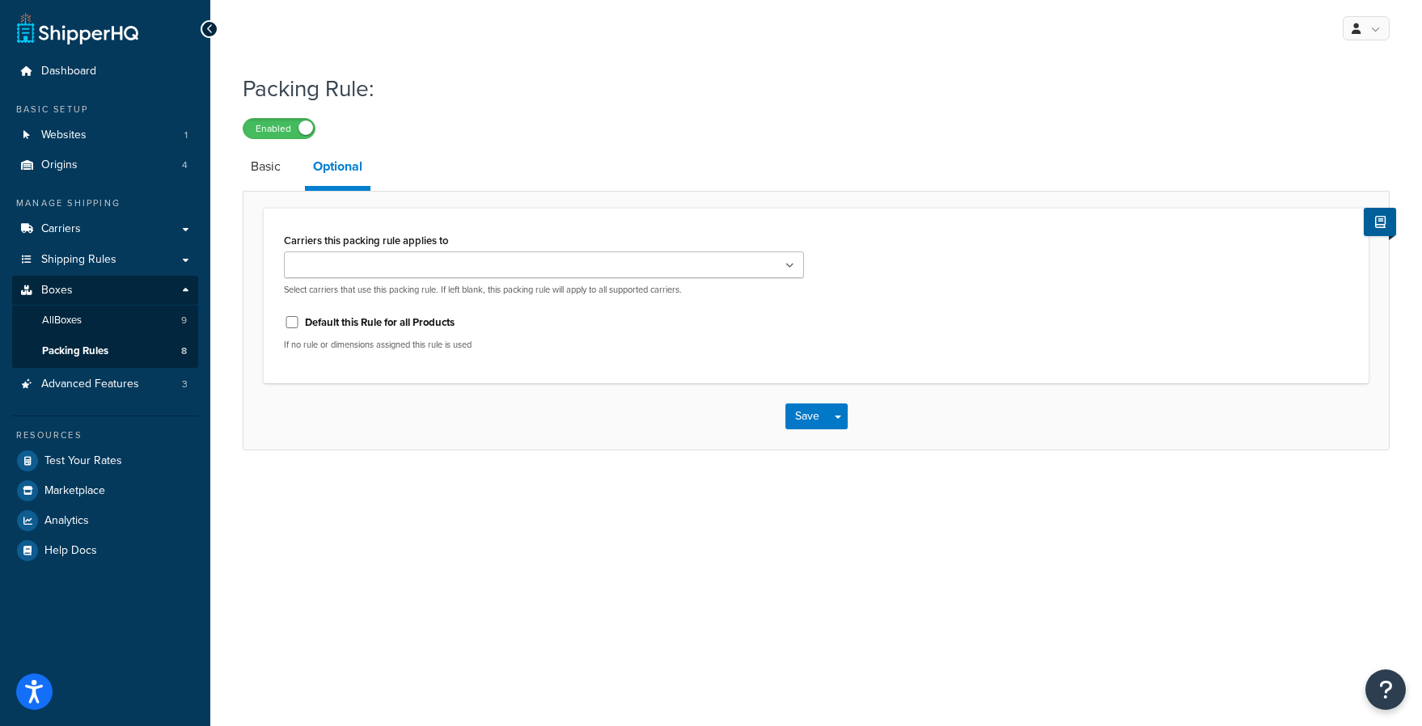
click at [373, 266] on input "Carriers this packing rule applies to" at bounding box center [360, 266] width 143 height 18
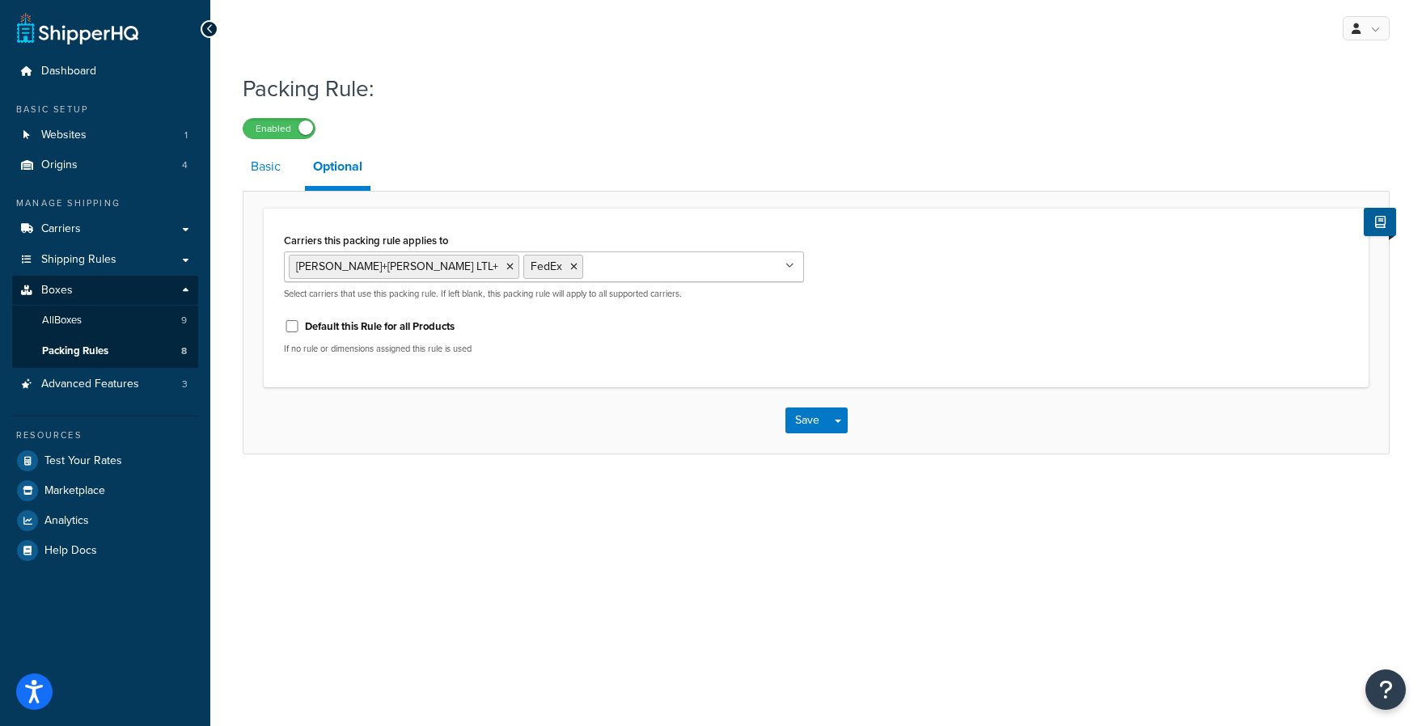
click at [268, 165] on link "Basic" at bounding box center [266, 166] width 46 height 39
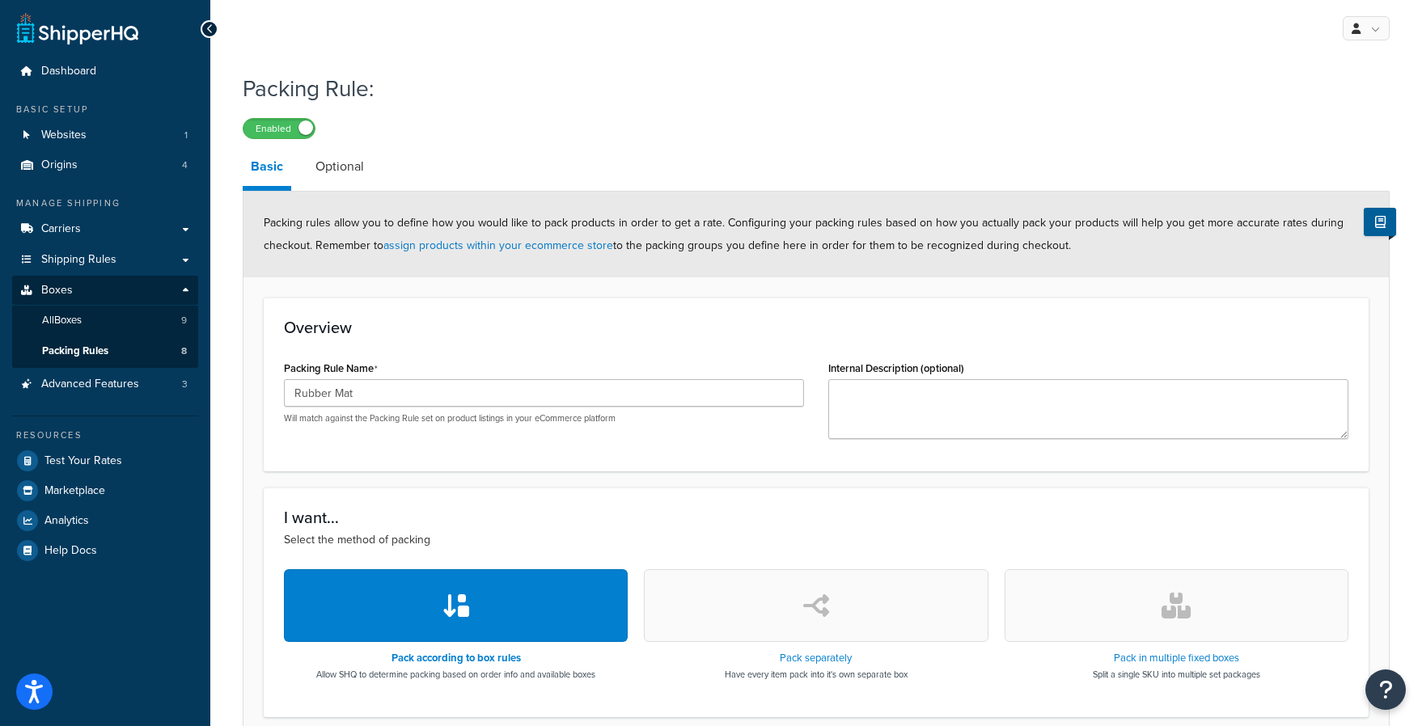
scroll to position [460, 0]
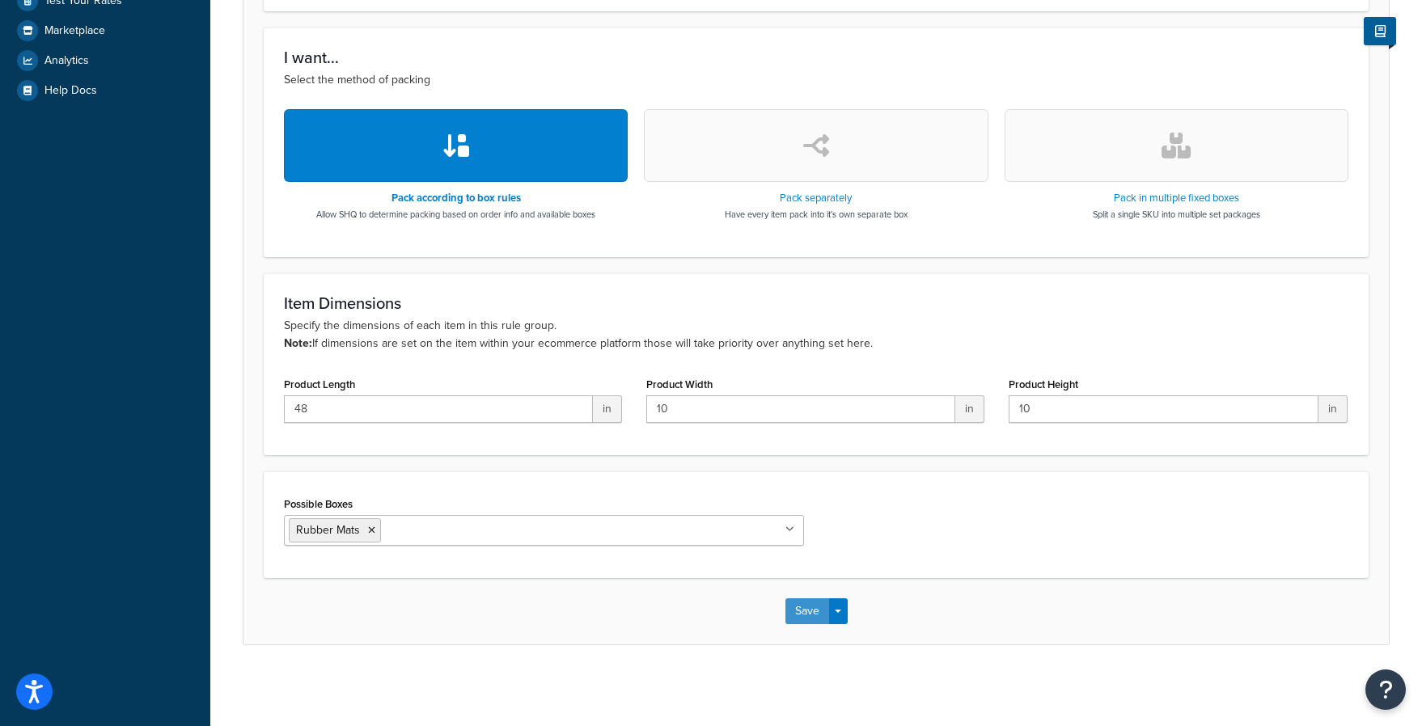
drag, startPoint x: 815, startPoint y: 613, endPoint x: 847, endPoint y: 526, distance: 92.1
click at [847, 526] on form "Packing rules allow you to define how you would like to pack products in order …" at bounding box center [815, 188] width 1145 height 912
click at [801, 605] on button "Save" at bounding box center [807, 611] width 44 height 26
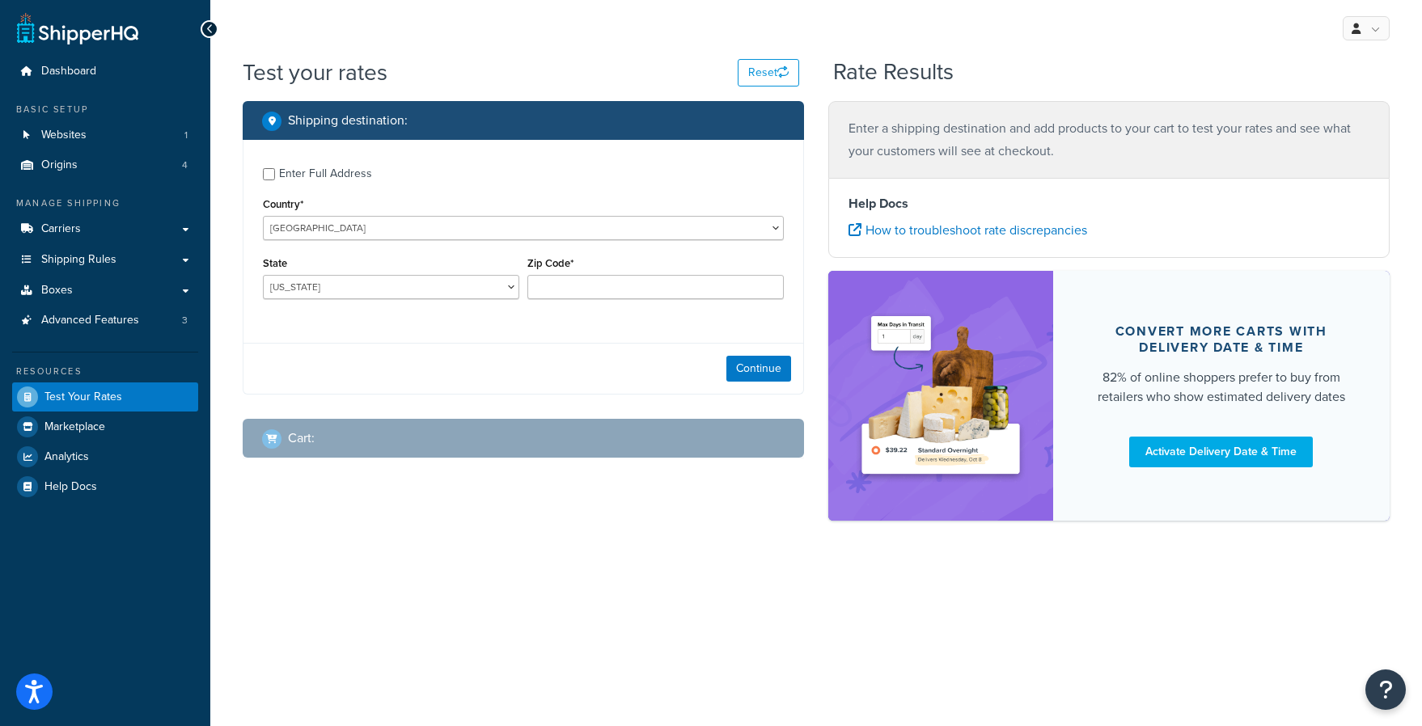
click at [318, 302] on div "State [US_STATE] [US_STATE] [US_STATE] [US_STATE] [US_STATE] Armed Forces Ameri…" at bounding box center [391, 281] width 264 height 59
click at [319, 299] on div "State [US_STATE] [US_STATE] [US_STATE] [US_STATE] [US_STATE] Armed Forces Ameri…" at bounding box center [391, 281] width 264 height 59
click at [311, 290] on select "[US_STATE] [US_STATE] [US_STATE] [US_STATE] [US_STATE] Armed Forces Americas Ar…" at bounding box center [391, 287] width 256 height 24
select select "[GEOGRAPHIC_DATA]"
click at [589, 299] on div "Zip Code*" at bounding box center [655, 281] width 264 height 59
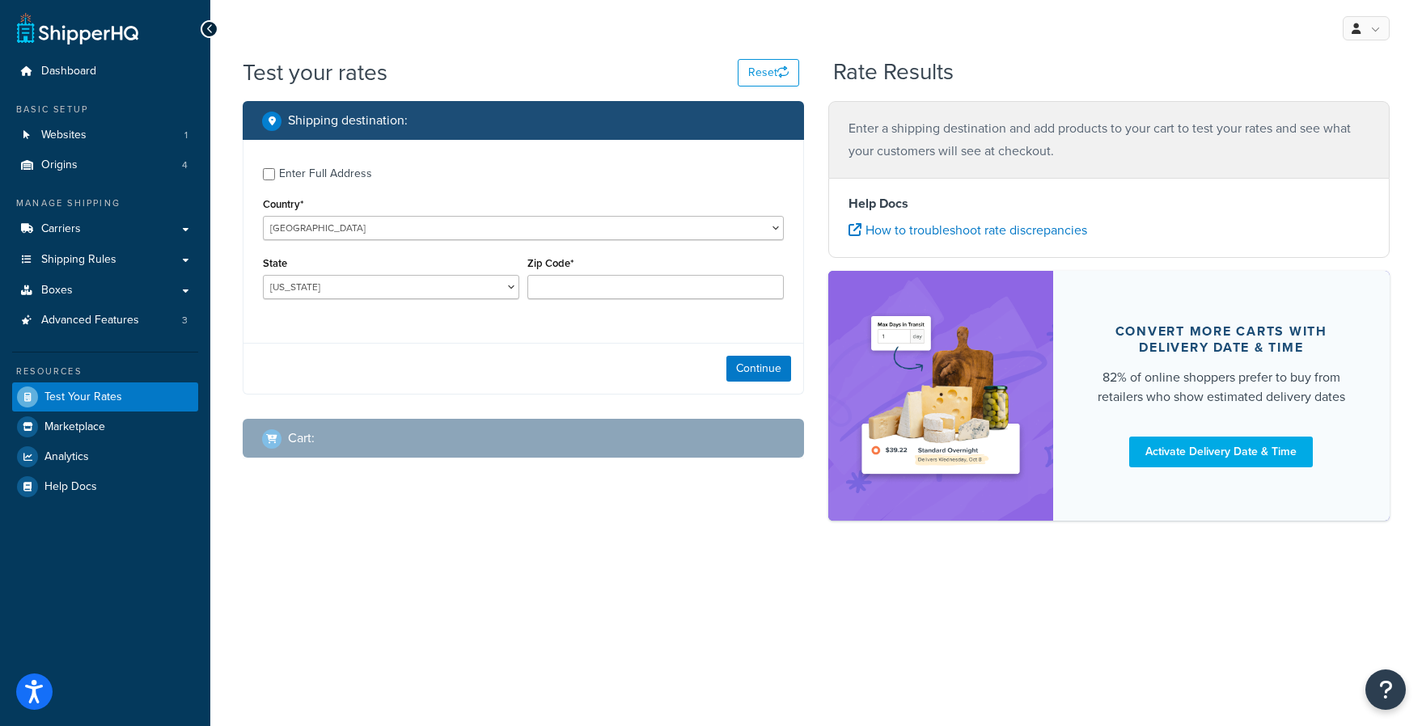
click at [588, 299] on div "Zip Code*" at bounding box center [655, 281] width 264 height 59
click at [579, 294] on input "Zip Code*" at bounding box center [655, 287] width 256 height 24
type input "75201"
click at [549, 349] on div "Continue" at bounding box center [523, 368] width 560 height 51
click at [750, 353] on div "Continue" at bounding box center [523, 368] width 560 height 51
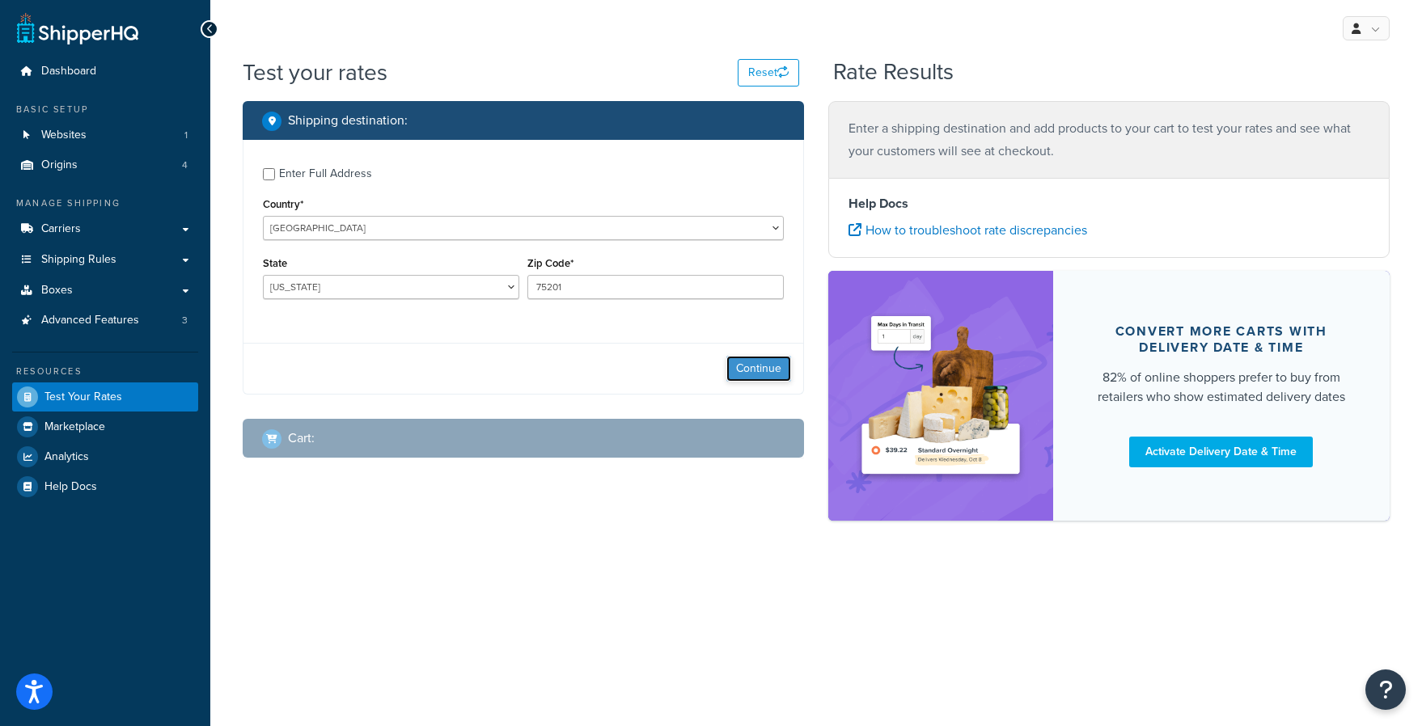
click at [746, 366] on button "Continue" at bounding box center [758, 369] width 65 height 26
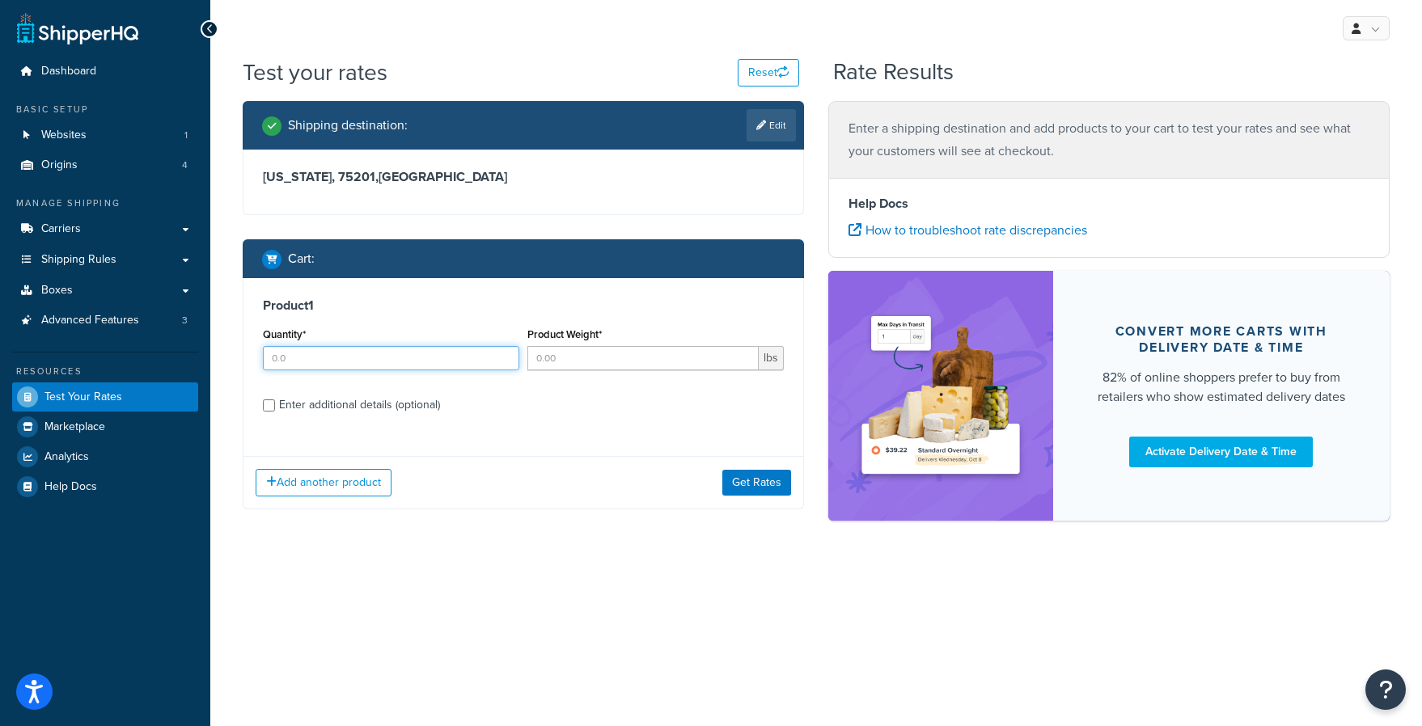
click at [338, 361] on input "Quantity*" at bounding box center [391, 358] width 256 height 24
type input "4"
click at [602, 366] on input "Product Weight*" at bounding box center [642, 358] width 231 height 24
click at [406, 349] on input "4" at bounding box center [391, 358] width 256 height 24
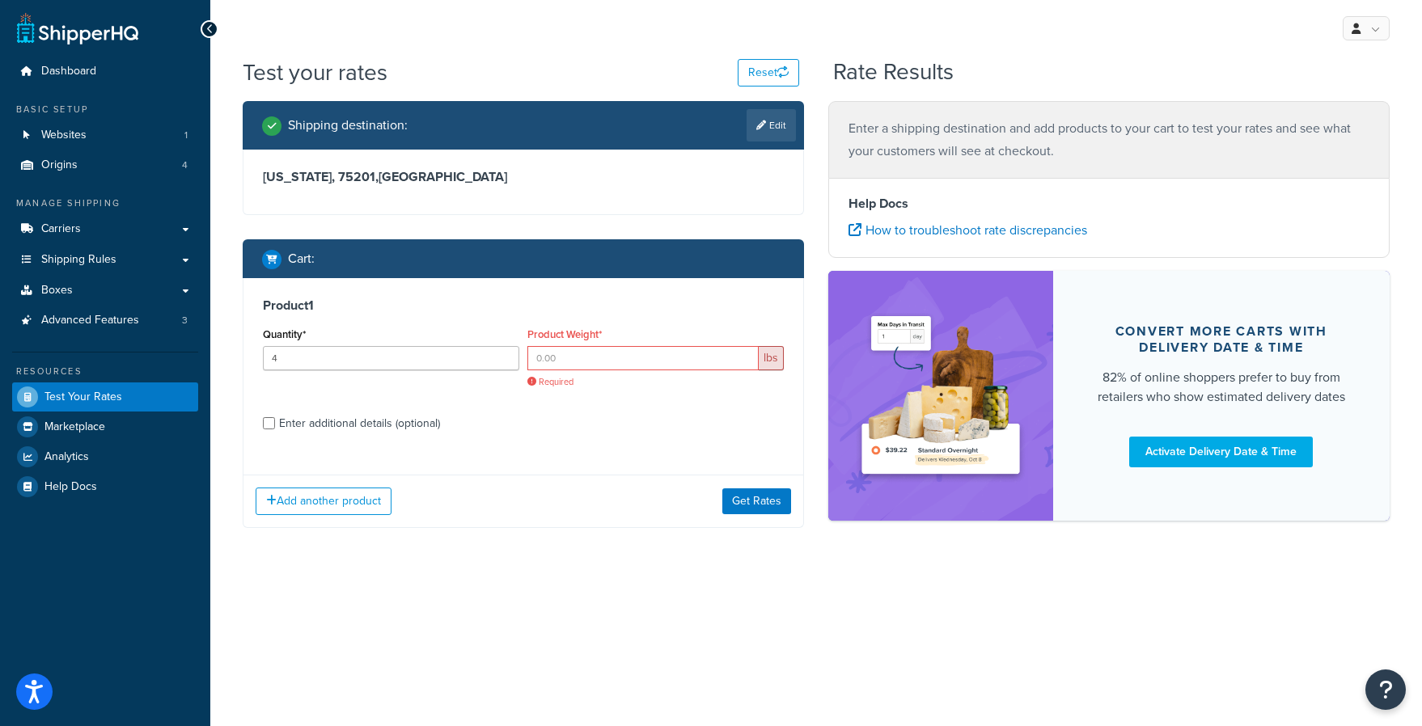
click at [561, 373] on div "lbs Required" at bounding box center [655, 367] width 256 height 42
click at [563, 368] on input "Product Weight*" at bounding box center [642, 358] width 231 height 24
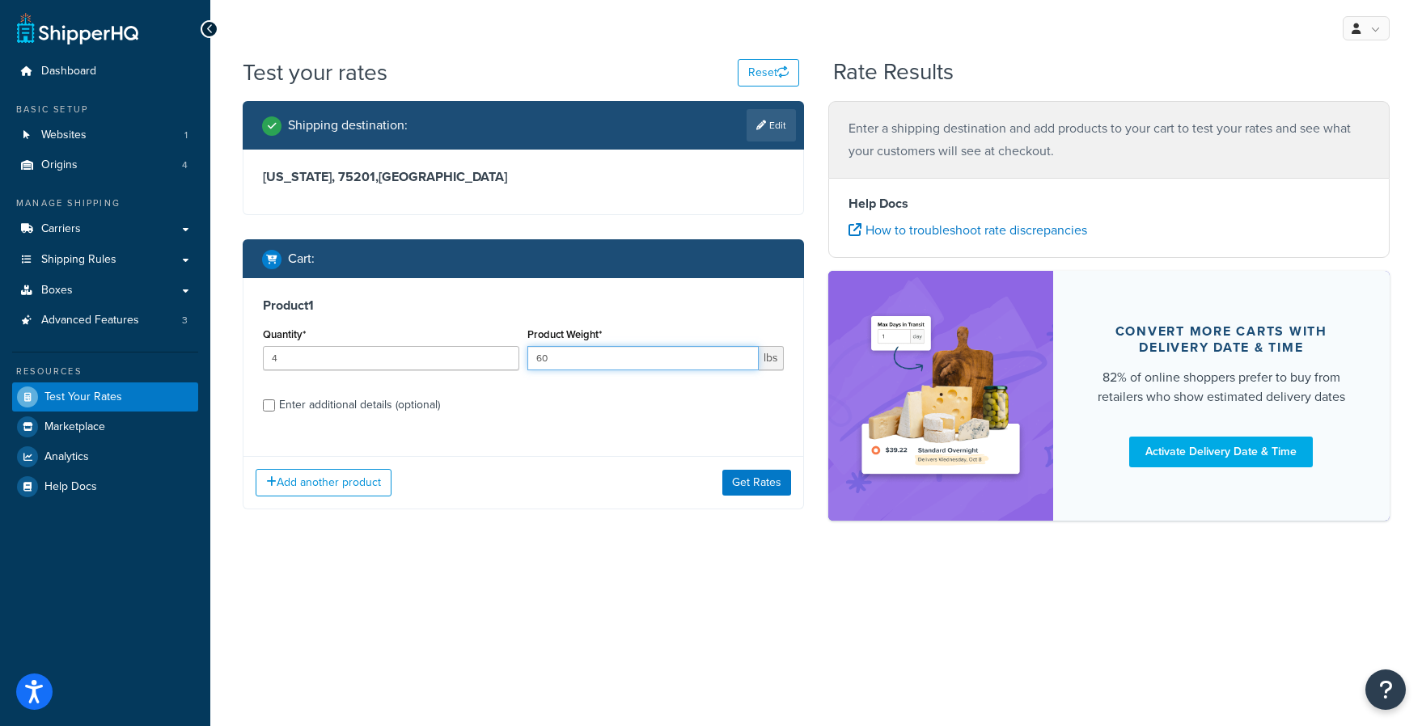
type input "60"
click at [408, 397] on div "Enter additional details (optional)" at bounding box center [359, 405] width 161 height 23
click at [275, 399] on input "Enter additional details (optional)" at bounding box center [269, 405] width 12 height 12
checkbox input "true"
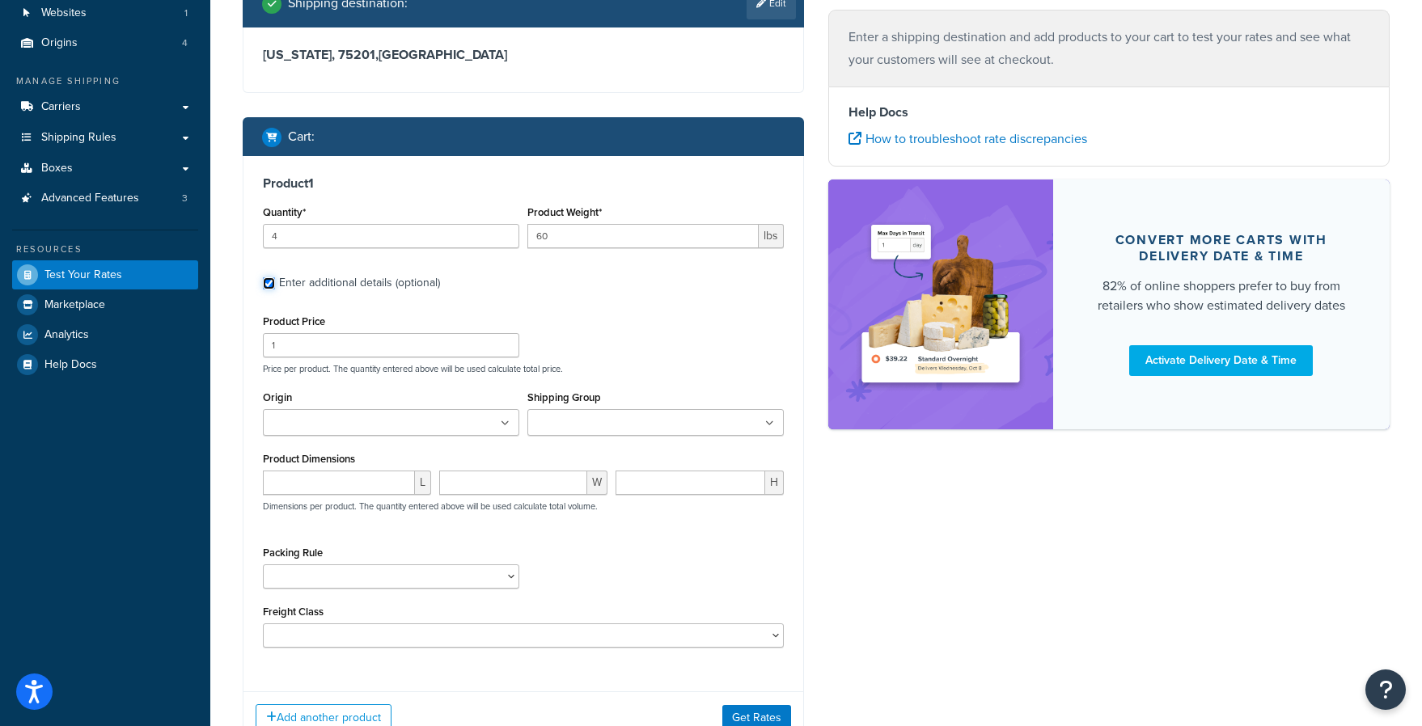
scroll to position [168, 0]
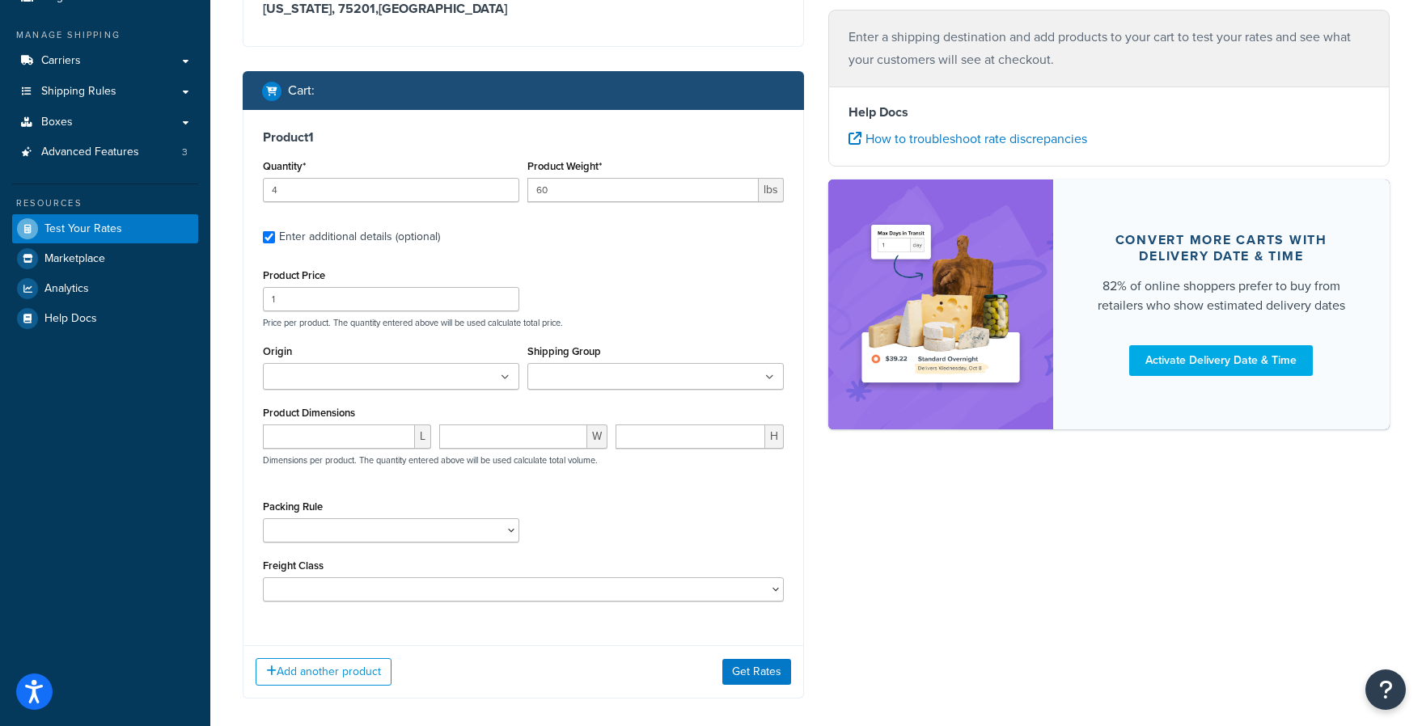
click at [460, 373] on ul at bounding box center [391, 376] width 256 height 27
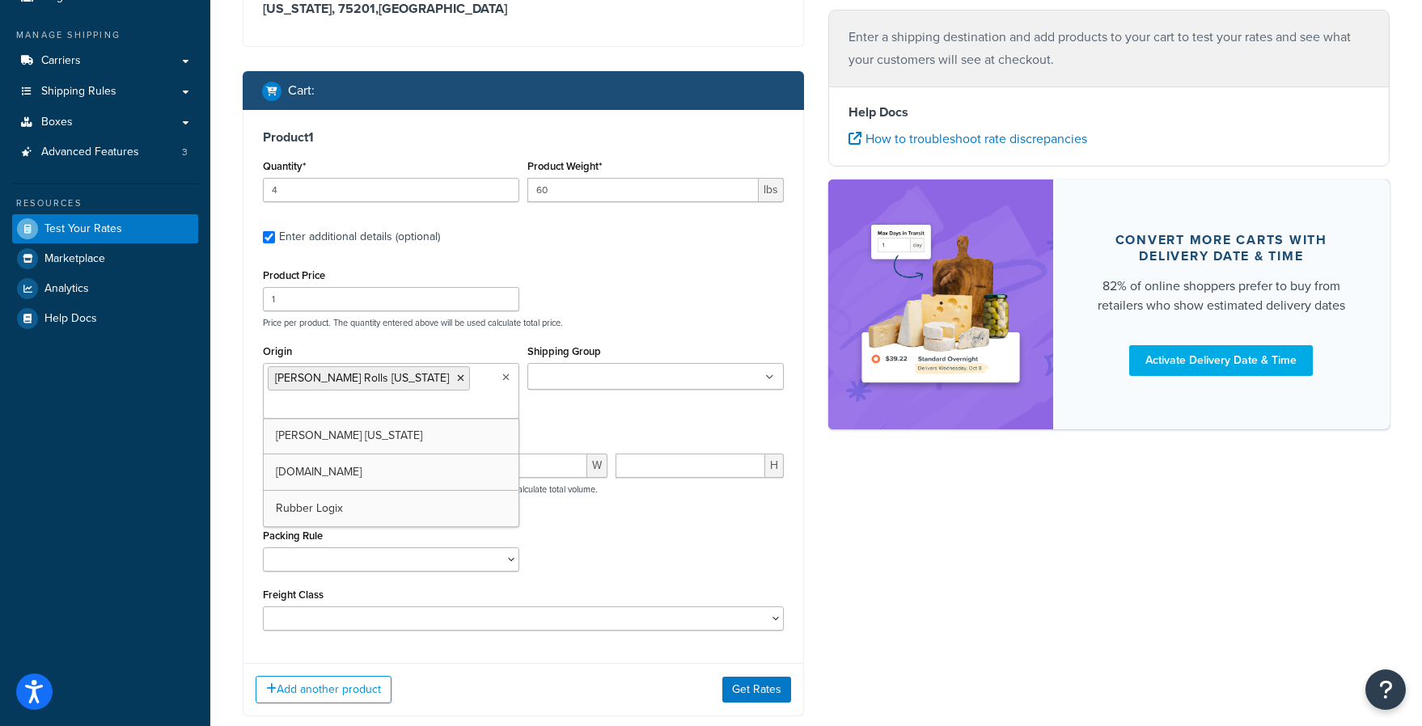
click at [619, 377] on input "Shipping Group" at bounding box center [603, 378] width 143 height 18
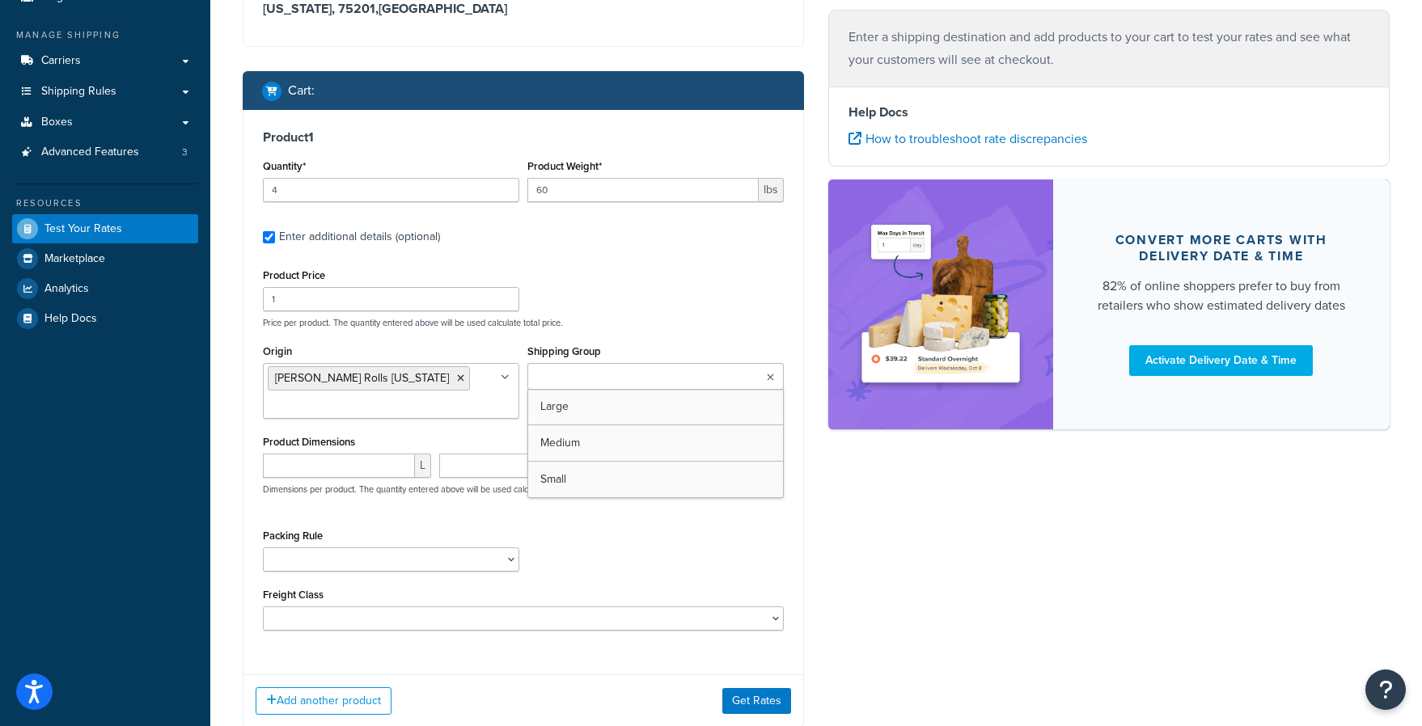
click at [678, 322] on p "Price per product. The quantity entered above will be used calculate total pric…" at bounding box center [523, 322] width 529 height 11
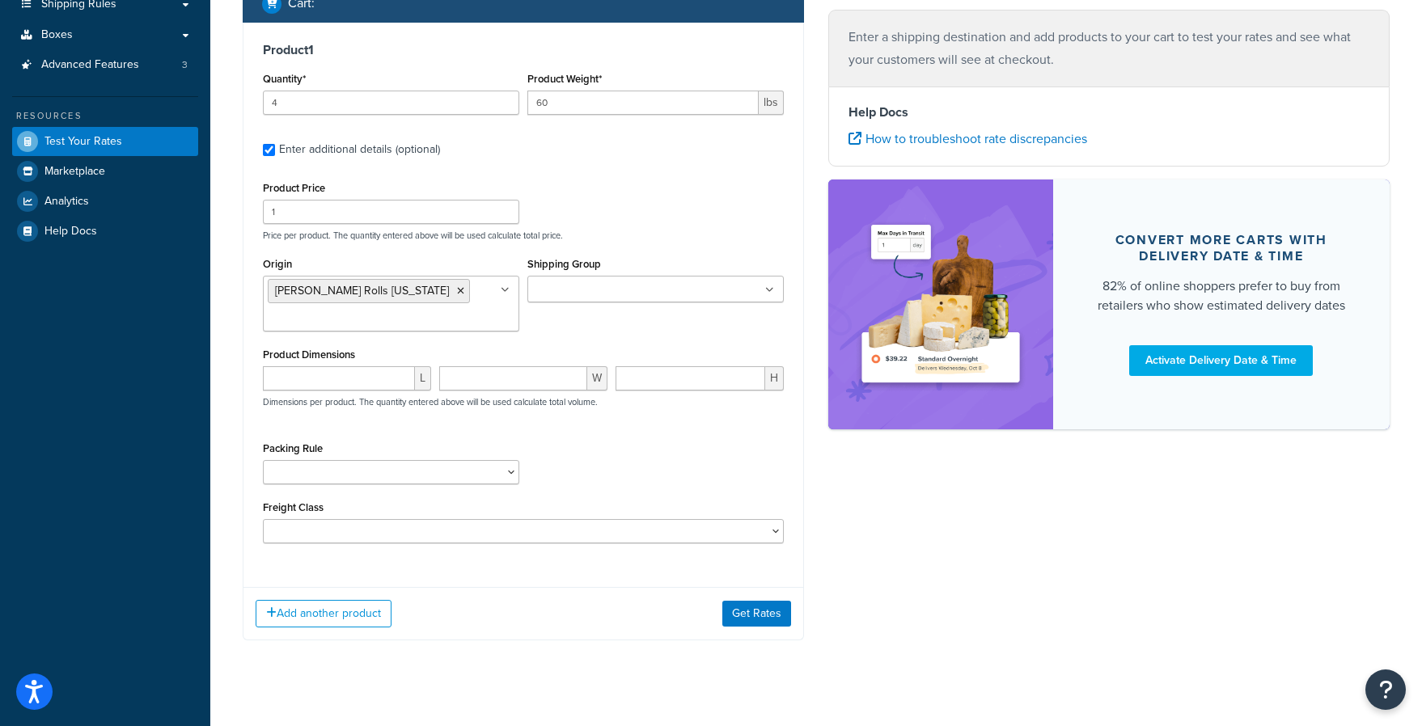
scroll to position [258, 0]
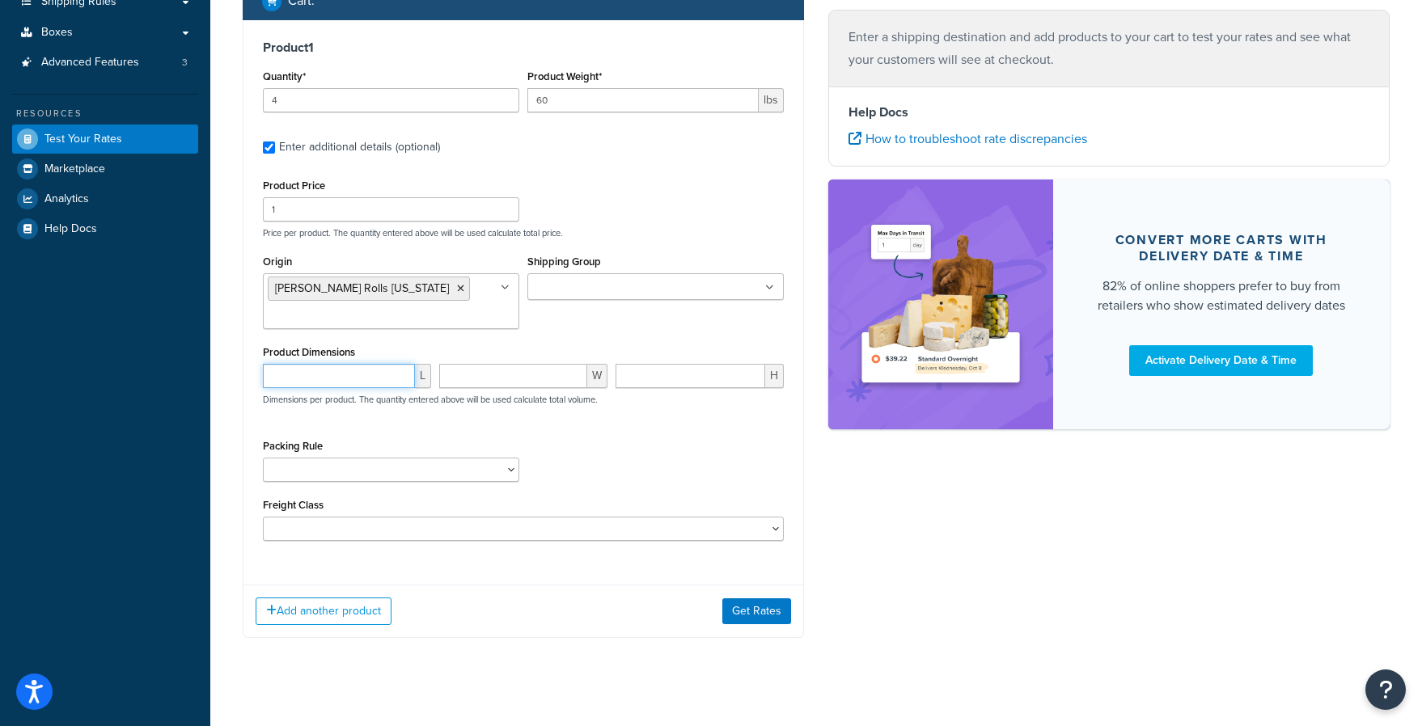
click at [331, 378] on input "number" at bounding box center [339, 376] width 152 height 24
type input "4"
type input ".10"
click at [332, 430] on div "Product Price 1 Price per product. The quantity entered above will be used calc…" at bounding box center [523, 358] width 521 height 366
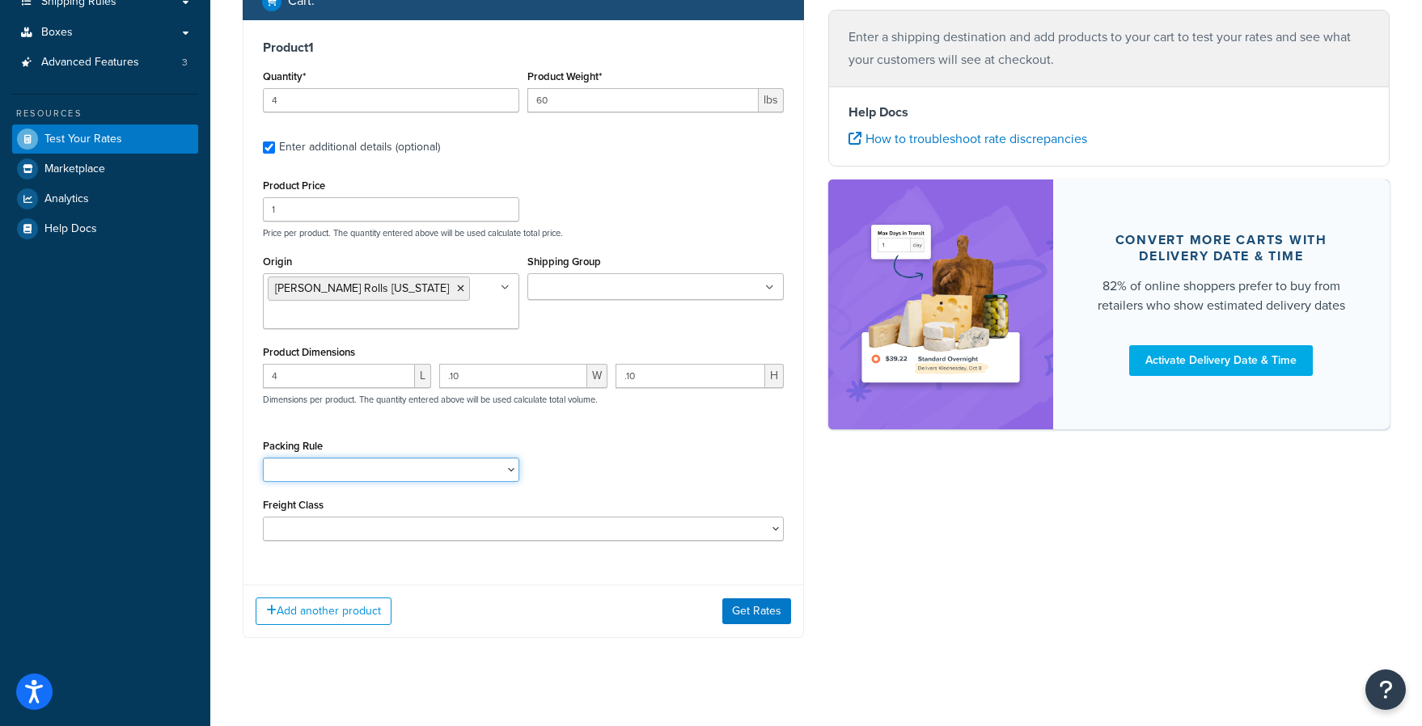
click at [353, 463] on select "18 inch Single Tiles 18 inch Tiles - Set of 6 24 Inch Tiles - 12mm Box 24 Inch …" at bounding box center [391, 470] width 256 height 24
click at [416, 468] on select "18 inch Single Tiles 18 inch Tiles - Set of 6 24 Inch Tiles - 12mm Box 24 Inch …" at bounding box center [391, 470] width 256 height 24
click at [494, 473] on select "18 inch Single Tiles 18 inch Tiles - Set of 6 24 Inch Tiles - 12mm Box 24 Inch …" at bounding box center [391, 470] width 256 height 24
select select "87651"
click at [645, 543] on div "Product 1 Quantity* 4 Product Weight* 60 lbs Enter additional details (optional…" at bounding box center [523, 296] width 560 height 552
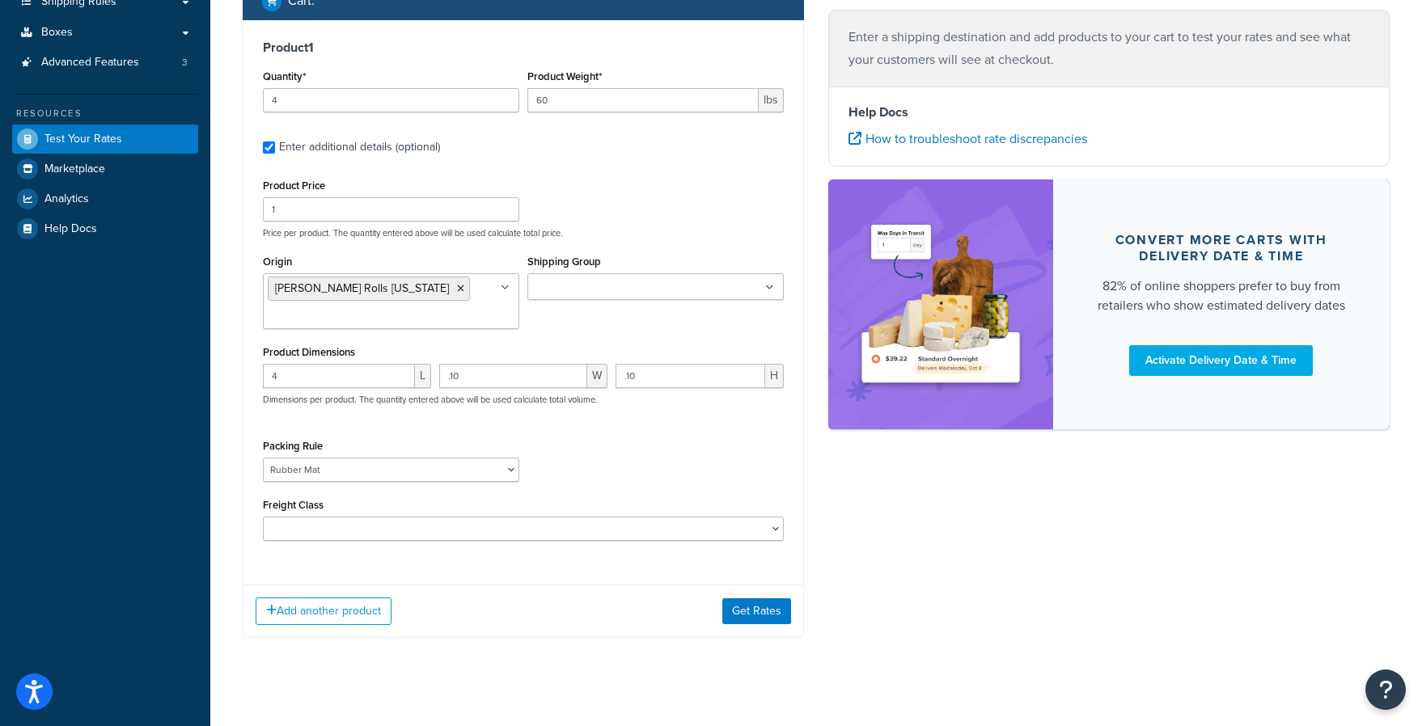
click at [678, 479] on div "Packing Rule 18 inch Single Tiles 18 inch Tiles - Set of 6 24 Inch Tiles - 12mm…" at bounding box center [523, 464] width 529 height 59
click at [759, 615] on button "Get Rates" at bounding box center [756, 611] width 69 height 26
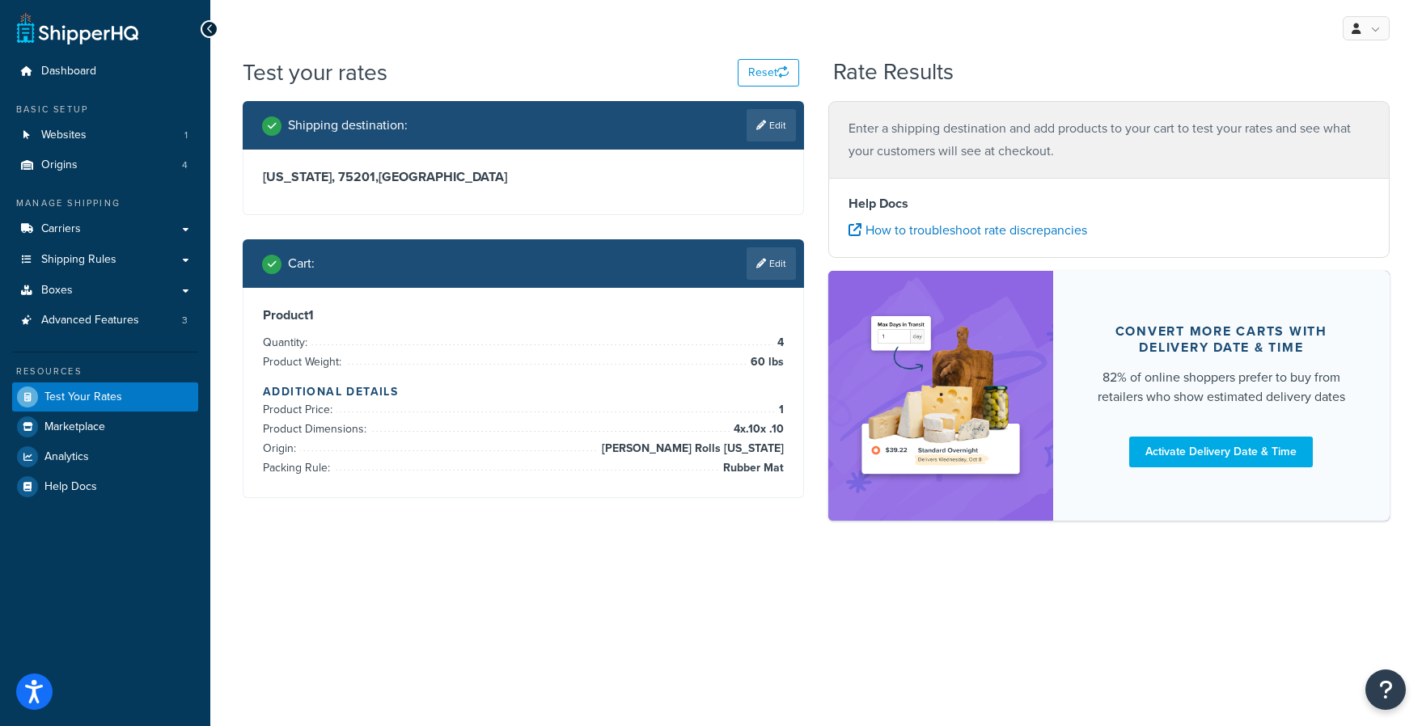
scroll to position [0, 0]
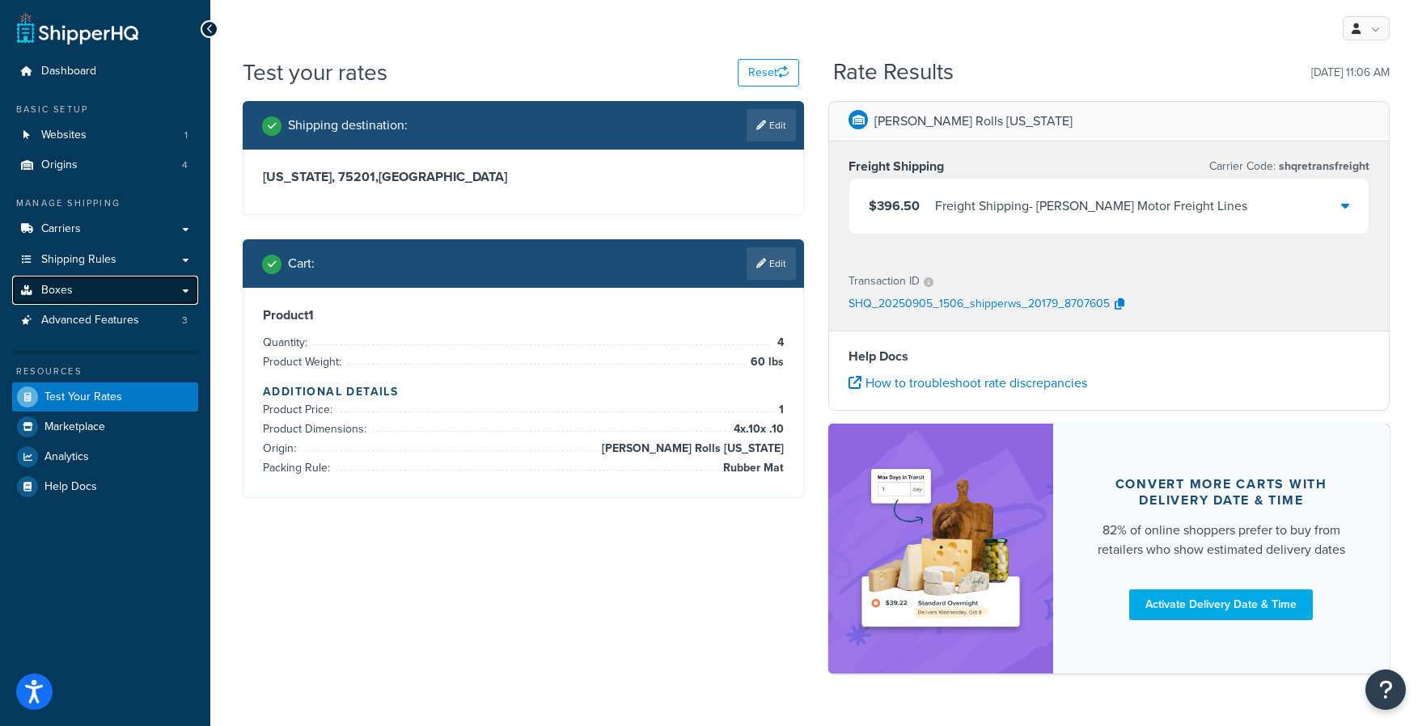
click at [134, 293] on link "Boxes" at bounding box center [105, 291] width 186 height 30
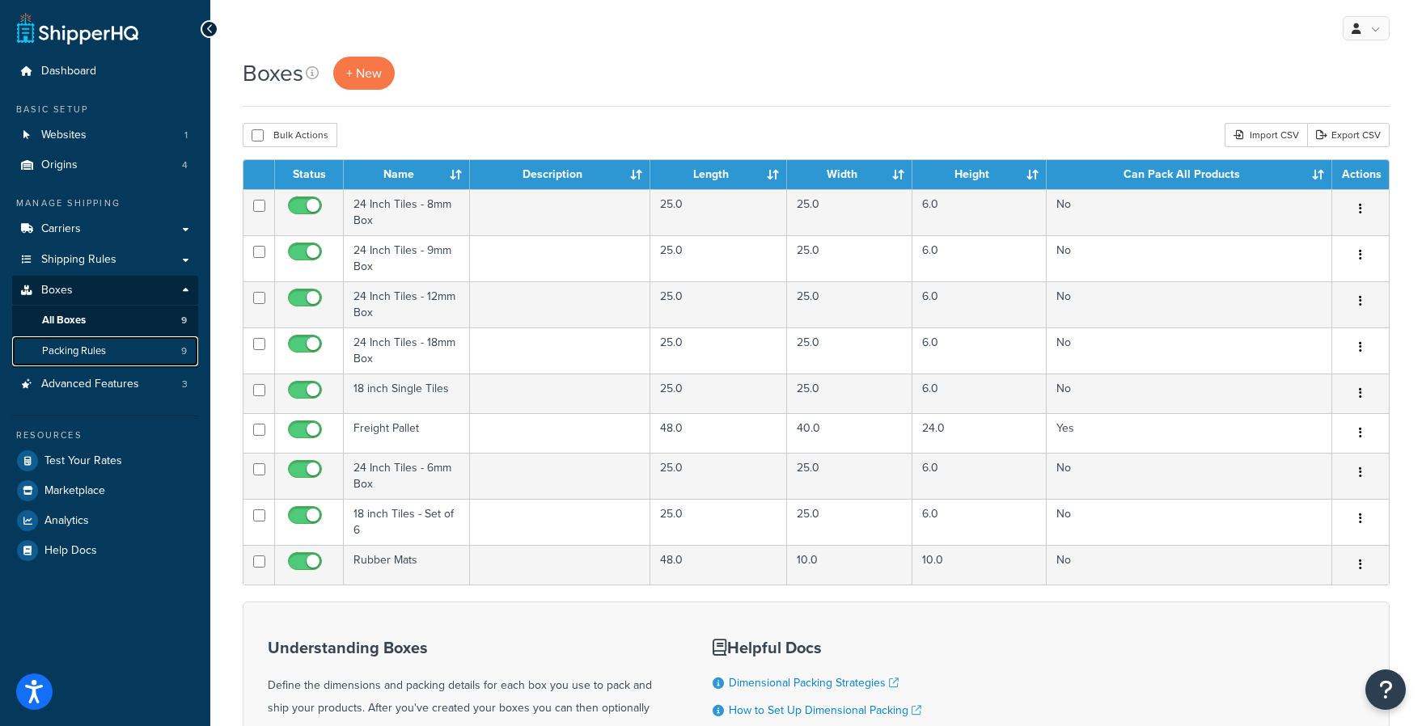
click at [101, 357] on span "Packing Rules" at bounding box center [74, 351] width 64 height 14
